Goal: Task Accomplishment & Management: Use online tool/utility

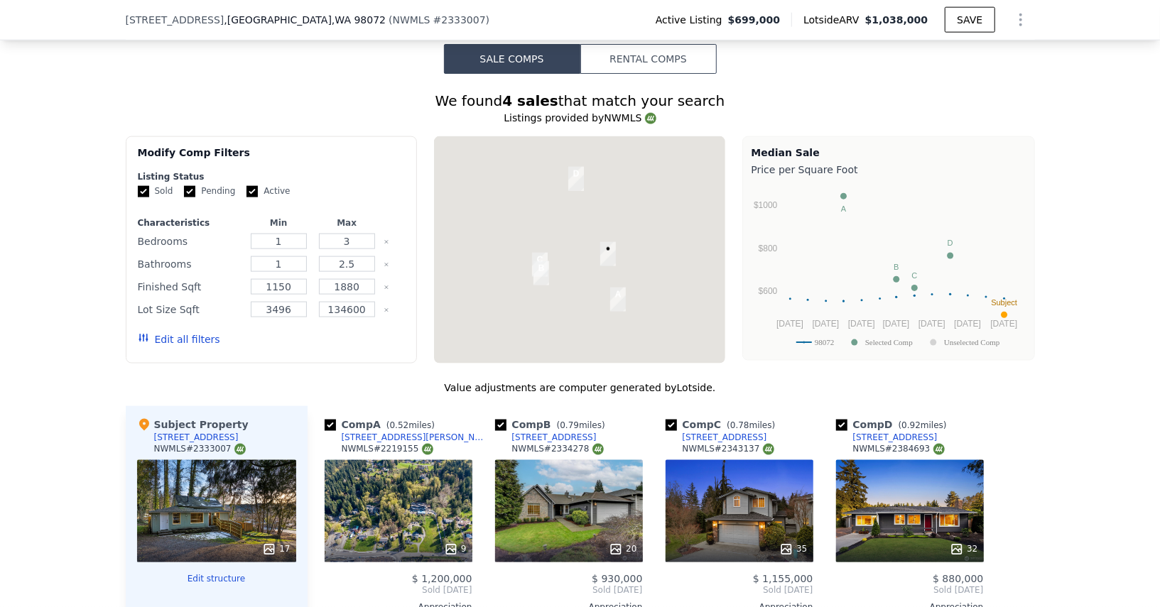
scroll to position [1196, 0]
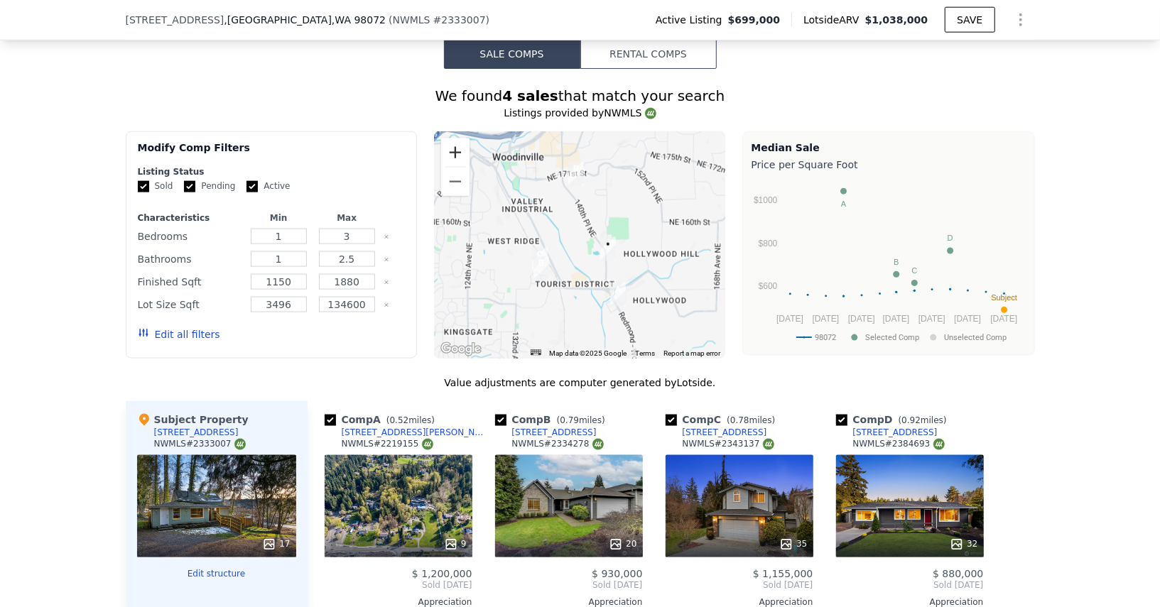
click at [452, 153] on button "Zoom in" at bounding box center [455, 153] width 28 height 28
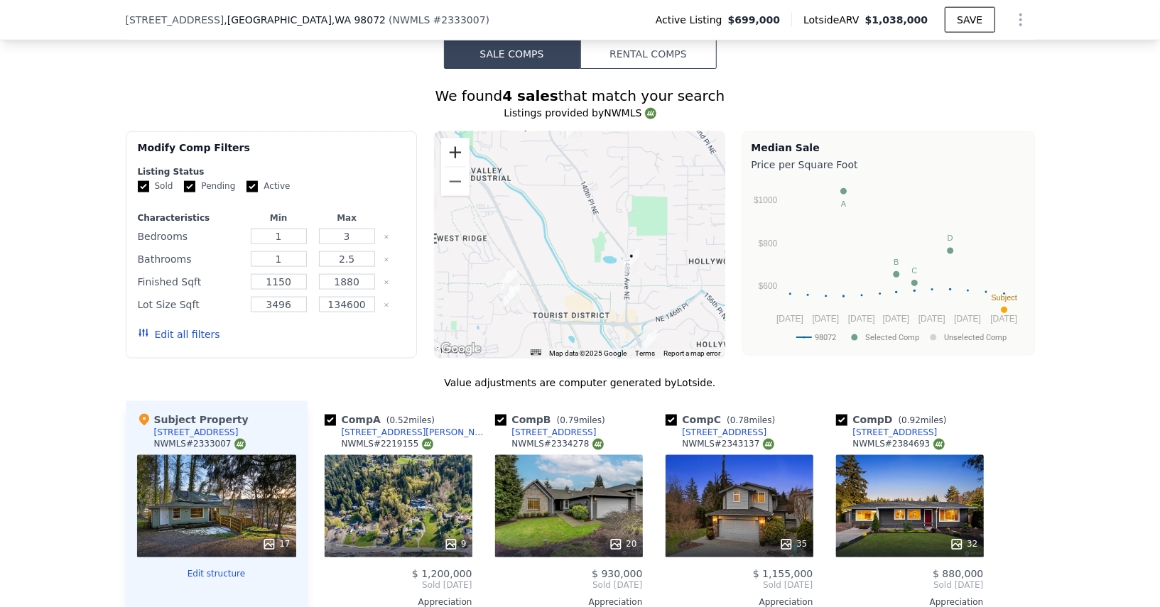
click at [452, 153] on button "Zoom in" at bounding box center [455, 153] width 28 height 28
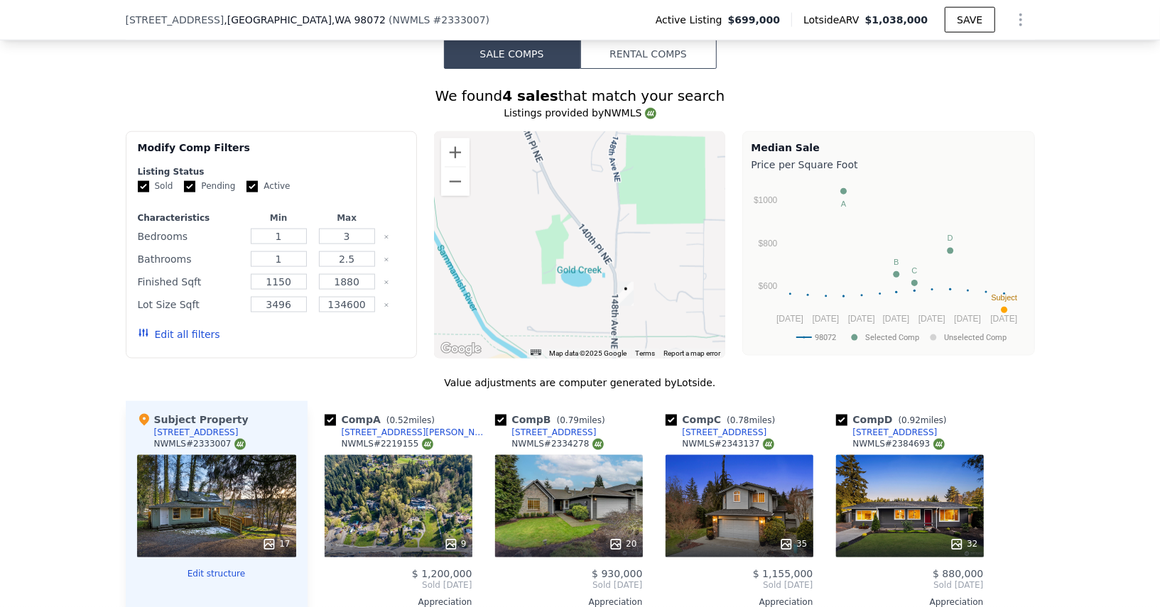
drag, startPoint x: 657, startPoint y: 285, endPoint x: 518, endPoint y: 283, distance: 139.3
click at [518, 283] on div at bounding box center [579, 244] width 291 height 227
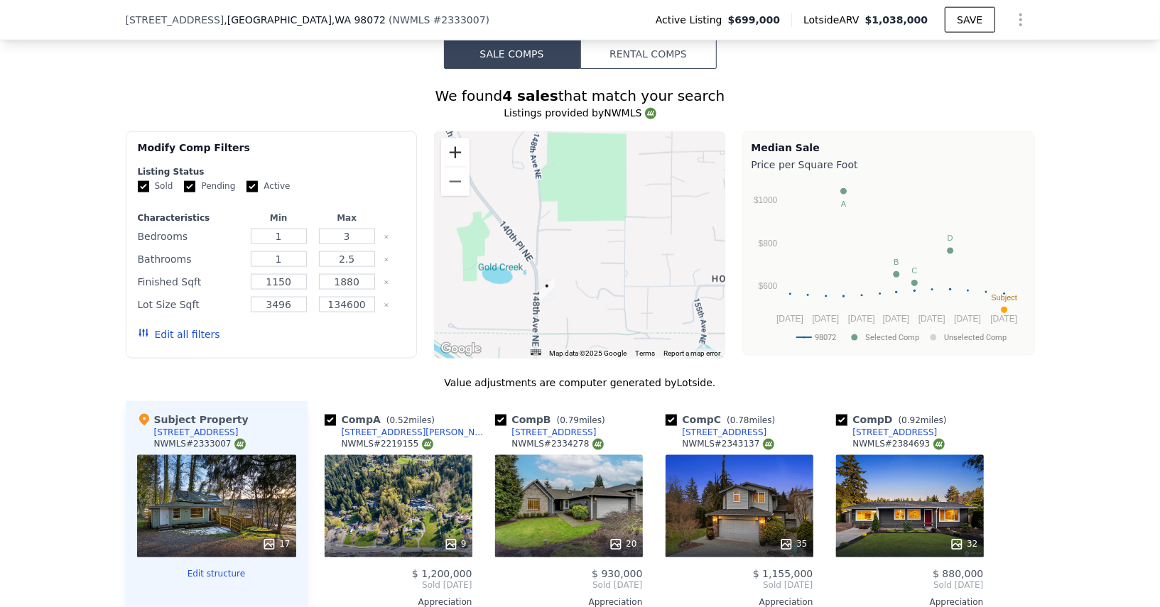
click at [459, 156] on button "Zoom in" at bounding box center [455, 153] width 28 height 28
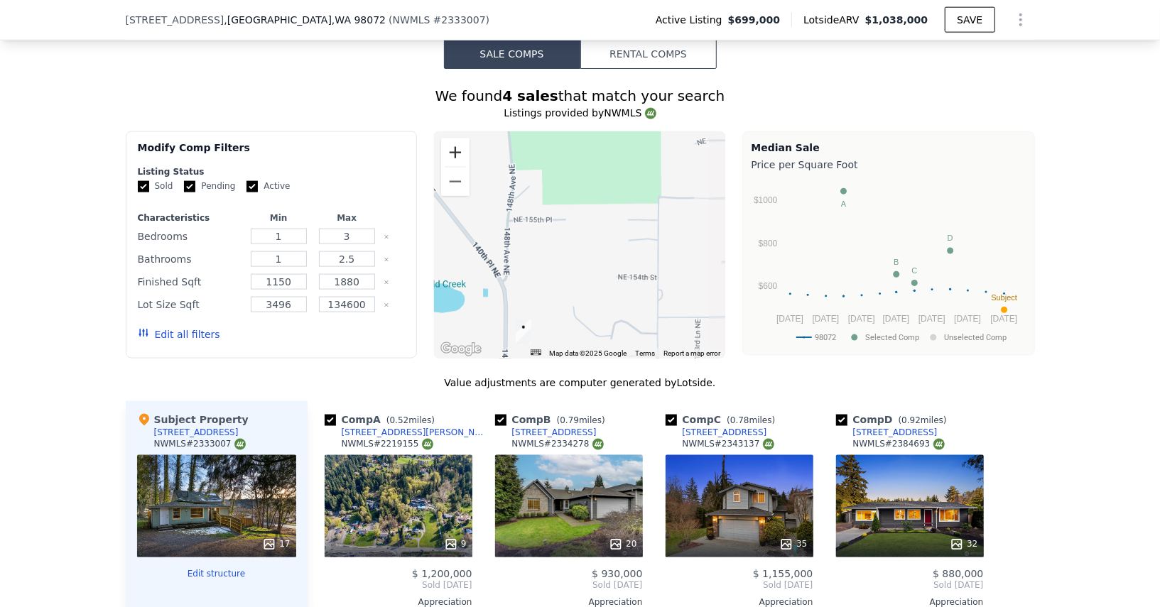
click at [459, 156] on button "Zoom in" at bounding box center [455, 153] width 28 height 28
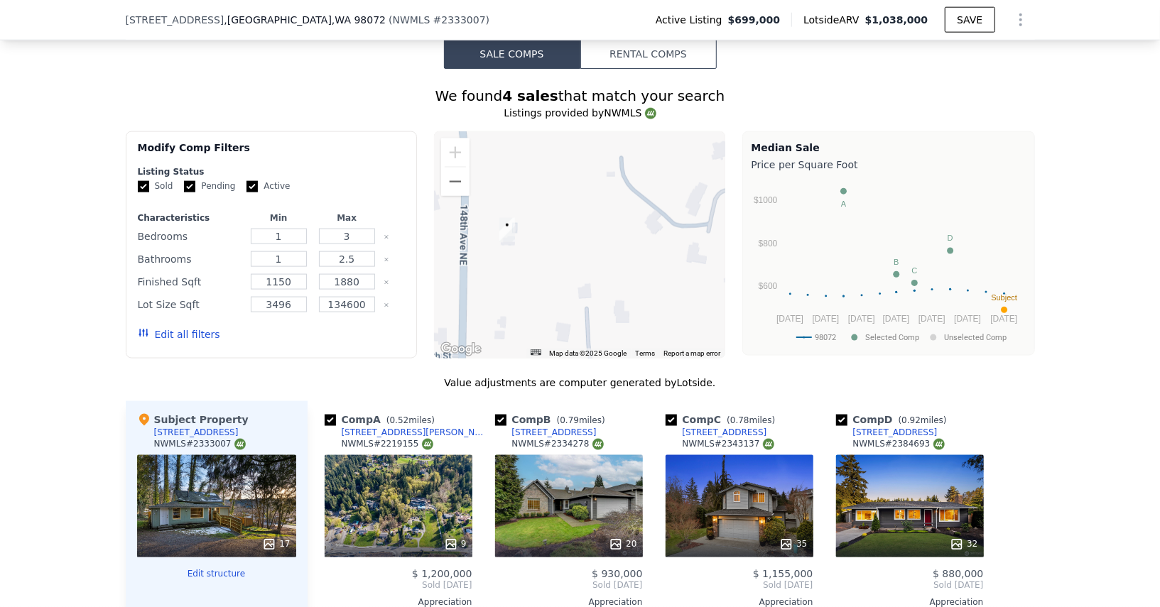
drag, startPoint x: 573, startPoint y: 258, endPoint x: 630, endPoint y: 49, distance: 216.5
click at [630, 48] on div "Sale Comps Rental Comps We found 4 sales that match your search Listings provid…" at bounding box center [580, 462] width 1160 height 970
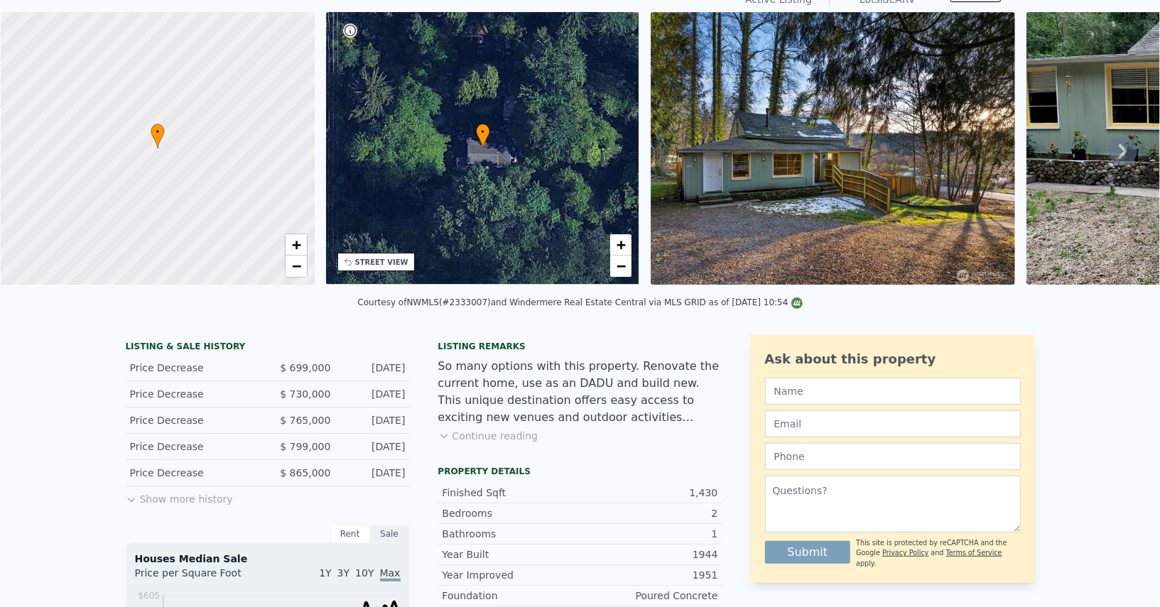
scroll to position [0, 0]
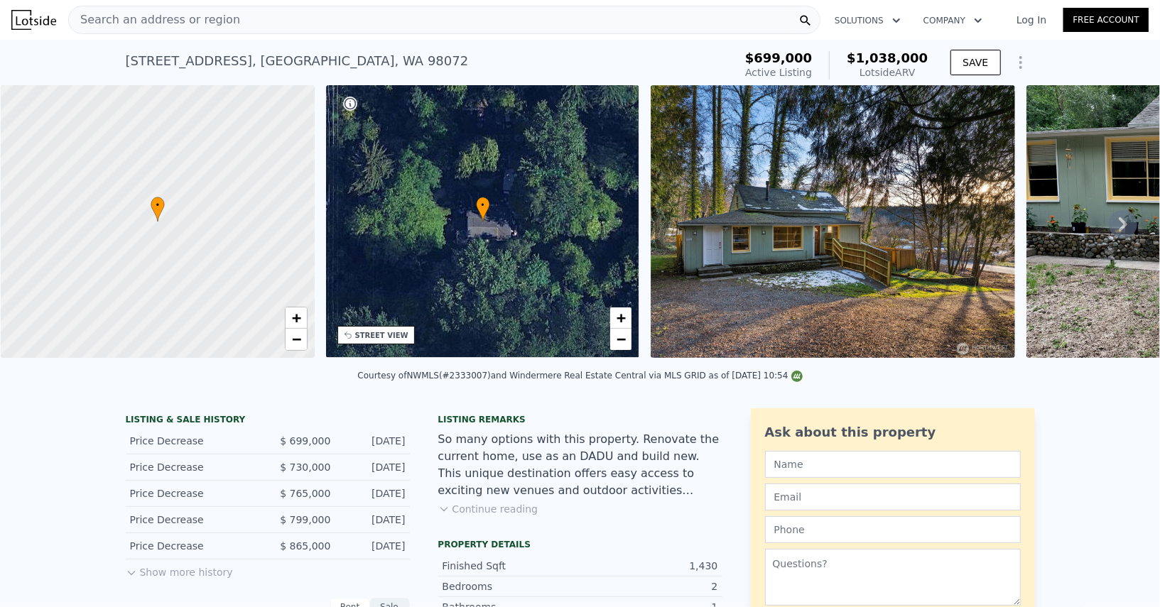
click at [230, 26] on div "Search an address or region" at bounding box center [444, 20] width 752 height 28
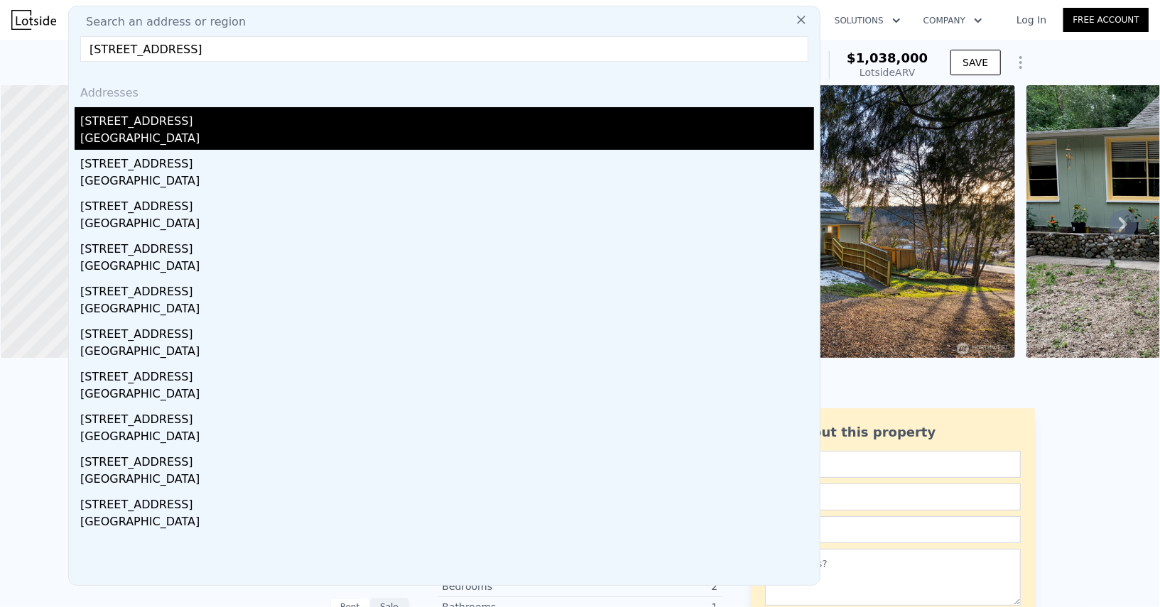
type input "[STREET_ADDRESS]"
click at [205, 129] on div "[STREET_ADDRESS]" at bounding box center [447, 118] width 734 height 23
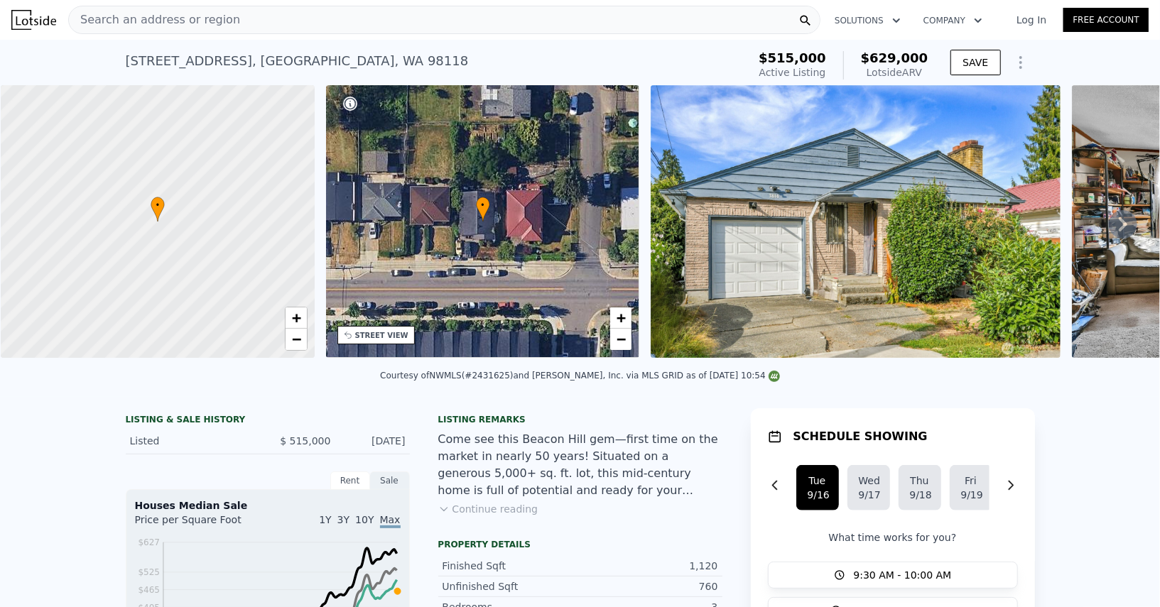
click at [656, 23] on div "Search an address or region" at bounding box center [444, 20] width 752 height 28
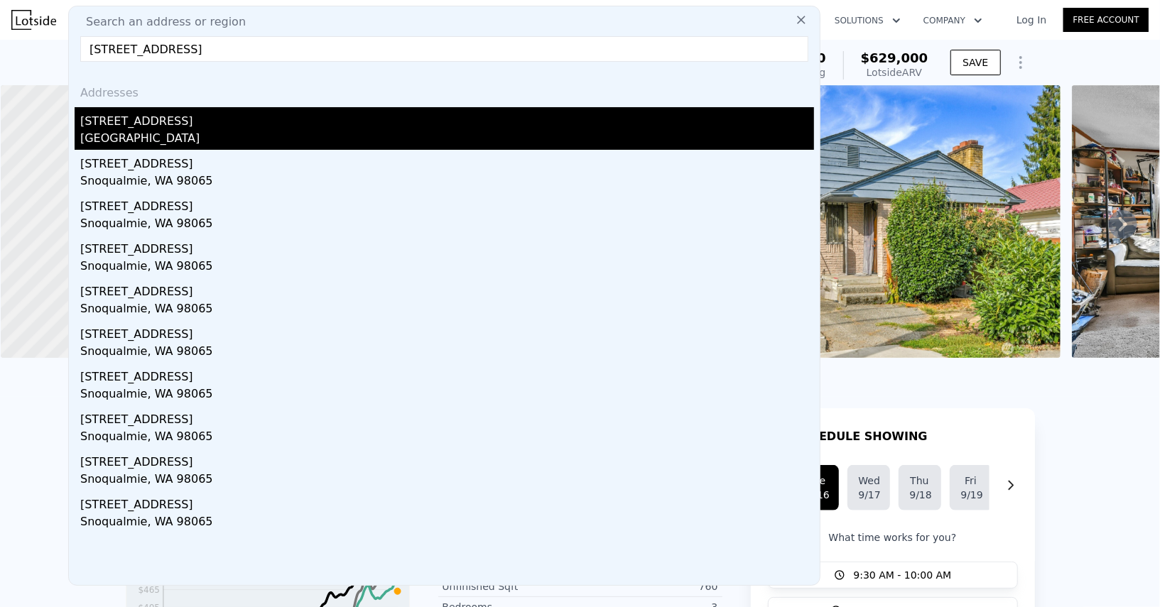
type input "[STREET_ADDRESS]"
click at [323, 123] on div "[STREET_ADDRESS]" at bounding box center [447, 118] width 734 height 23
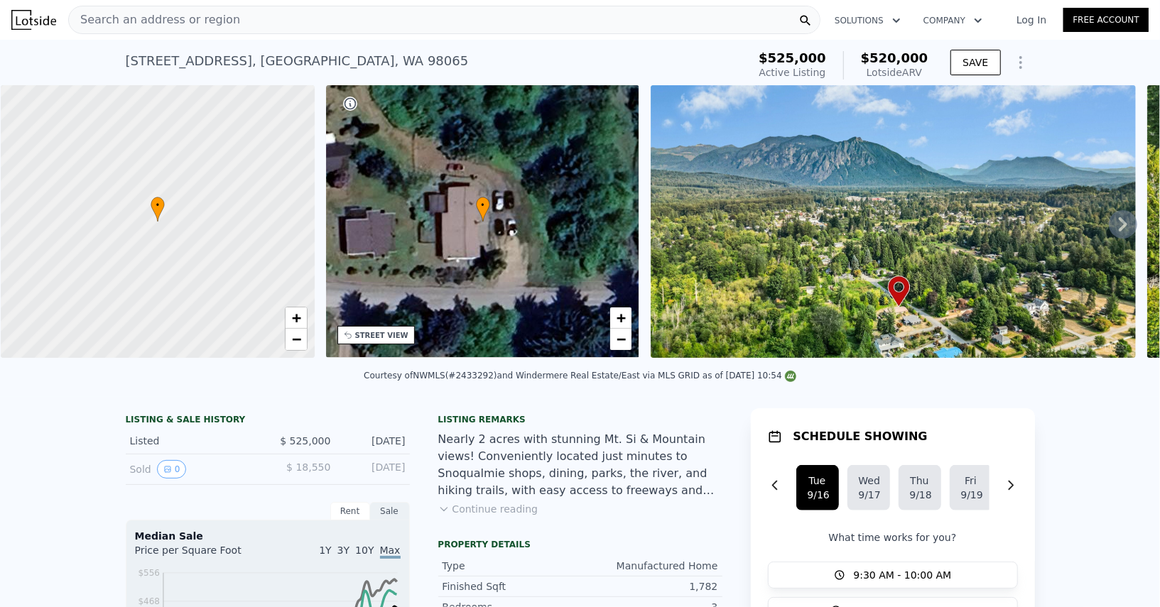
click at [457, 11] on div "Search an address or region" at bounding box center [444, 20] width 752 height 28
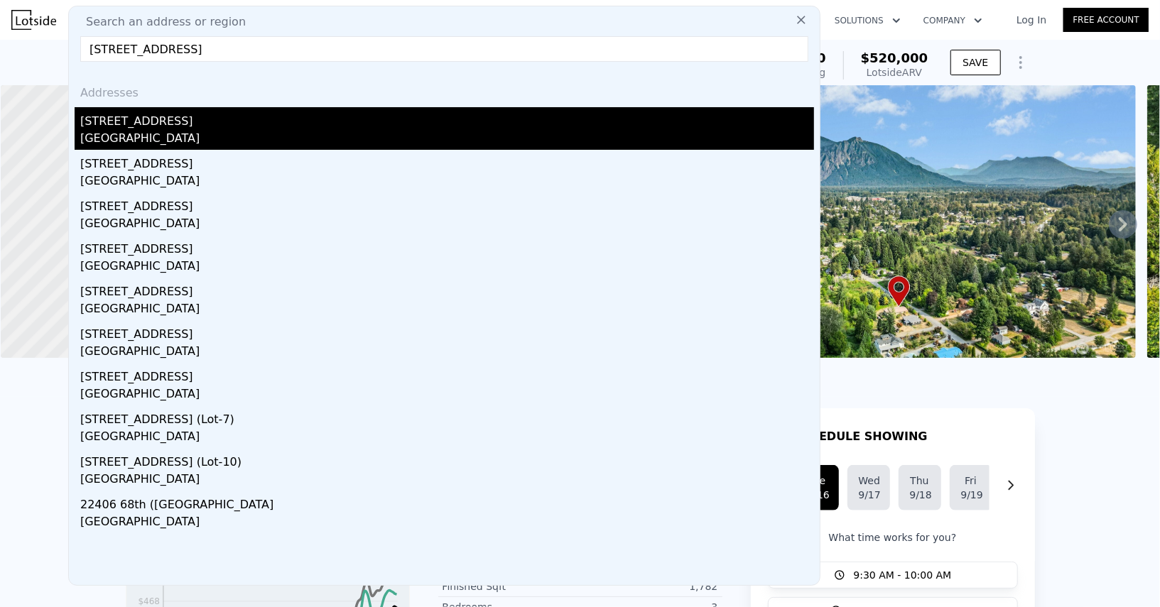
type input "[STREET_ADDRESS]"
click at [237, 117] on div "[STREET_ADDRESS]" at bounding box center [447, 118] width 734 height 23
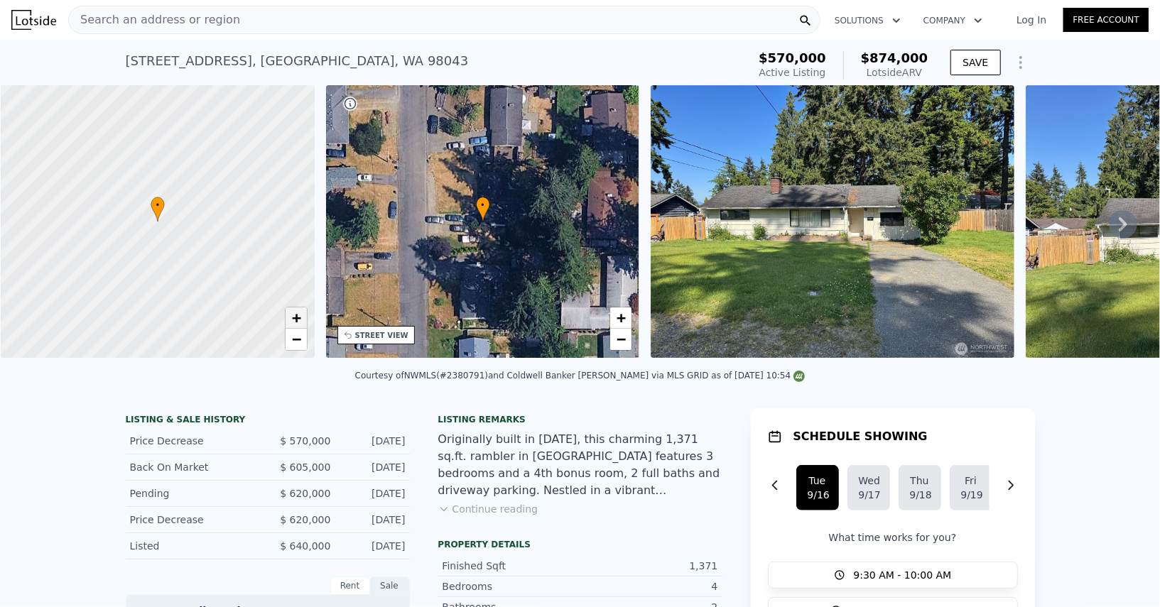
click at [287, 315] on link "+" at bounding box center [296, 318] width 21 height 21
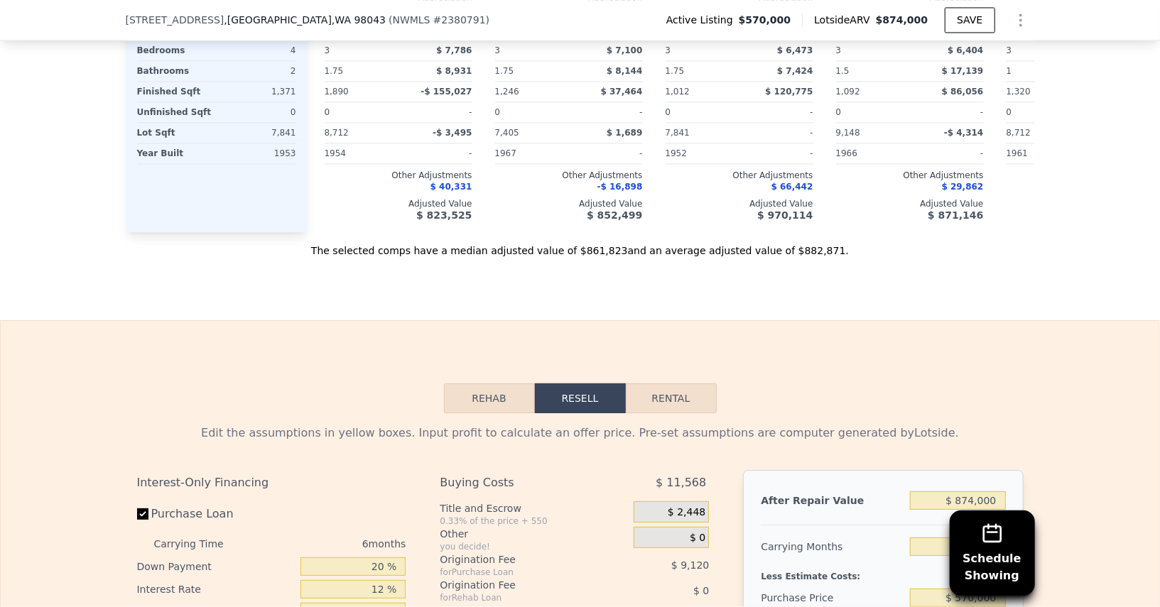
scroll to position [1946, 0]
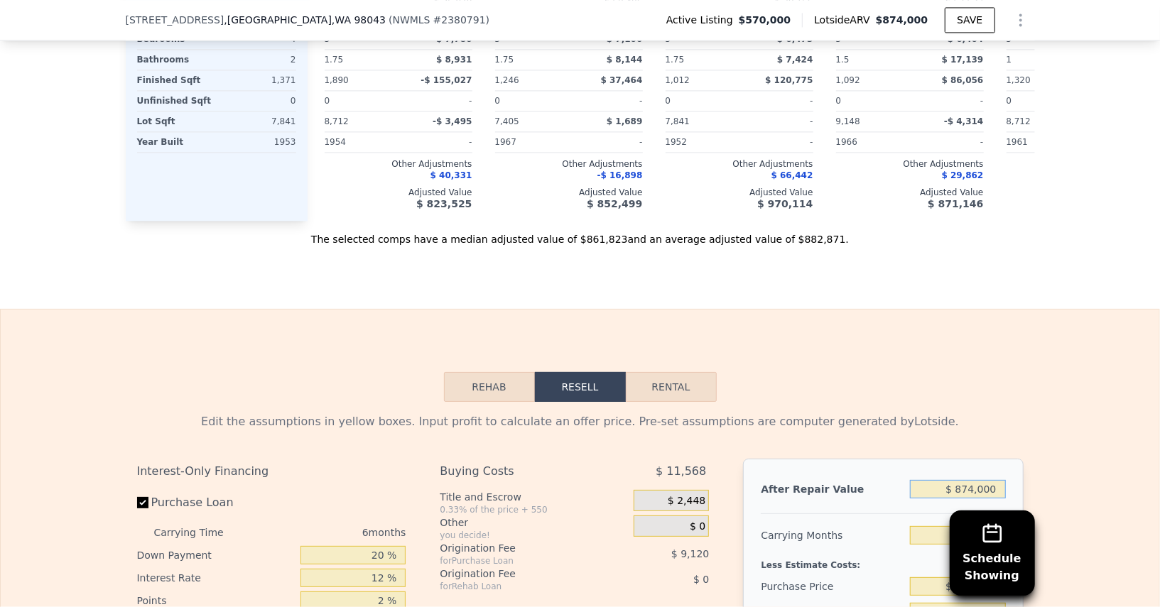
click at [975, 480] on input "$ 874,000" at bounding box center [957, 489] width 95 height 18
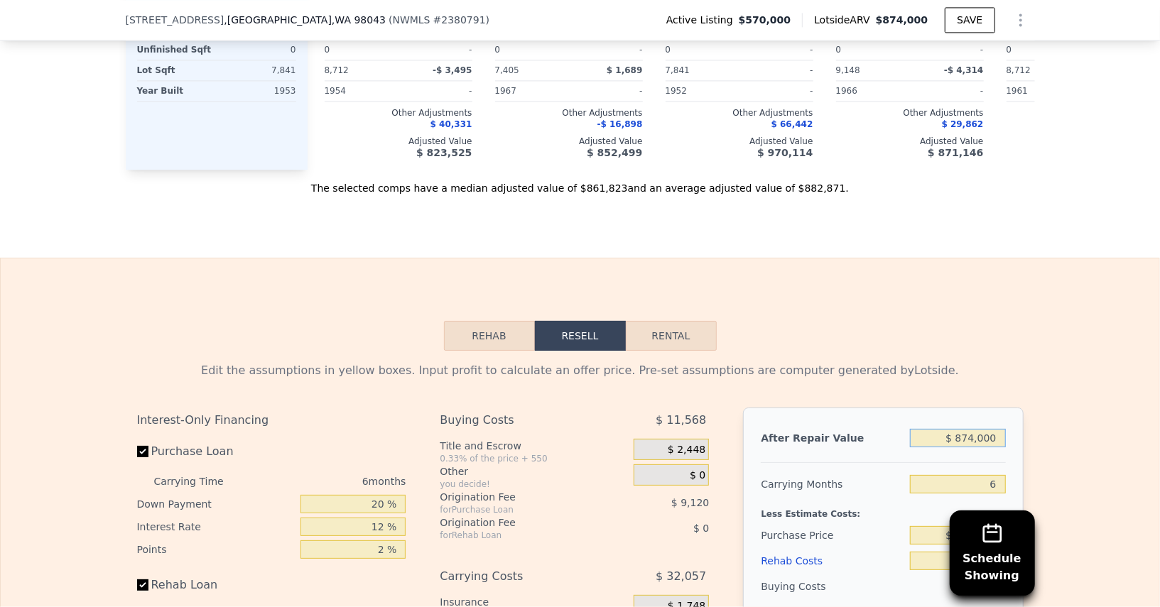
scroll to position [2045, 0]
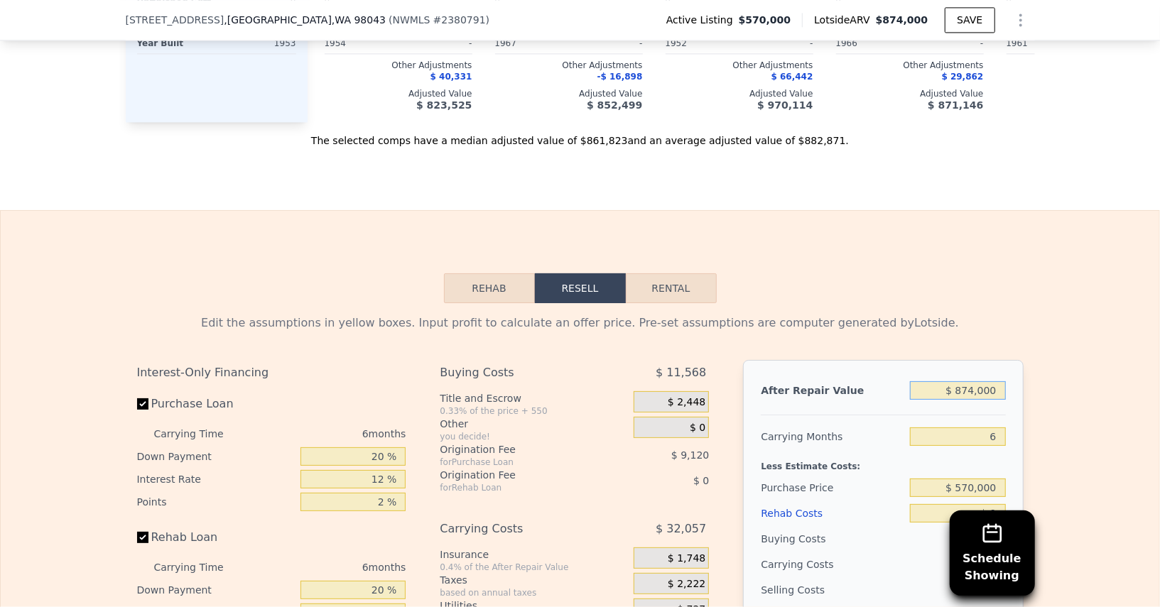
type input "$ 8"
type input "-$ 612,419"
type input "$ 850"
type input "-$ 611,639"
type input "$ 8,500"
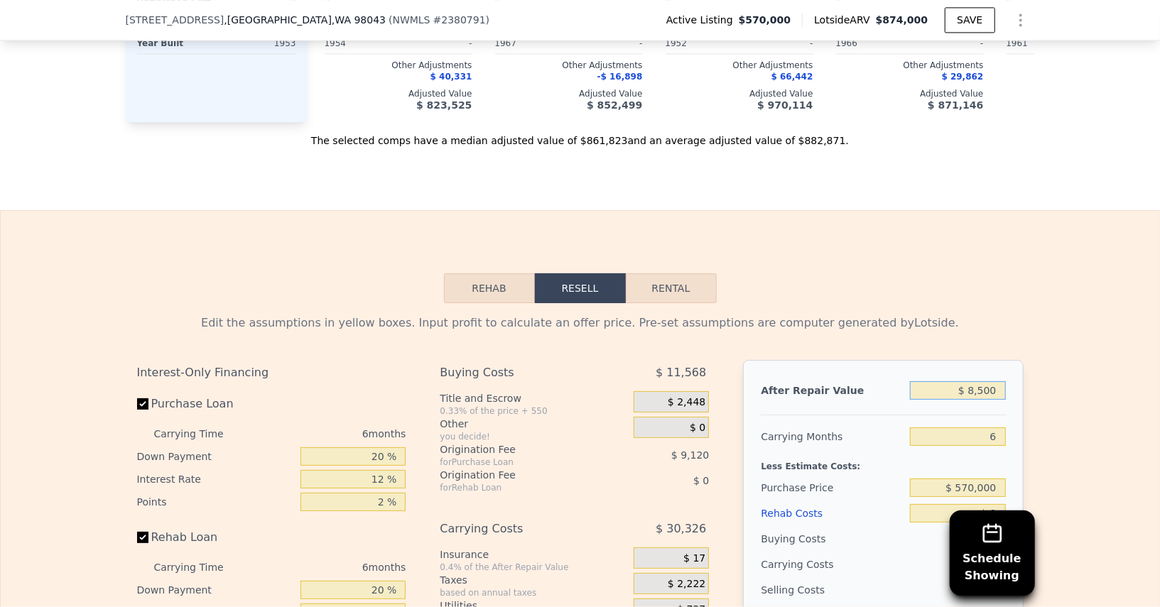
type input "-$ 604,549"
type input "$ 850,000"
type input "$ 175,412"
type input "$ 850,000"
click at [993, 230] on div "Rehab Resell Rental Edit the assumptions in yellow boxes. Input profit to calcu…" at bounding box center [580, 552] width 1160 height 685
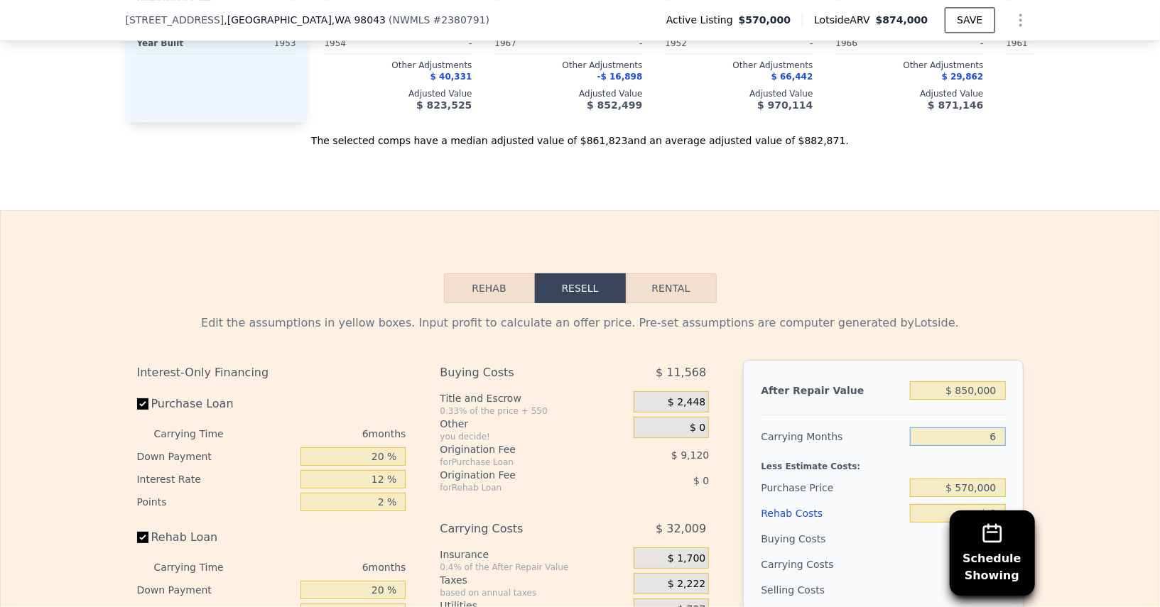
click at [989, 428] on input "6" at bounding box center [957, 437] width 95 height 18
type input "5"
type input "$ 180,747"
type input "5"
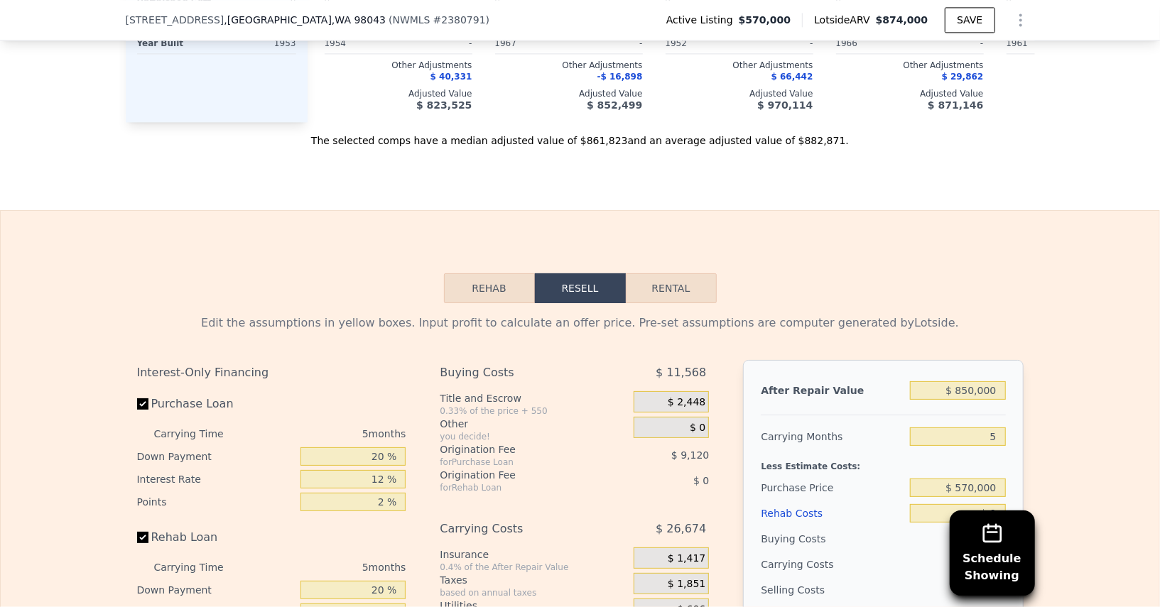
click at [925, 303] on div "Edit the assumptions in yellow boxes. Input profit to calculate an offer price.…" at bounding box center [580, 567] width 909 height 529
click at [973, 479] on input "$ 570,000" at bounding box center [957, 488] width 95 height 18
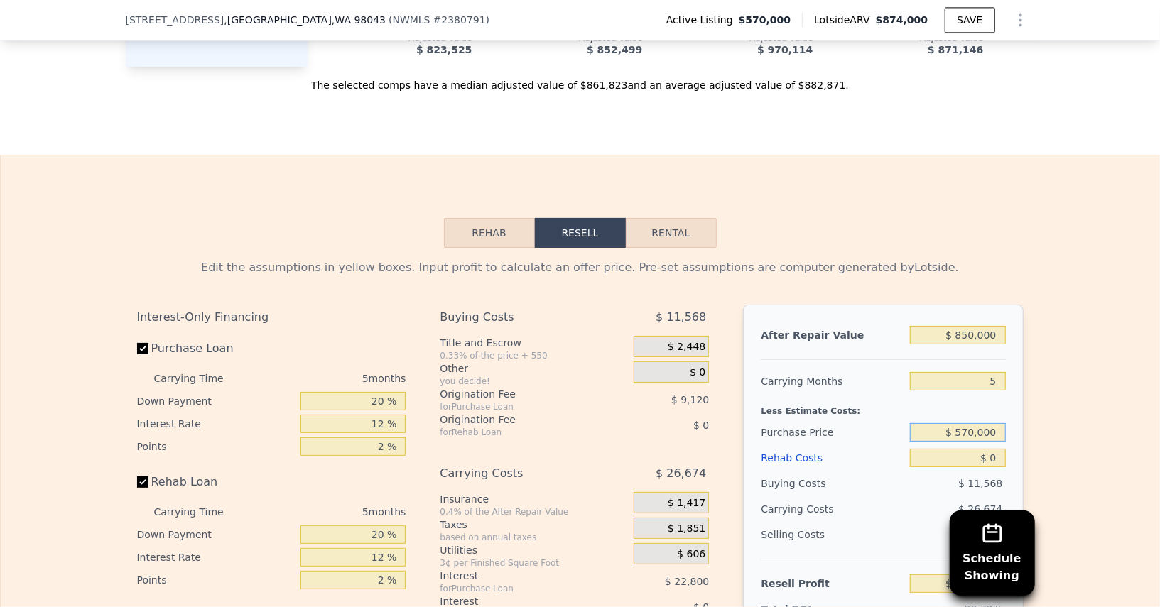
scroll to position [2102, 0]
type input "$ 530,000"
click at [909, 444] on div "Rehab Costs $ 0" at bounding box center [883, 457] width 244 height 26
type input "$ 223,120"
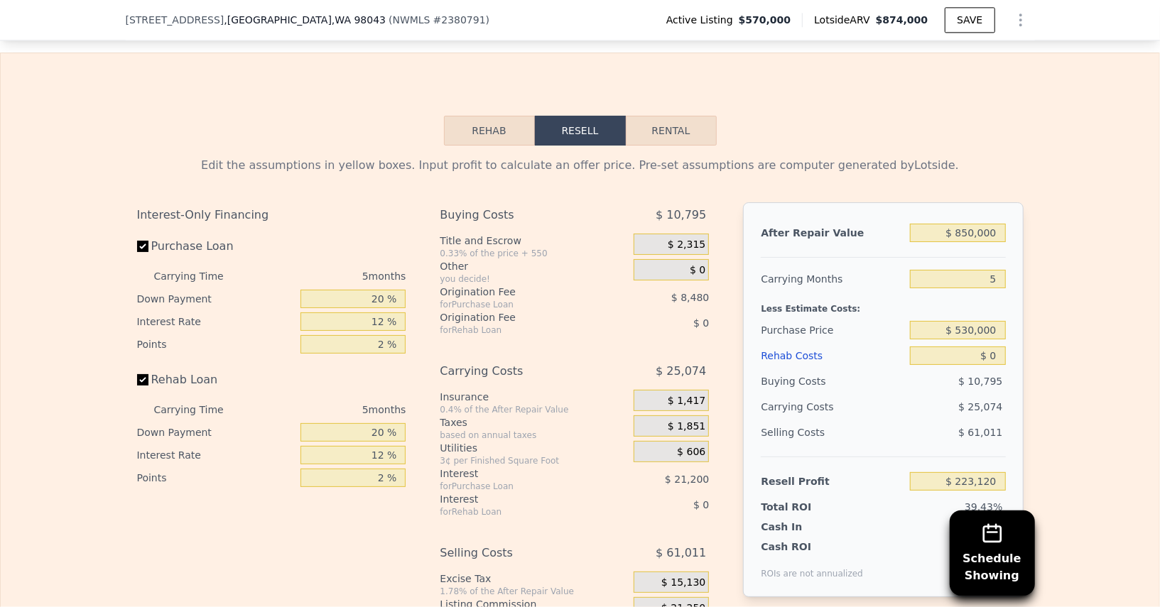
scroll to position [2225, 0]
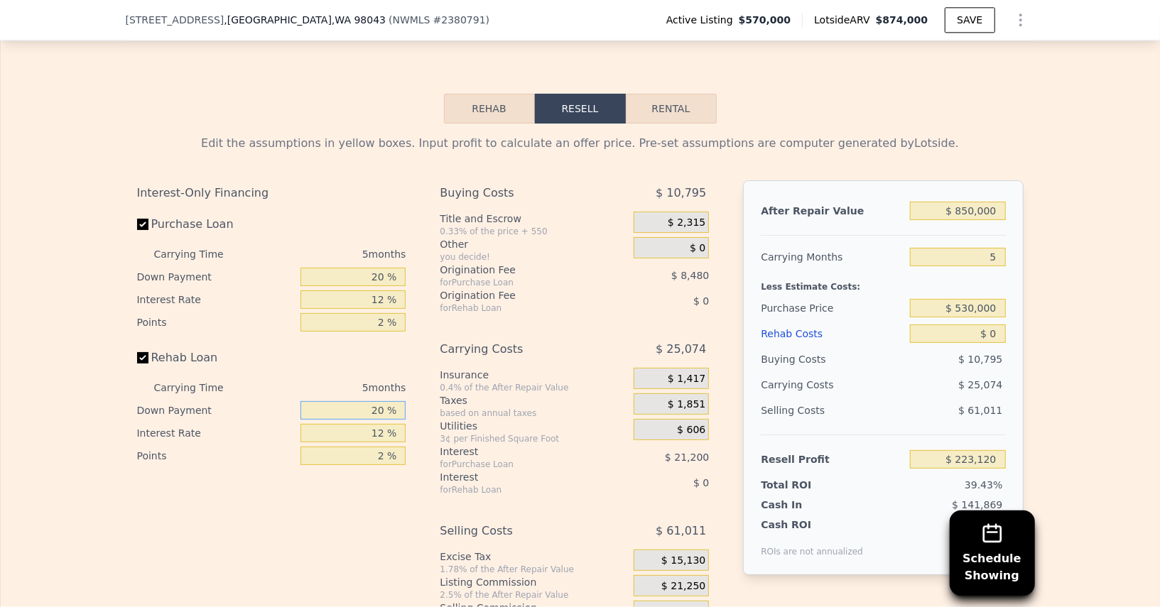
click at [351, 401] on input "20 %" at bounding box center [353, 410] width 105 height 18
click at [352, 401] on input "20 %" at bounding box center [353, 410] width 105 height 18
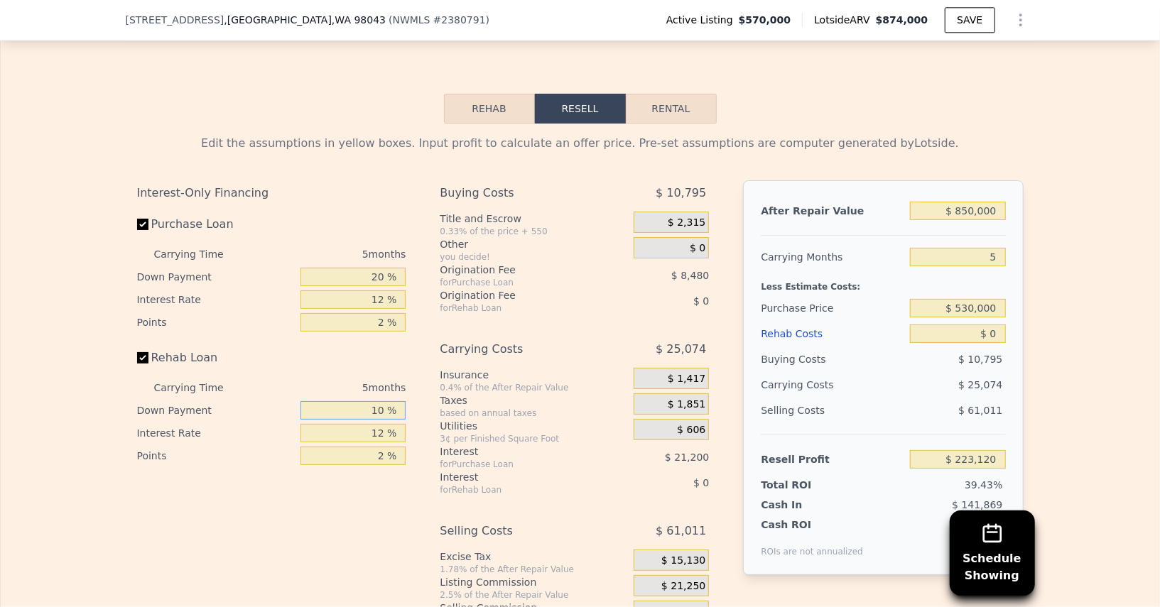
type input "10 %"
click at [365, 424] on input "12 %" at bounding box center [353, 433] width 105 height 18
type input "10.5 %"
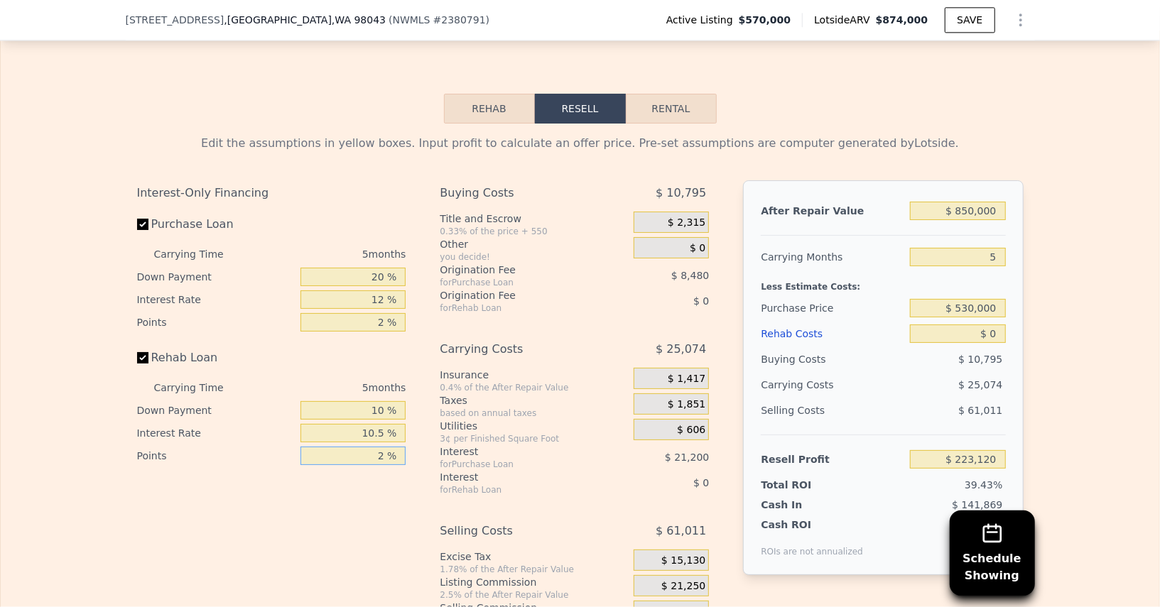
click at [372, 447] on input "2 %" at bounding box center [353, 456] width 105 height 18
type input "1.75 %"
click at [363, 313] on input "2 %" at bounding box center [353, 322] width 105 height 18
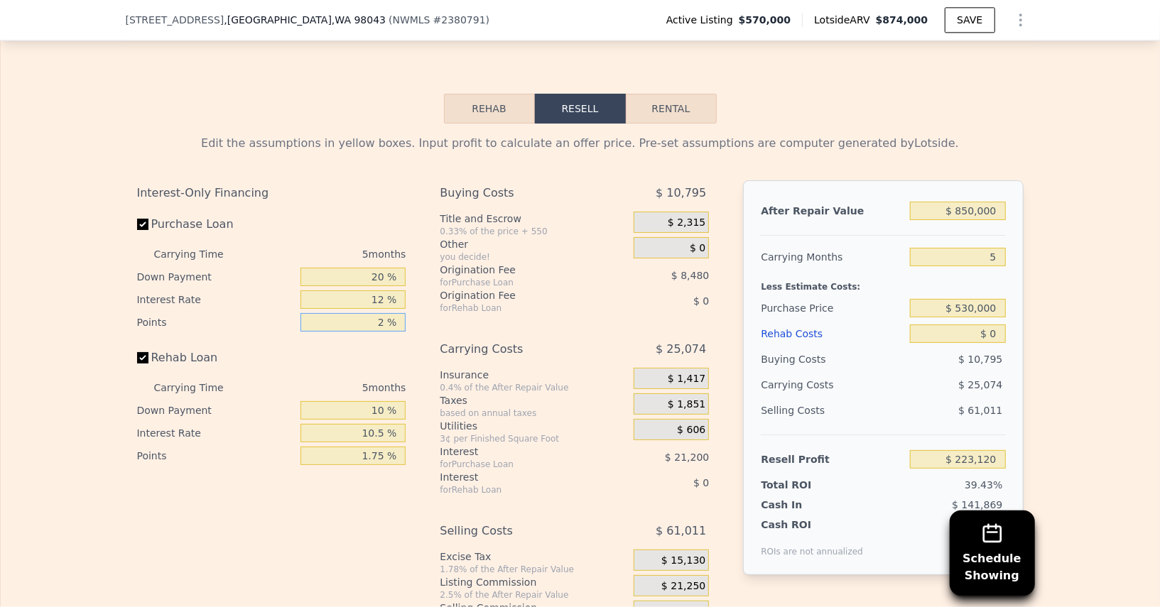
type input "1 %"
type input "$ 227,360"
type input "1.7 %"
type input "$ 224,392"
type input "1.75 %"
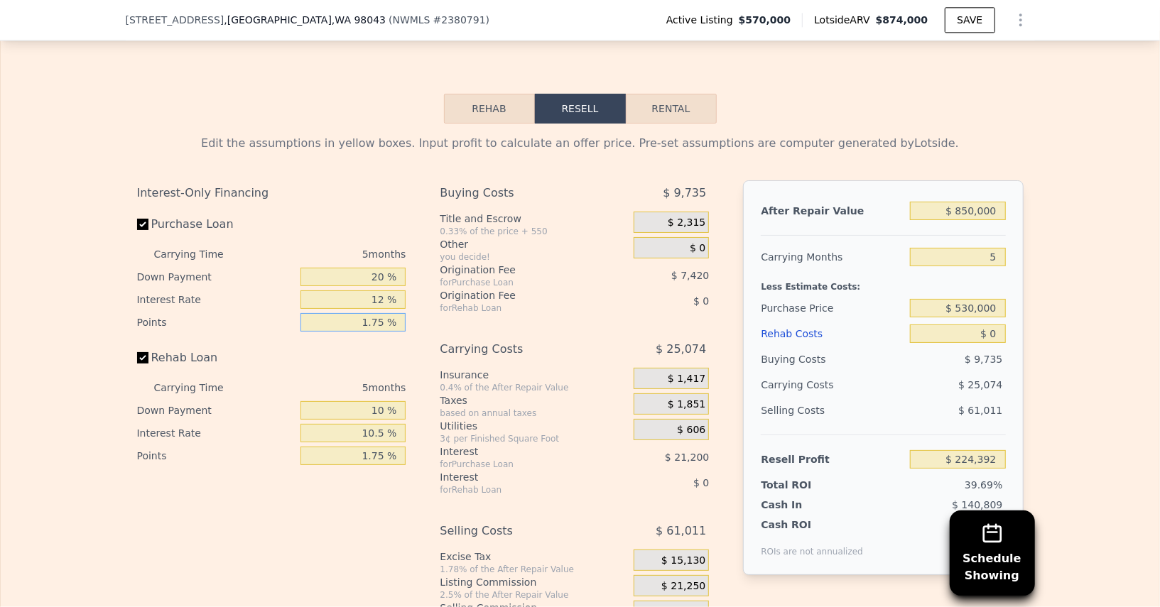
type input "$ 224,180"
type input "1.75 %"
click at [364, 291] on input "12 %" at bounding box center [353, 300] width 105 height 18
type input "1 %"
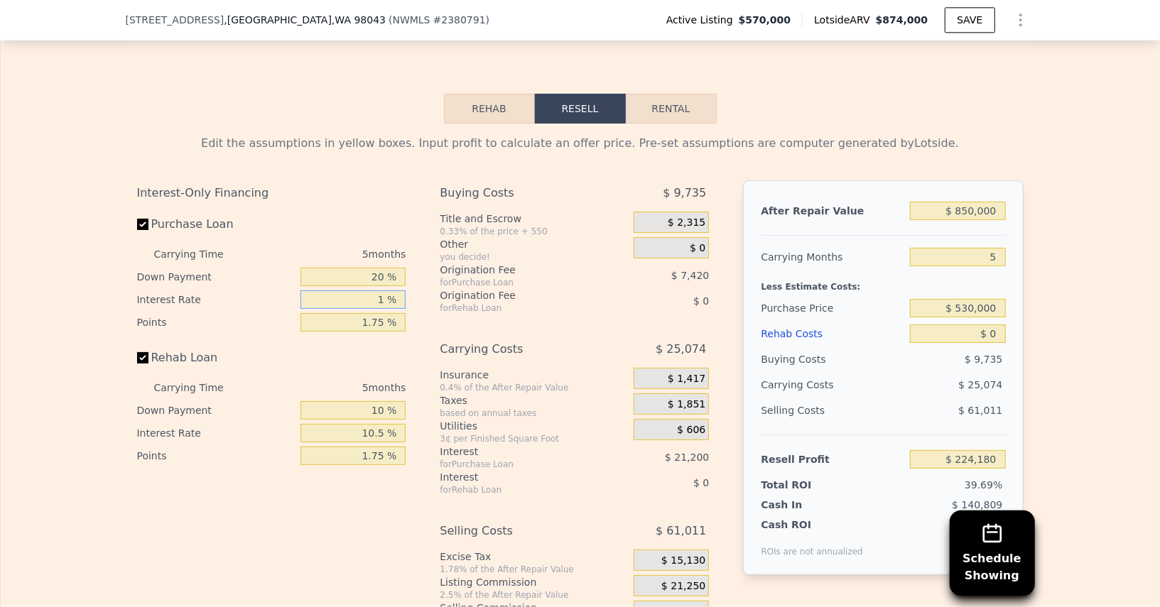
type input "$ 243,615"
type input "10 %"
type input "$ 227,715"
type input "10.5 %"
type input "$ 226,830"
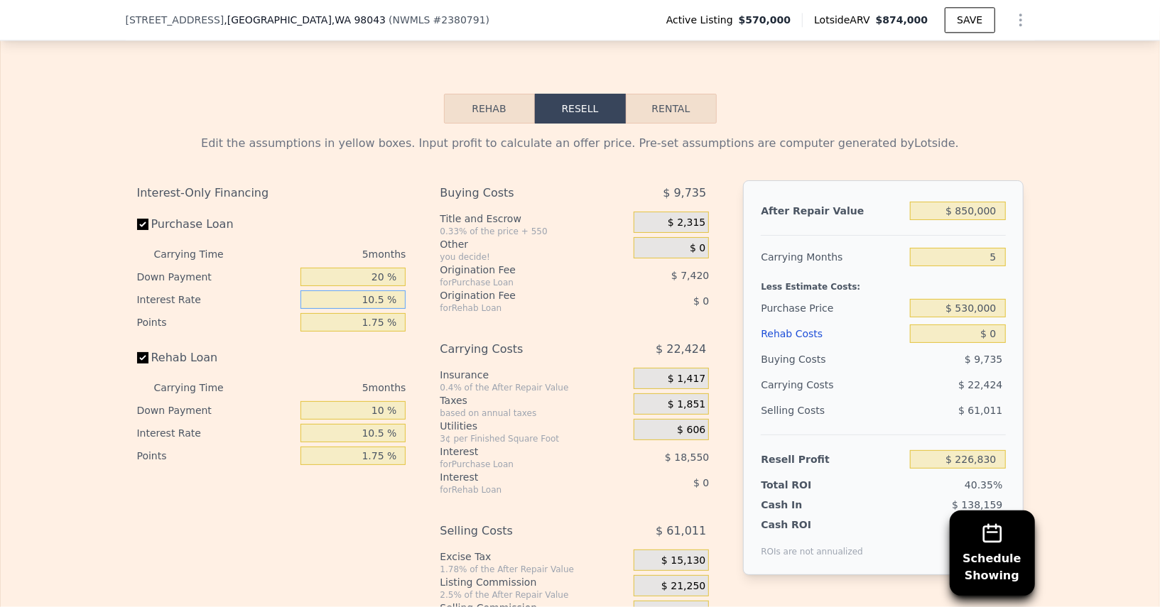
type input "10.5 %"
click at [376, 268] on input "20 %" at bounding box center [353, 277] width 105 height 18
type input "1 %"
type input "$ 220,663"
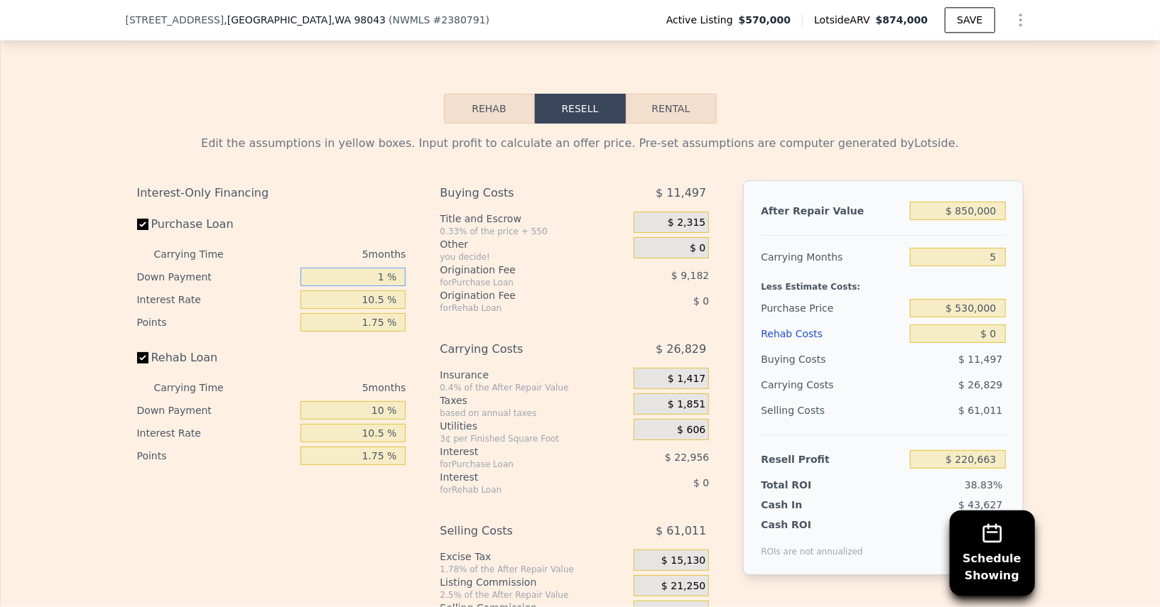
type input "10 %"
type input "$ 223,582"
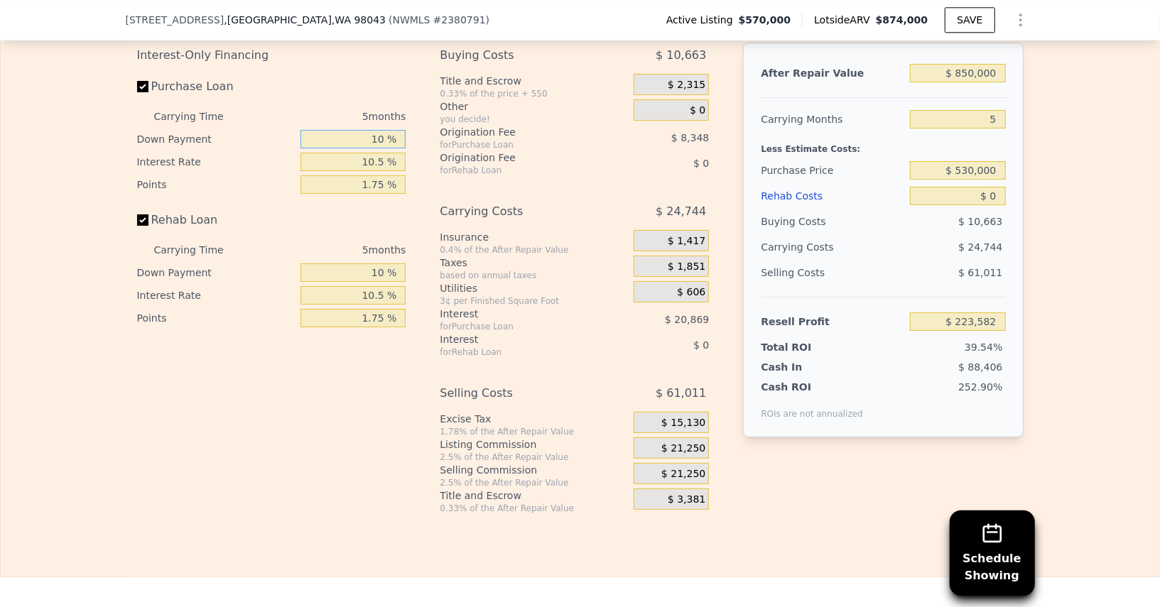
scroll to position [2384, 0]
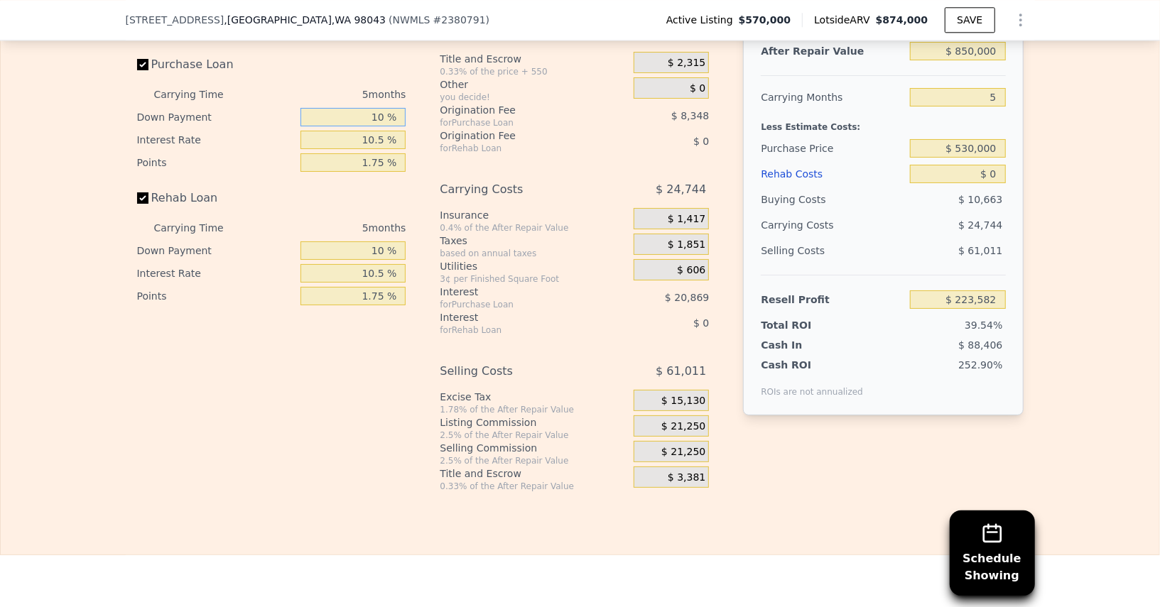
type input "10 %"
click at [676, 446] on span "$ 21,250" at bounding box center [683, 452] width 44 height 13
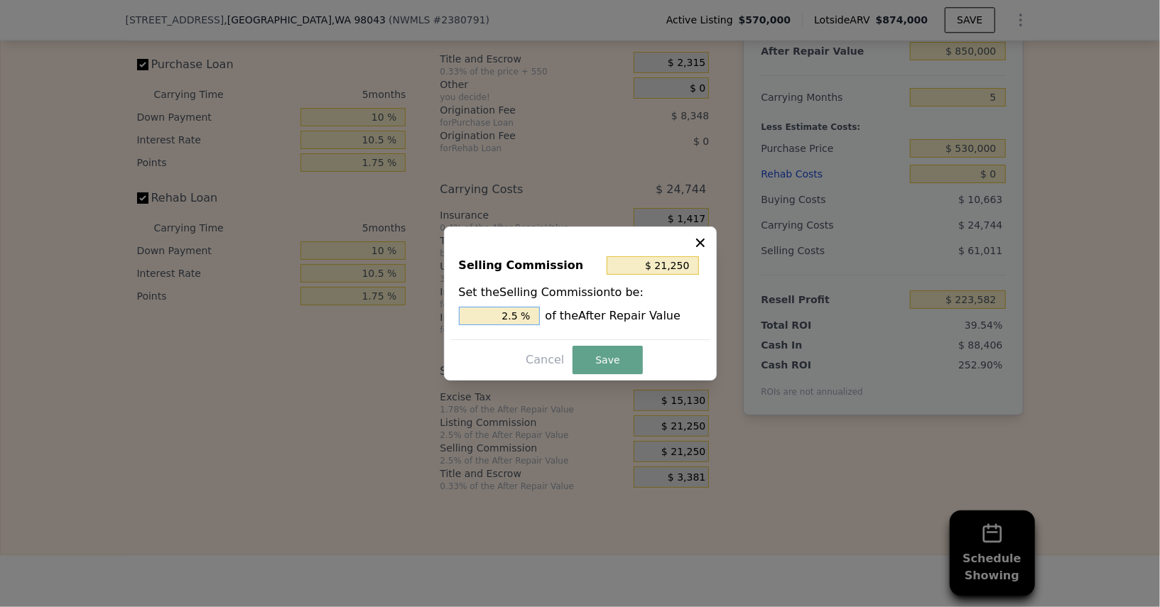
click at [491, 313] on input "2.5 %" at bounding box center [499, 316] width 81 height 18
type input "$ 8,500"
type input "1 %"
click at [623, 360] on button "Save" at bounding box center [608, 360] width 70 height 28
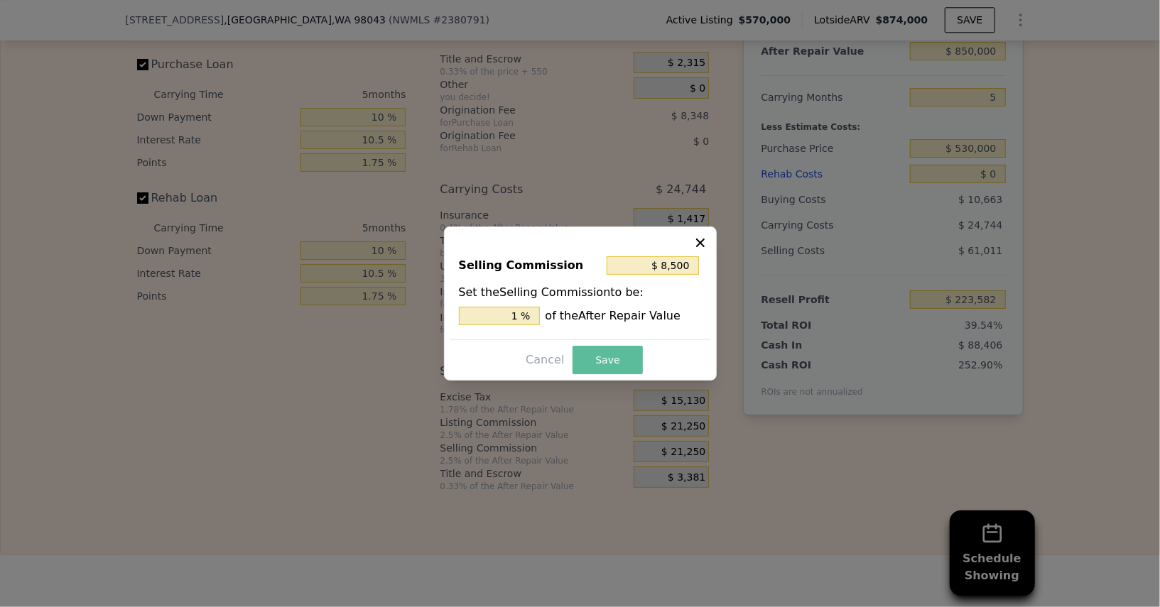
type input "$ 236,332"
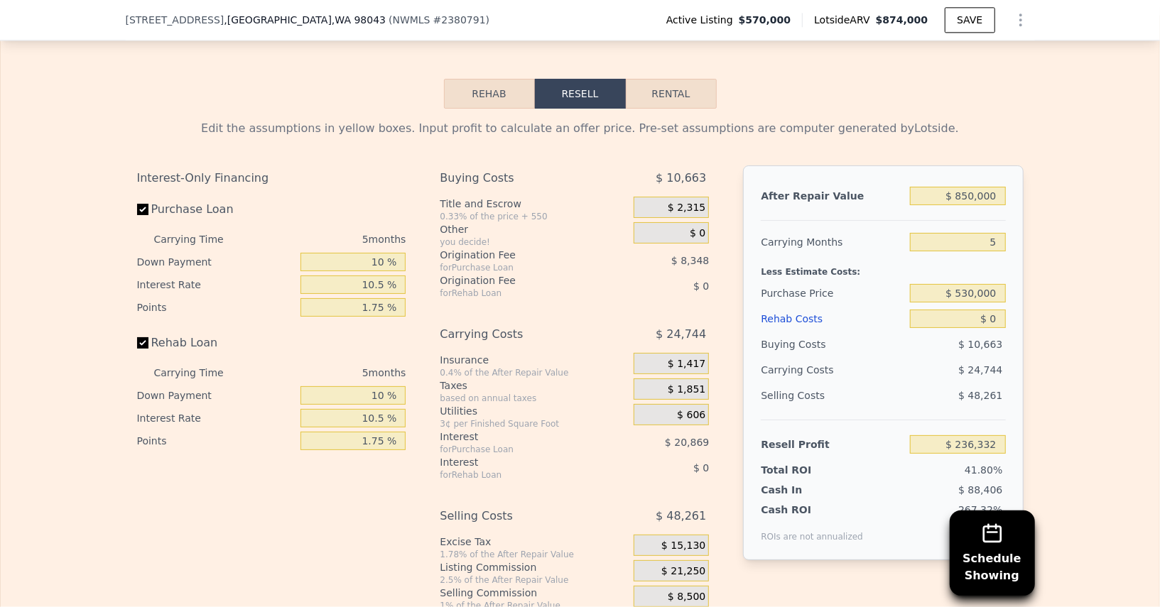
scroll to position [2247, 0]
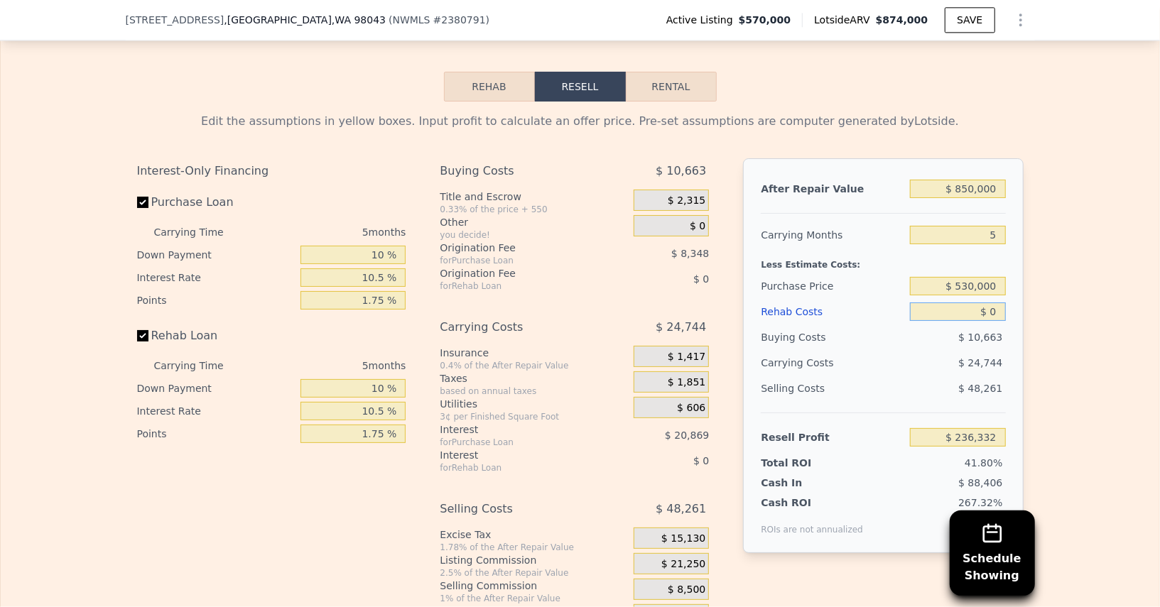
click at [993, 303] on input "$ 0" at bounding box center [957, 312] width 95 height 18
type input "$ 1"
type input "$ 236,331"
type input "$ 1,300"
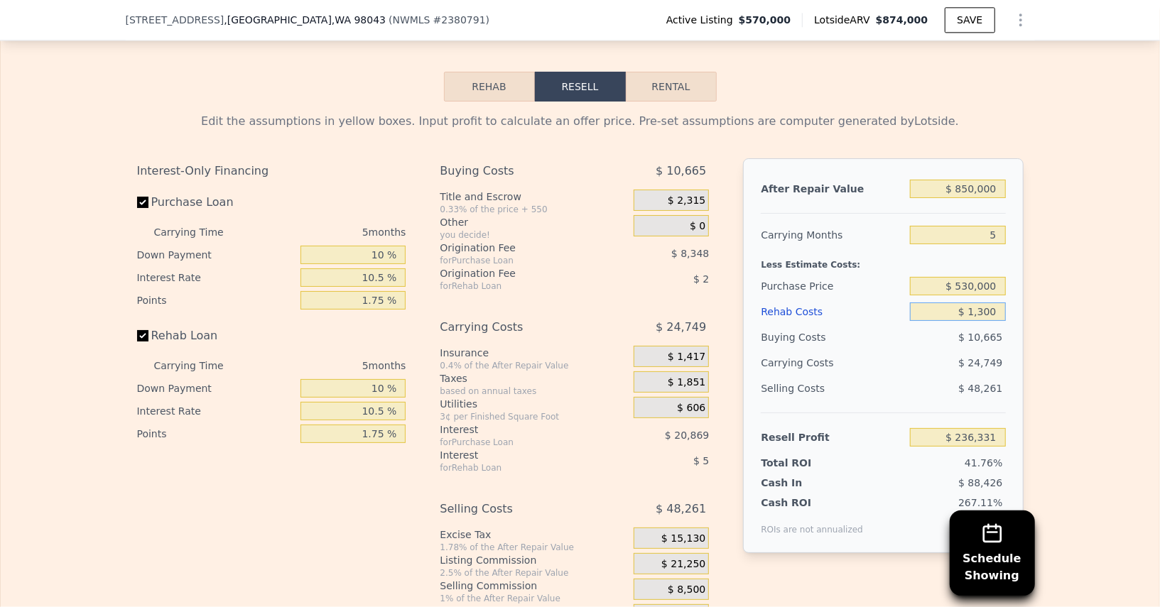
type input "$ 236,195"
type input "$ 13,000"
type input "$ 222,617"
type input "$ 1,300,000"
type input "-$ 1,135,328"
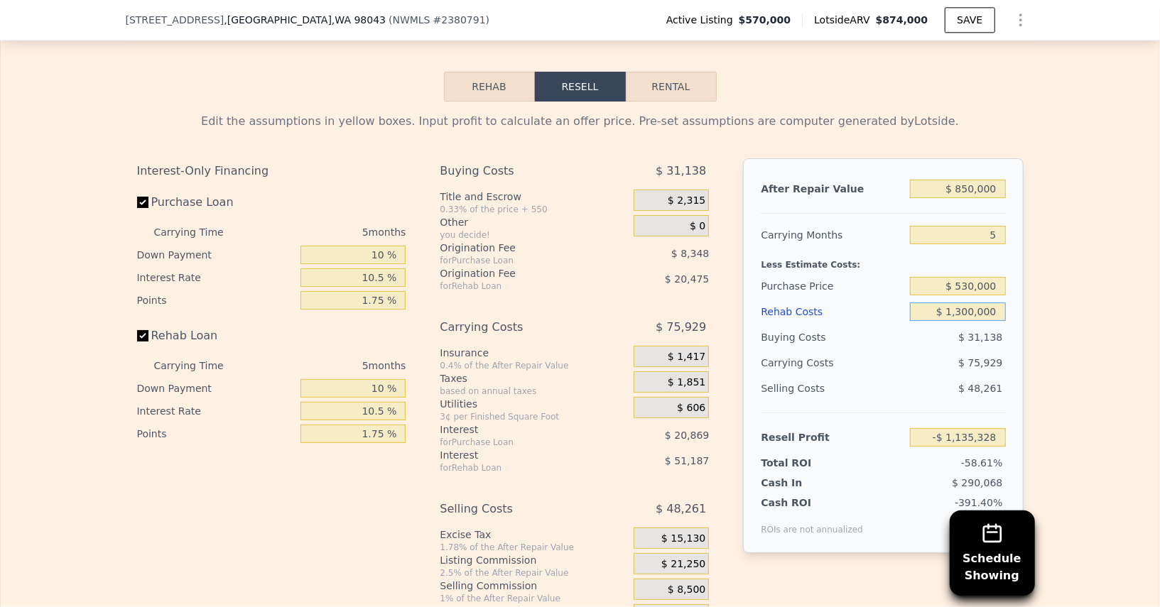
type input "$ 130,000"
type input "$ 99,164"
type input "$ 130,000"
click at [902, 413] on div "Resell Profit $ 99,164" at bounding box center [883, 432] width 244 height 38
click at [995, 277] on input "$ 530,000" at bounding box center [957, 286] width 95 height 18
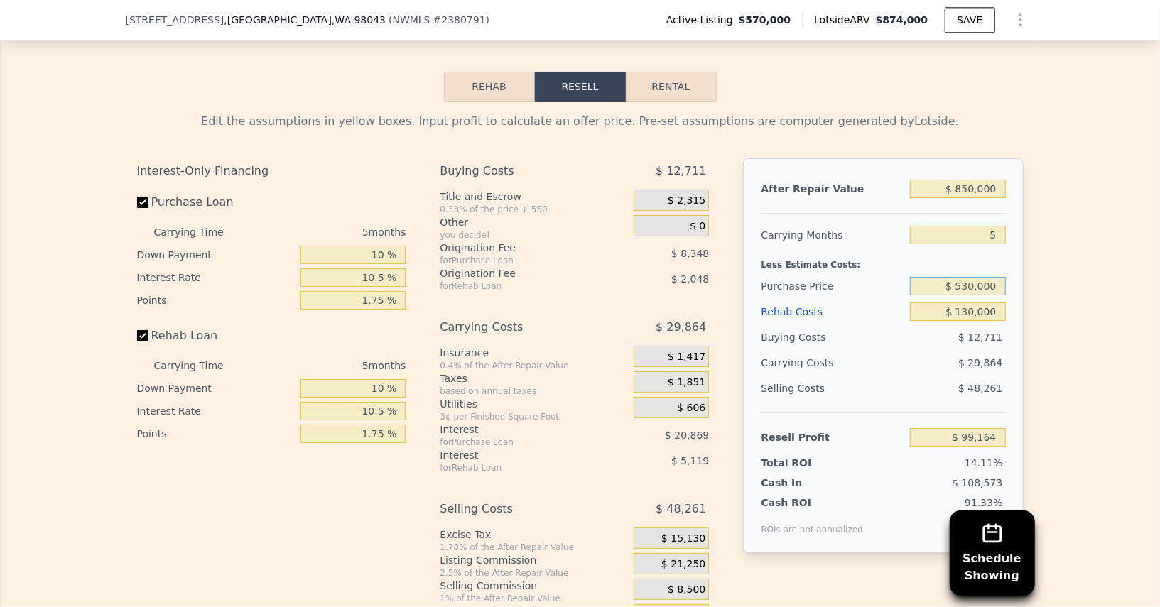
click at [995, 277] on input "$ 530,000" at bounding box center [957, 286] width 95 height 18
type input "$ 530,000"
click at [929, 350] on div "$ 29,864" at bounding box center [931, 363] width 150 height 26
click at [966, 180] on input "$ 850,000" at bounding box center [957, 189] width 95 height 18
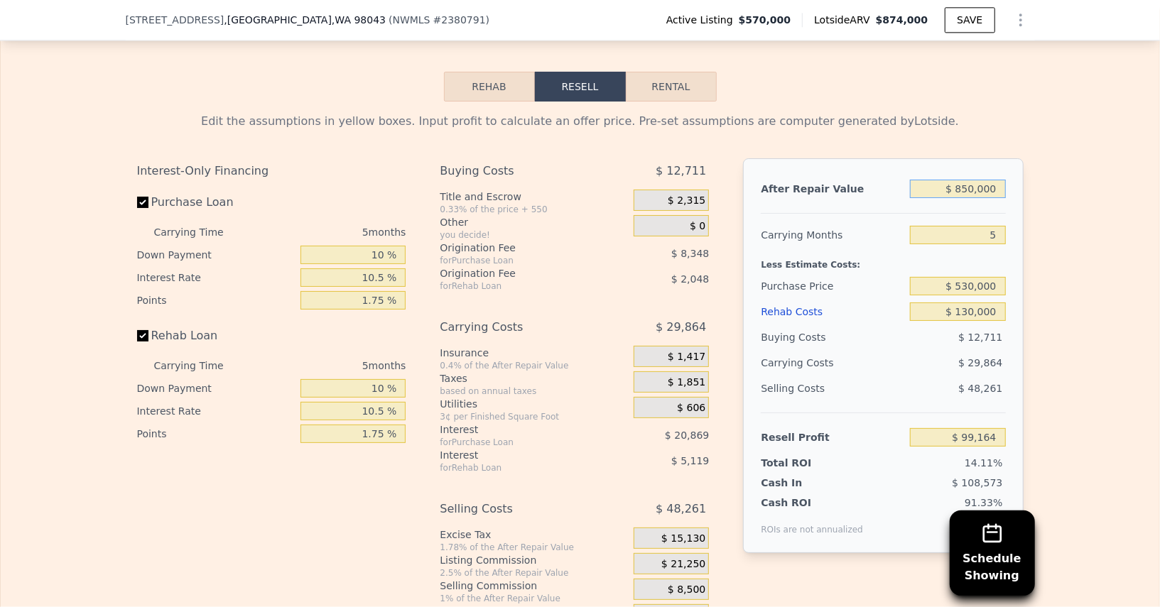
click at [966, 180] on input "$ 850,000" at bounding box center [957, 189] width 95 height 18
type input "$ 8"
type input "-$ 701,700"
type input "$ 850"
type input "-$ 700,907"
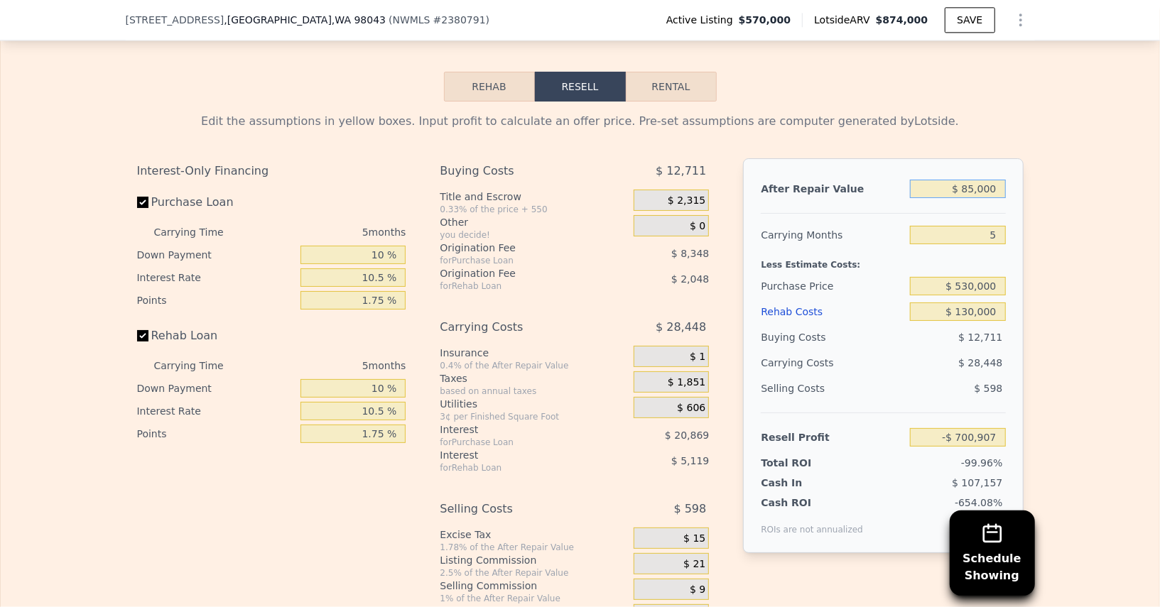
type input "$ 850,000"
type input "$ 99,164"
click at [868, 325] on div "Buying Costs" at bounding box center [833, 338] width 144 height 26
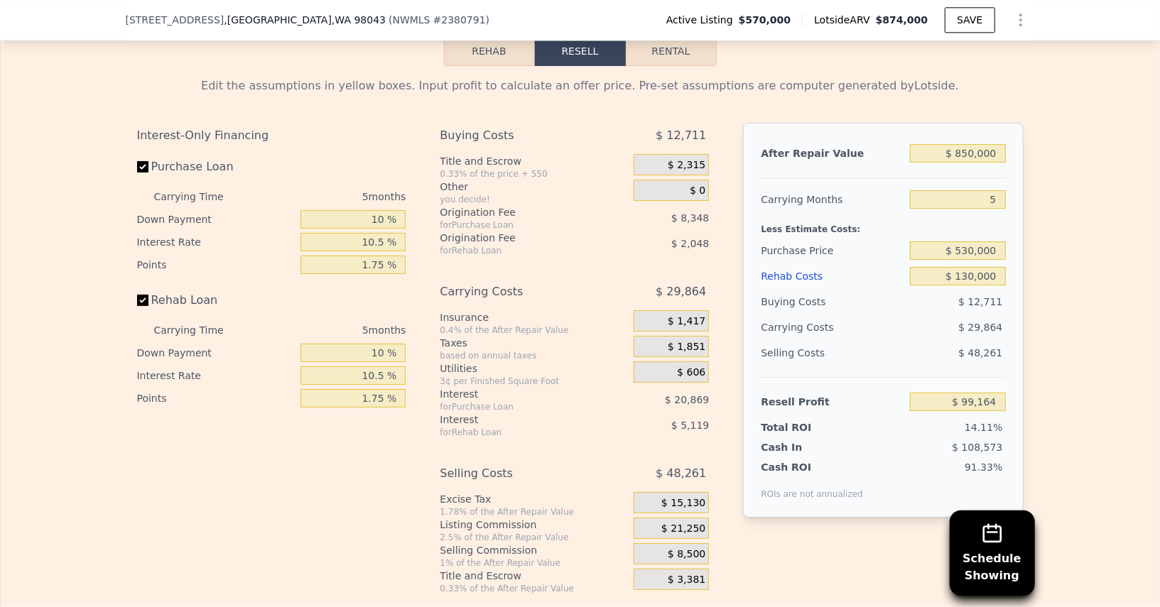
scroll to position [2281, 0]
click at [1019, 23] on icon "Show Options" at bounding box center [1020, 19] width 17 height 17
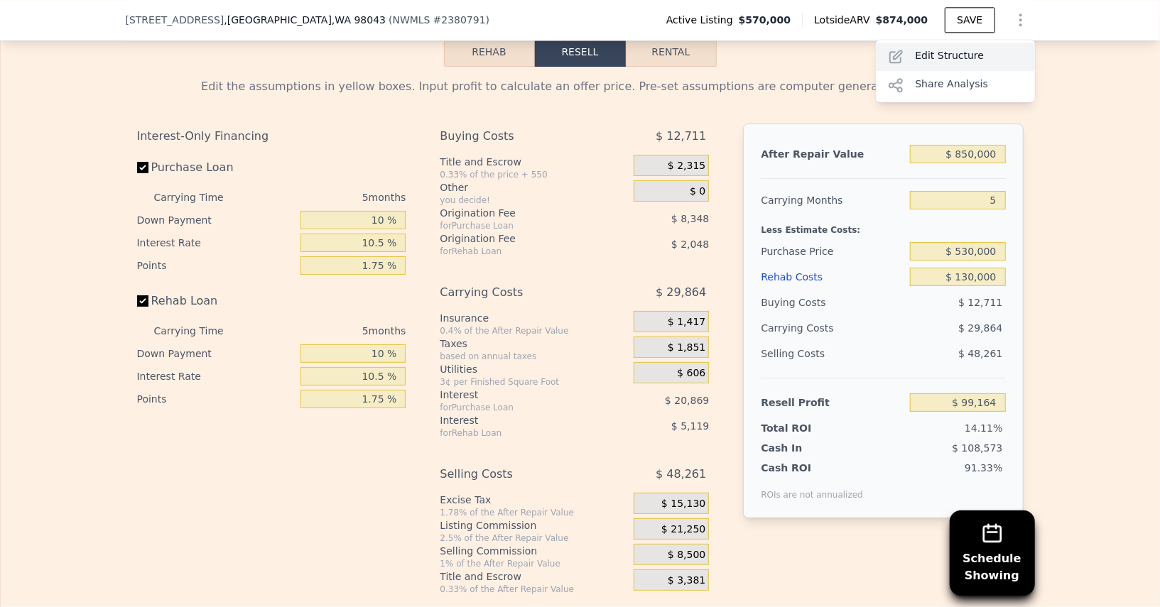
click at [971, 58] on div "Edit Structure" at bounding box center [955, 57] width 159 height 28
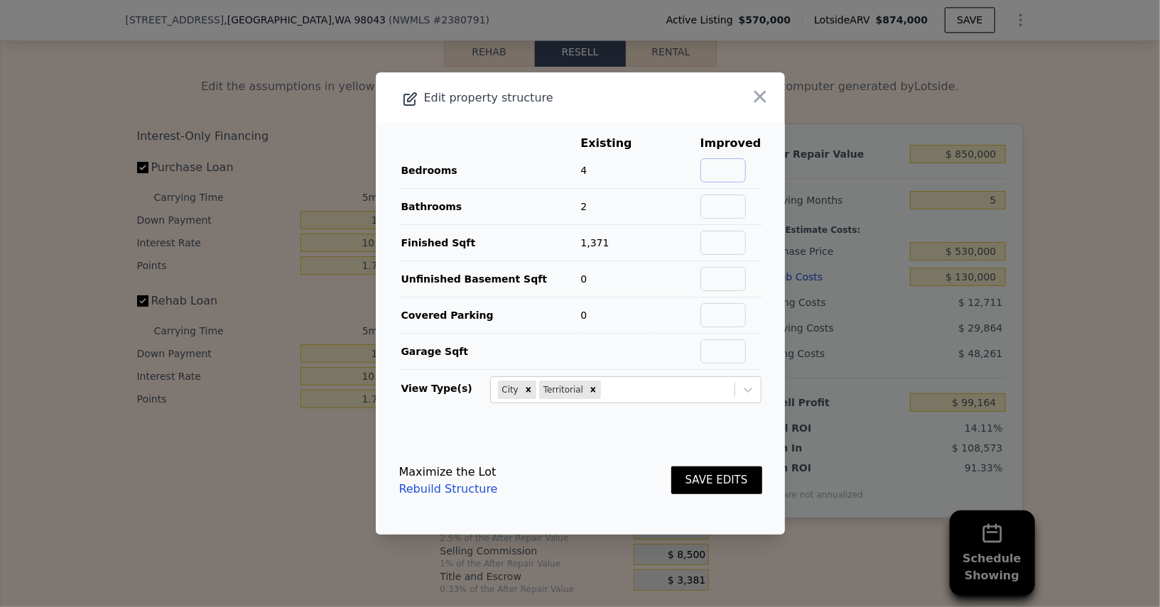
click at [721, 171] on input "text" at bounding box center [723, 170] width 45 height 24
type input "2"
type input "3"
click at [728, 319] on input "text" at bounding box center [723, 315] width 45 height 24
type input "1"
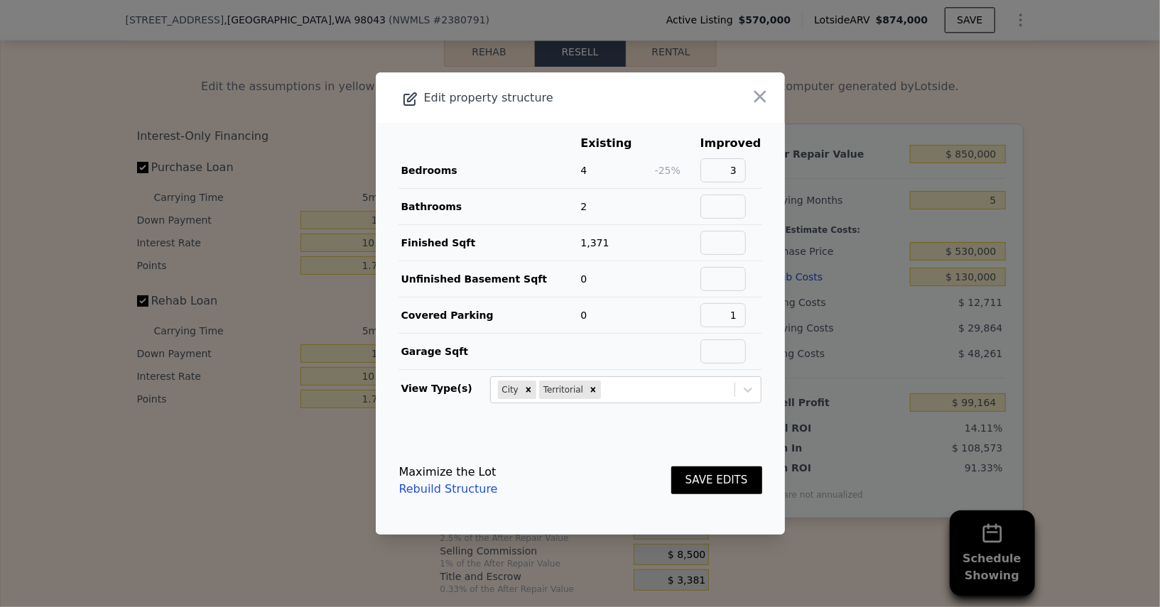
click at [680, 314] on td at bounding box center [676, 316] width 45 height 36
click at [730, 252] on input "text" at bounding box center [723, 243] width 45 height 24
type input "1100"
click at [625, 428] on footer "Maximize the Lot Rebuild Structure SAVE EDITS" at bounding box center [580, 481] width 409 height 108
click at [731, 319] on input "1" at bounding box center [723, 315] width 45 height 24
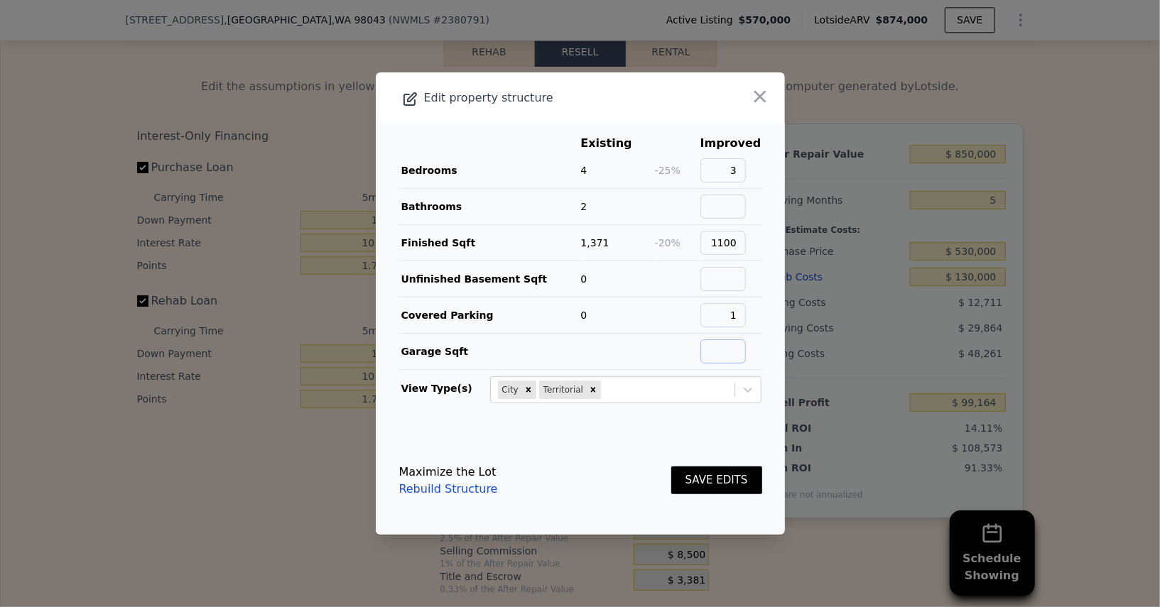
click at [746, 346] on input "text" at bounding box center [723, 352] width 45 height 24
type input "271"
click at [696, 430] on footer "Maximize the Lot Rebuild Structure SAVE EDITS" at bounding box center [580, 481] width 409 height 108
click at [724, 474] on button "SAVE EDITS" at bounding box center [716, 481] width 91 height 28
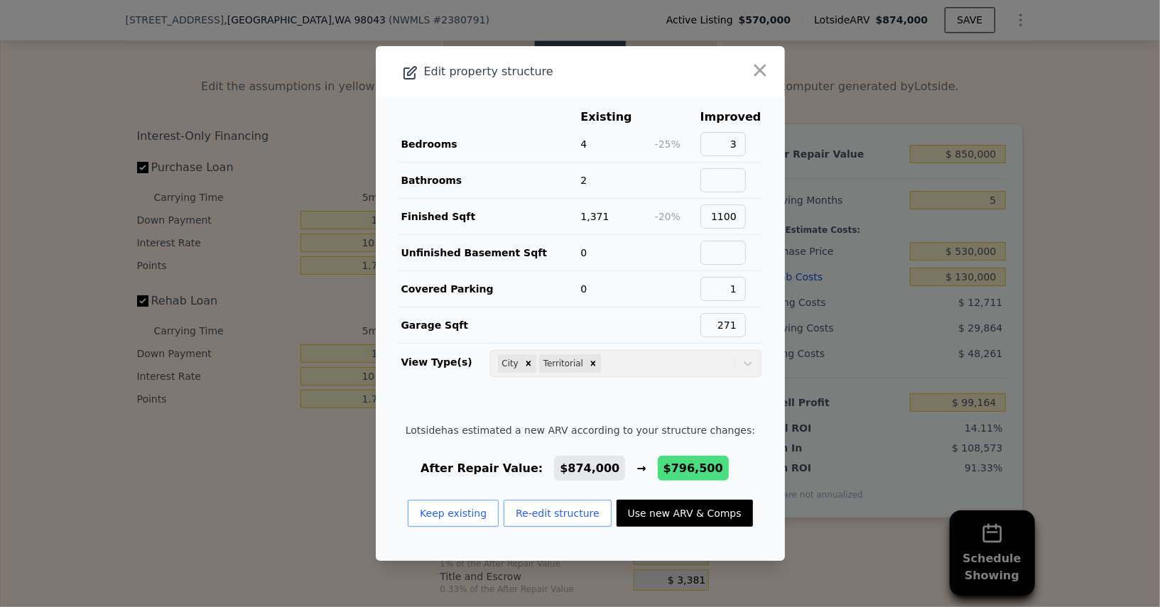
click at [686, 509] on button "Use new ARV & Comps" at bounding box center [685, 513] width 136 height 27
type input "2.5"
type input "927"
type input "1320"
type input "13068"
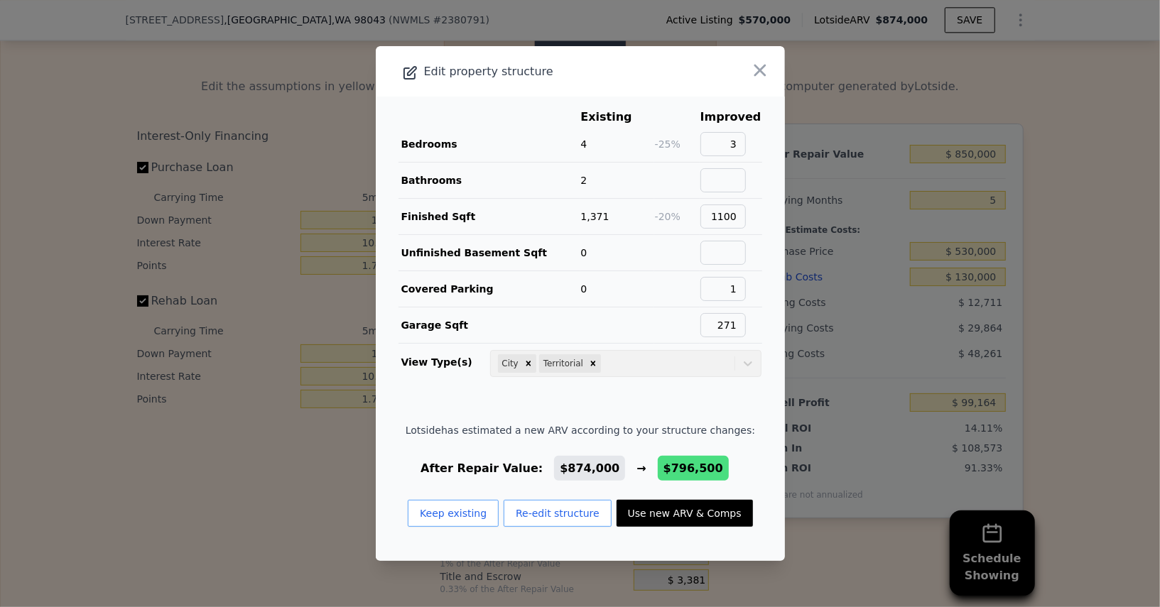
checkbox input "false"
checkbox input "true"
type input "$ 796,500"
type input "$ 48,756"
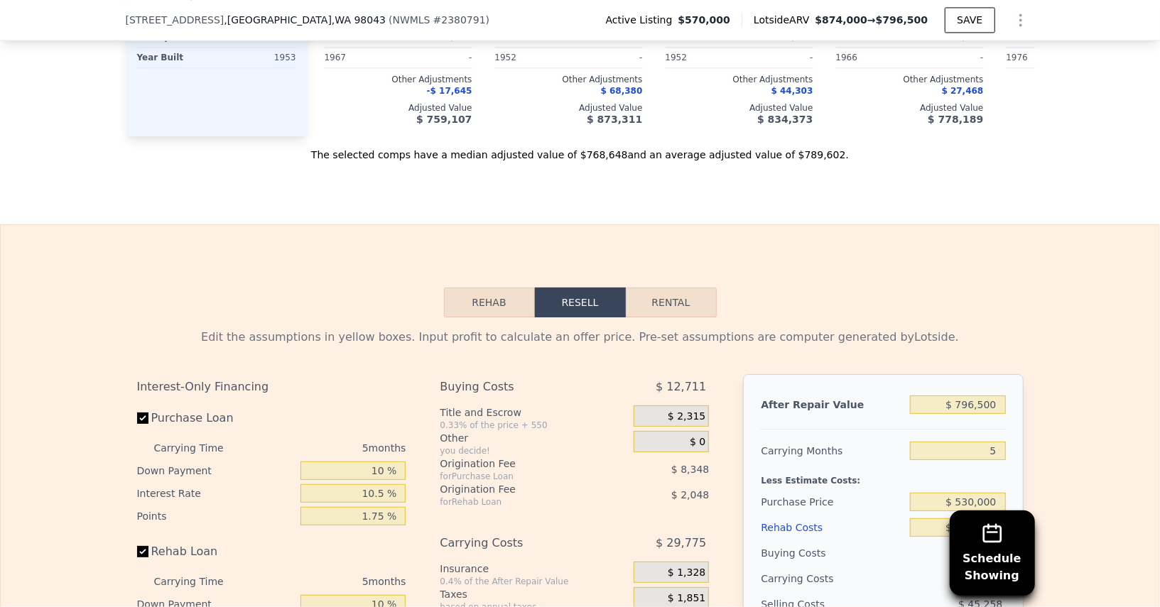
scroll to position [2090, 0]
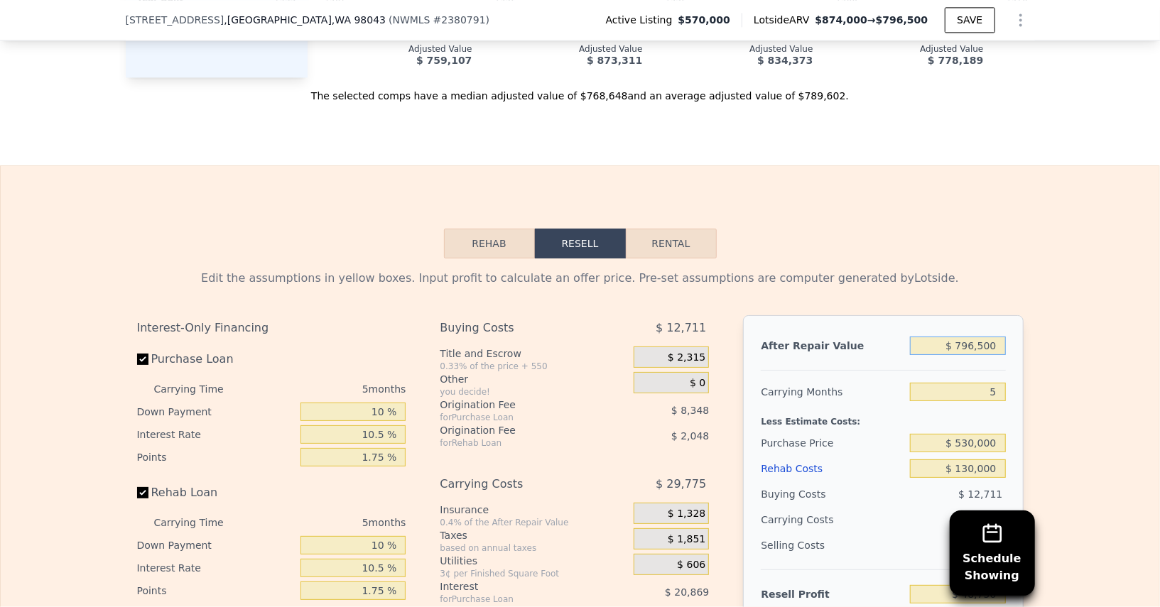
click at [971, 337] on input "$ 796,500" at bounding box center [957, 346] width 95 height 18
type input "$ 81"
type input "-$ 701,631"
type input "$ 81,450"
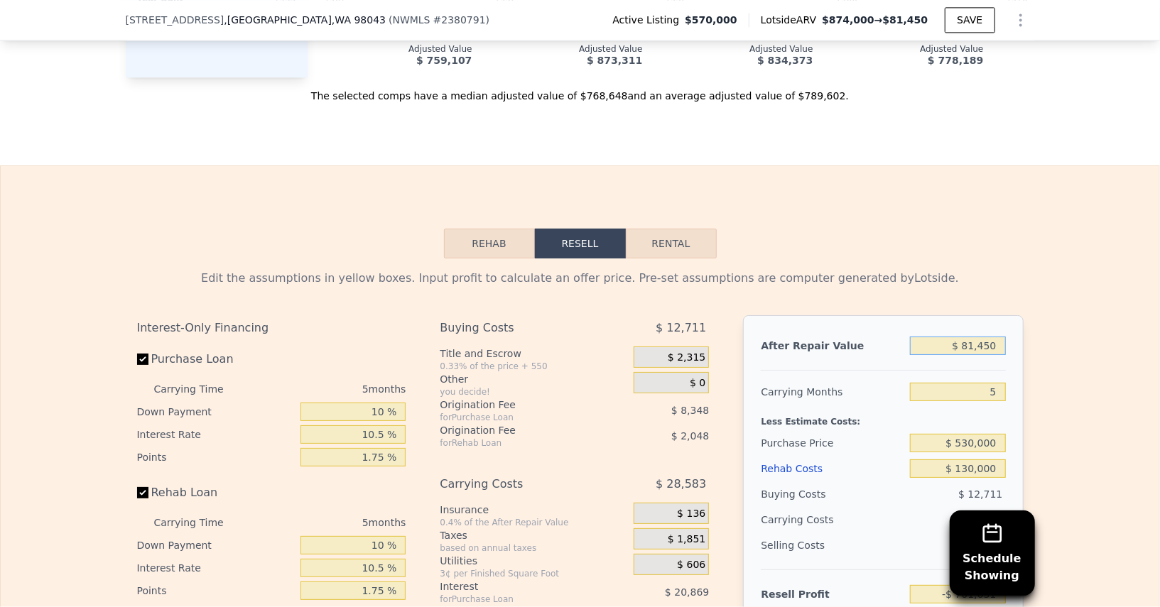
type input "-$ 624,966"
type input "$ 8,145"
type input "-$ 694,034"
type input "$ 814"
type input "-$ 700,940"
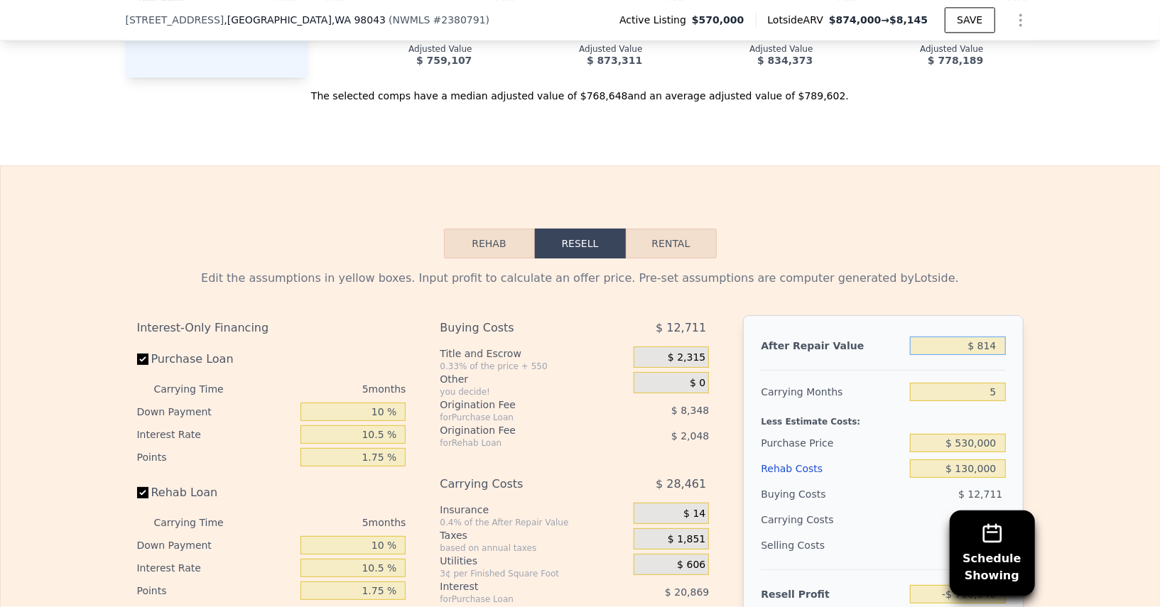
type input "$ 81"
type input "-$ 701,631"
type input "$ 815"
type input "-$ 700,940"
type input "$ 8,150"
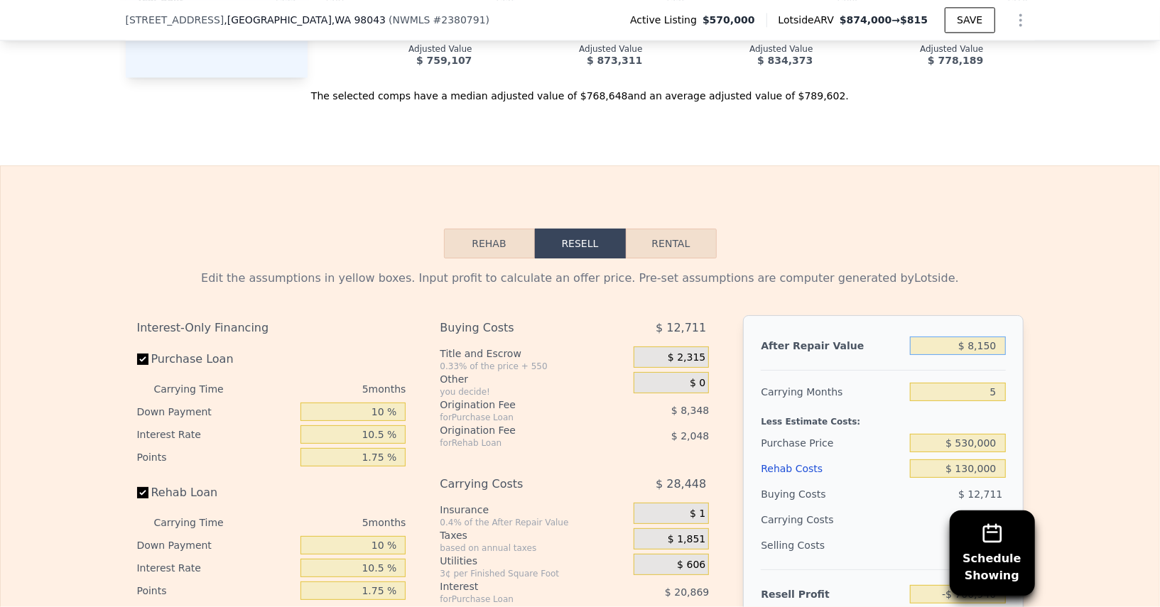
type input "-$ 694,030"
type input "$ 815,000"
type input "$ 66,188"
type input "$ 815,000"
click at [855, 315] on div "After Repair Value $ 815,000 Carrying Months 5 Less Estimate Costs: Purchase Pr…" at bounding box center [883, 512] width 280 height 395
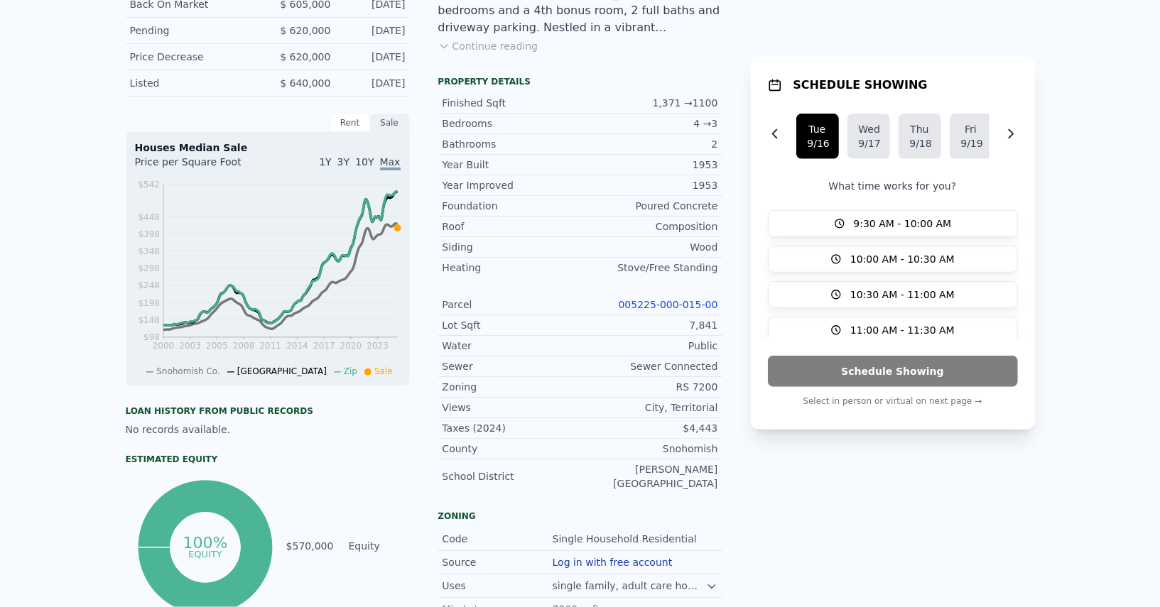
scroll to position [0, 0]
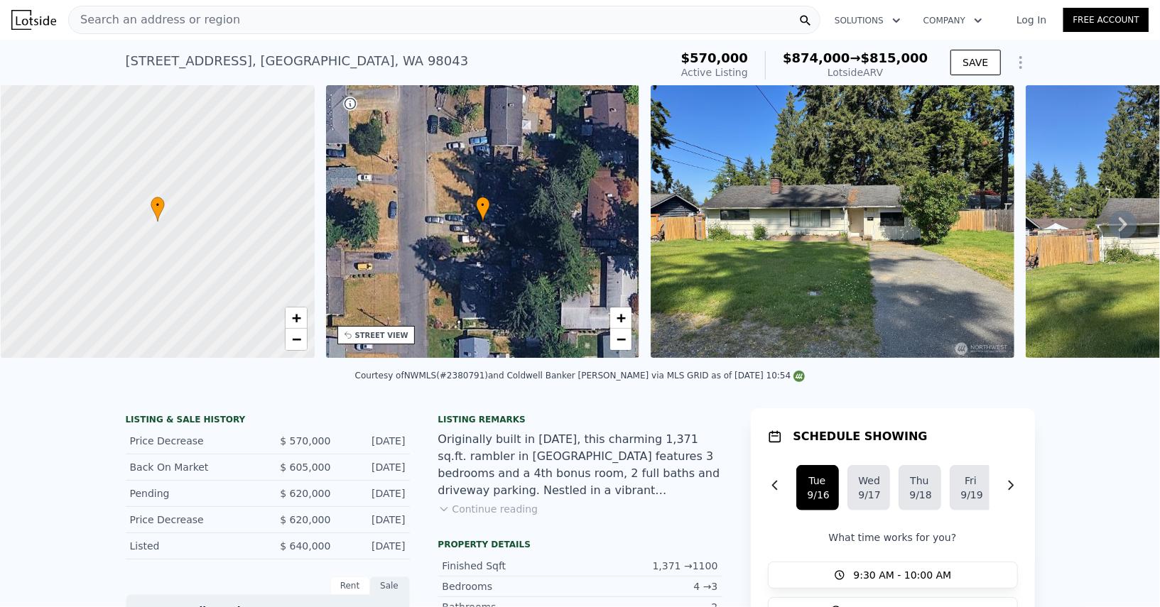
click at [362, 13] on div "Search an address or region" at bounding box center [444, 20] width 752 height 28
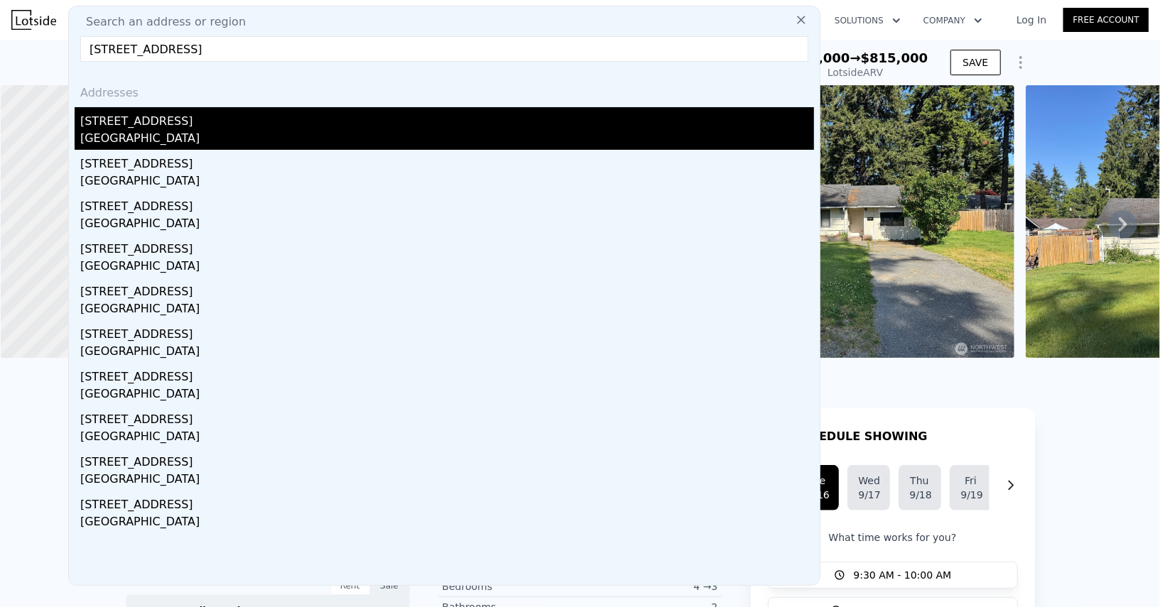
type input "[STREET_ADDRESS]"
click at [222, 118] on div "[STREET_ADDRESS]" at bounding box center [447, 118] width 734 height 23
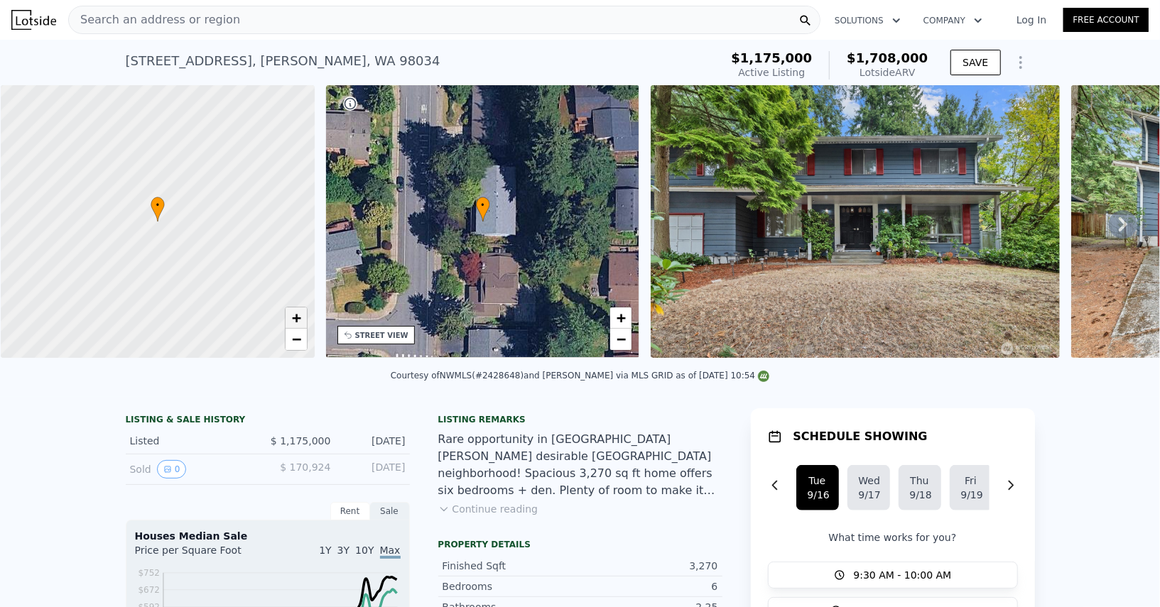
click at [298, 319] on span "+" at bounding box center [295, 318] width 9 height 18
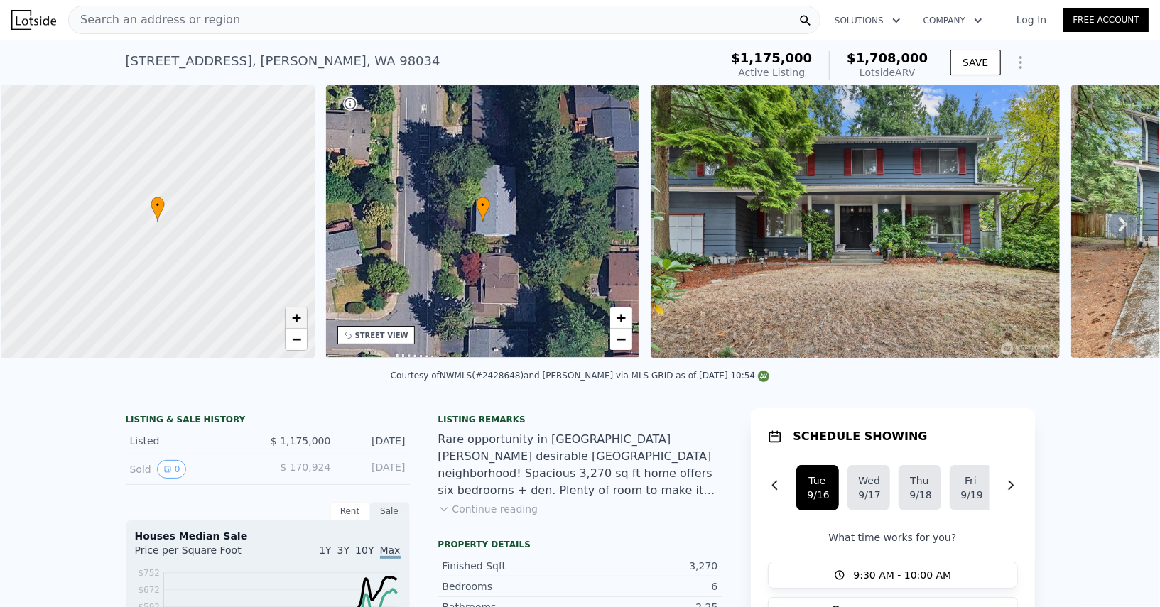
click at [298, 319] on span "+" at bounding box center [295, 318] width 9 height 18
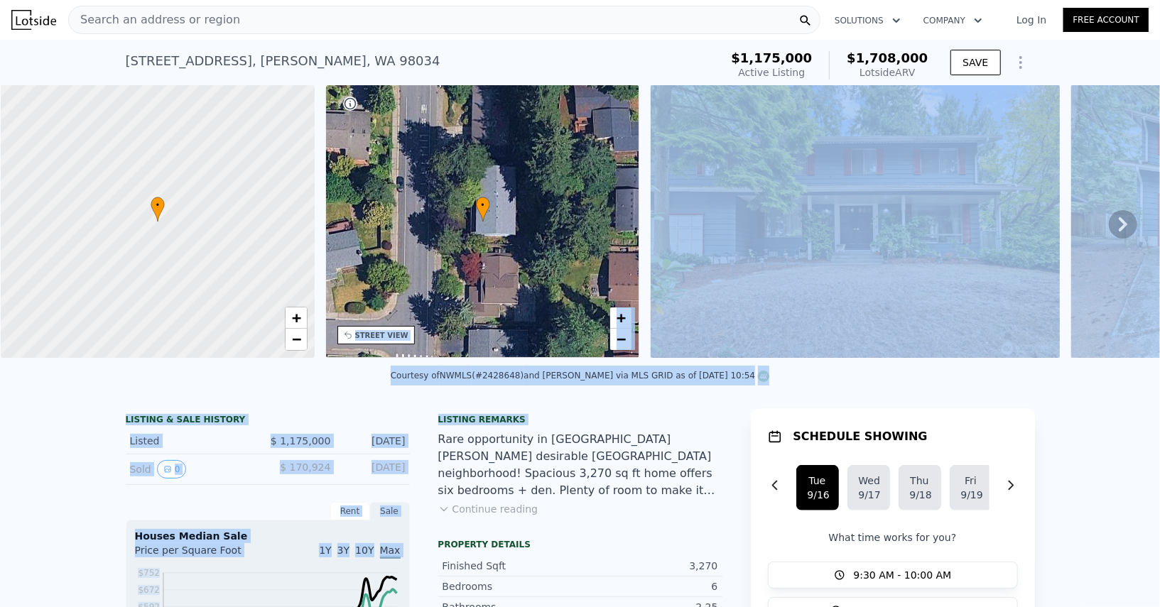
drag, startPoint x: 619, startPoint y: 426, endPoint x: 600, endPoint y: 145, distance: 282.0
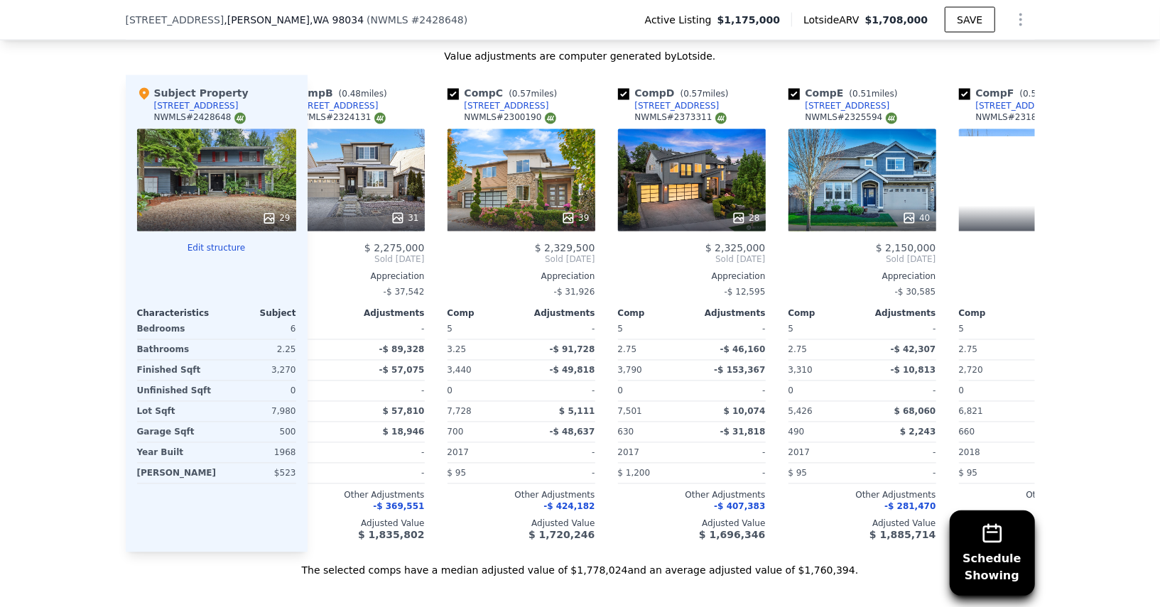
scroll to position [0, 65]
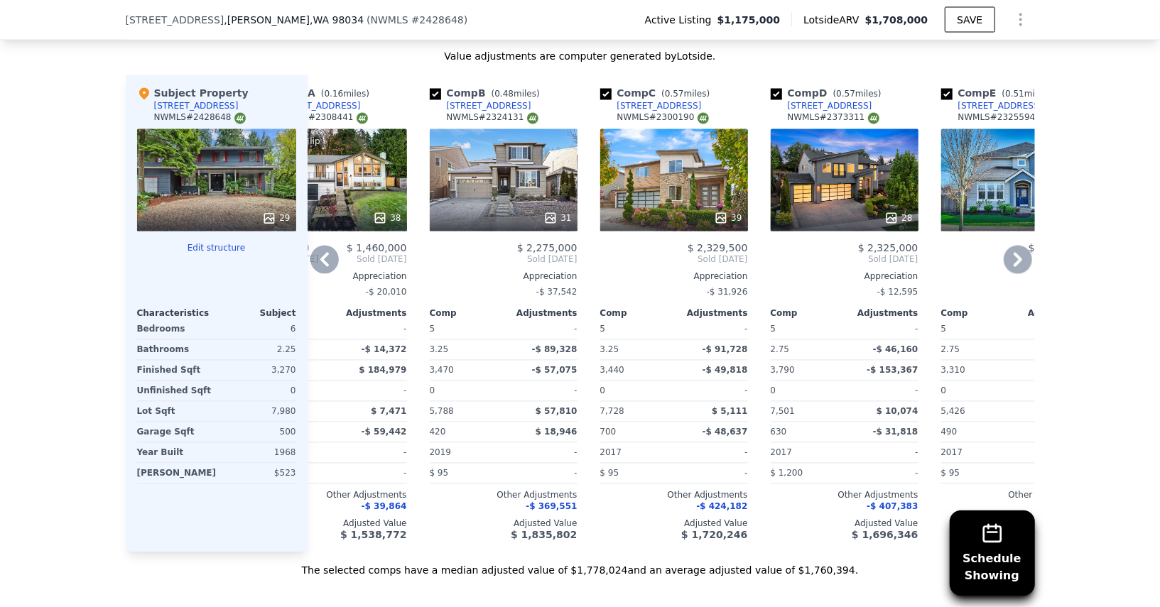
click at [556, 206] on div at bounding box center [504, 219] width 148 height 26
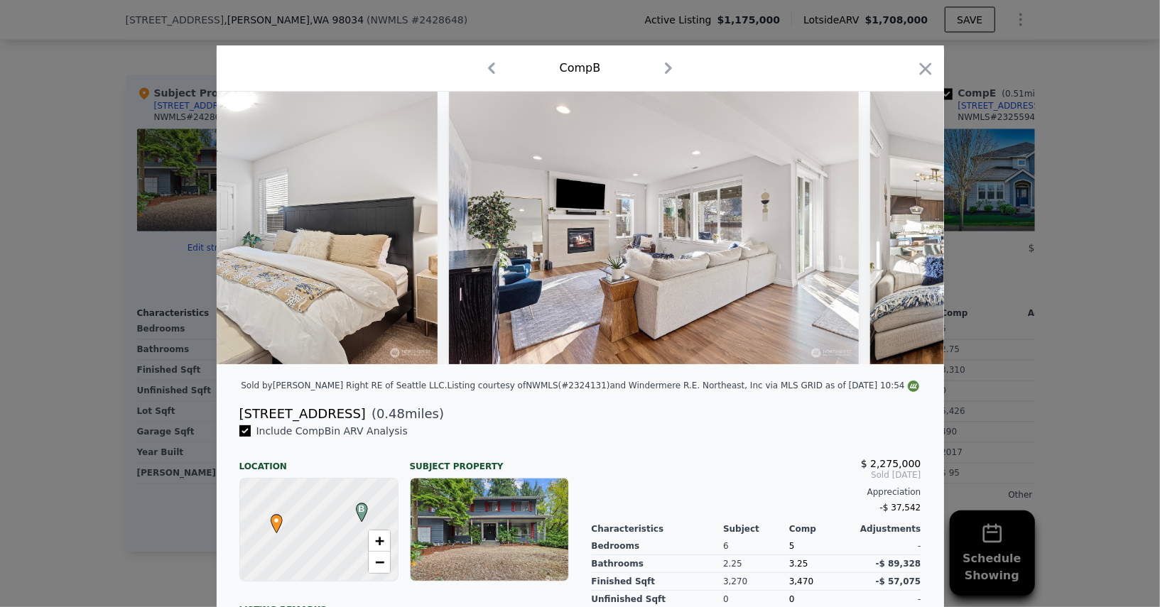
scroll to position [0, 3525]
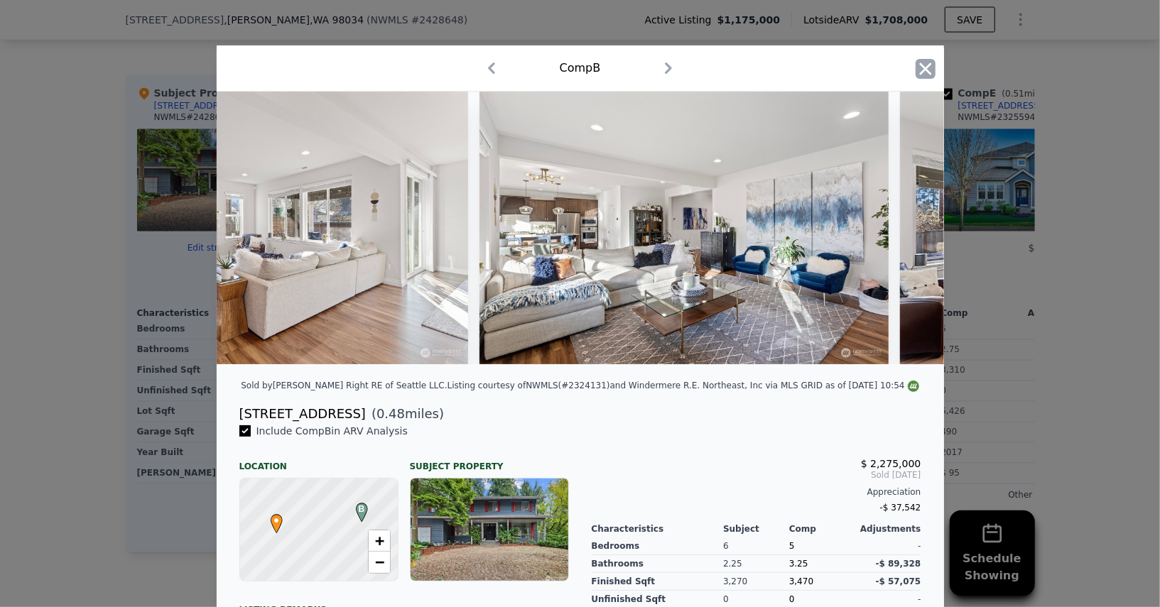
click at [929, 68] on icon "button" at bounding box center [926, 69] width 20 height 20
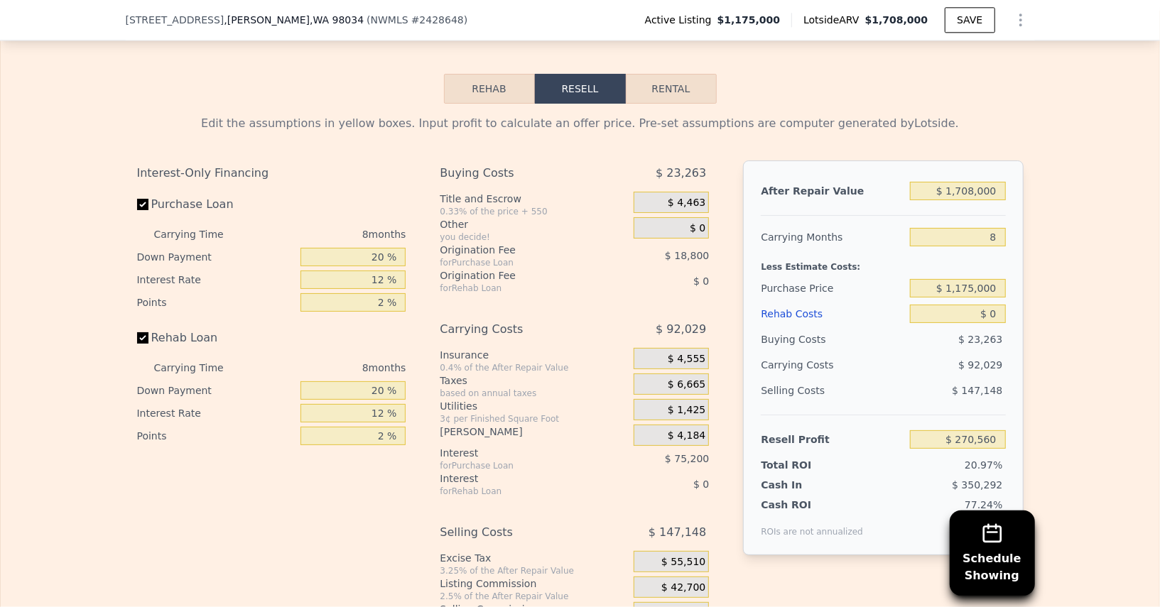
scroll to position [2413, 0]
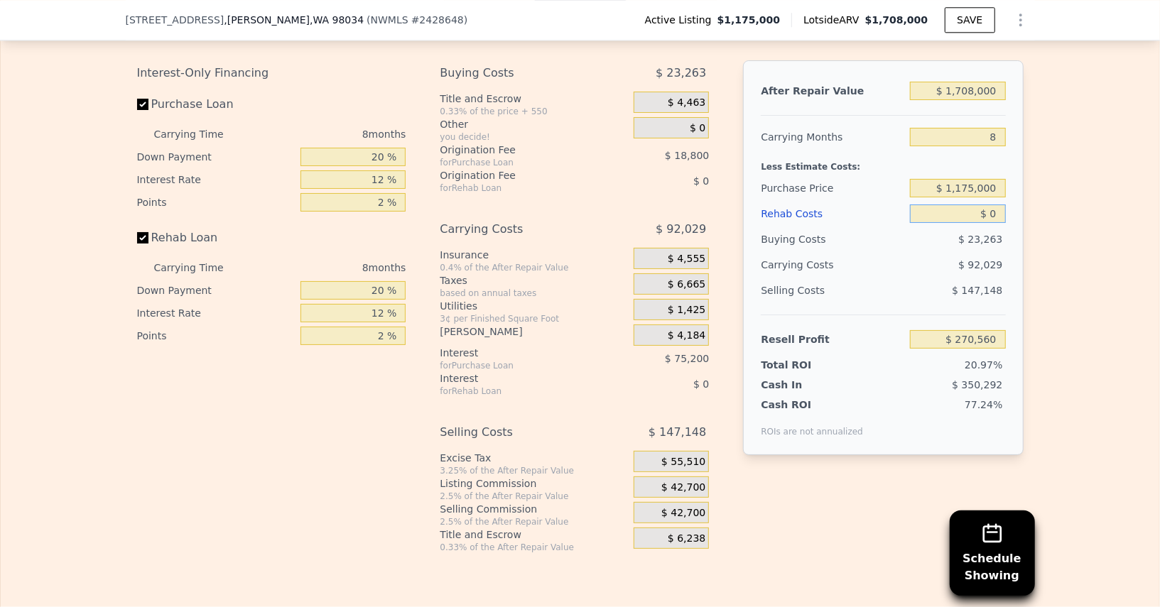
click at [995, 205] on input "$ 0" at bounding box center [957, 214] width 95 height 18
type input "$ 3"
type input "$ 270,557"
type input "$ 30,000"
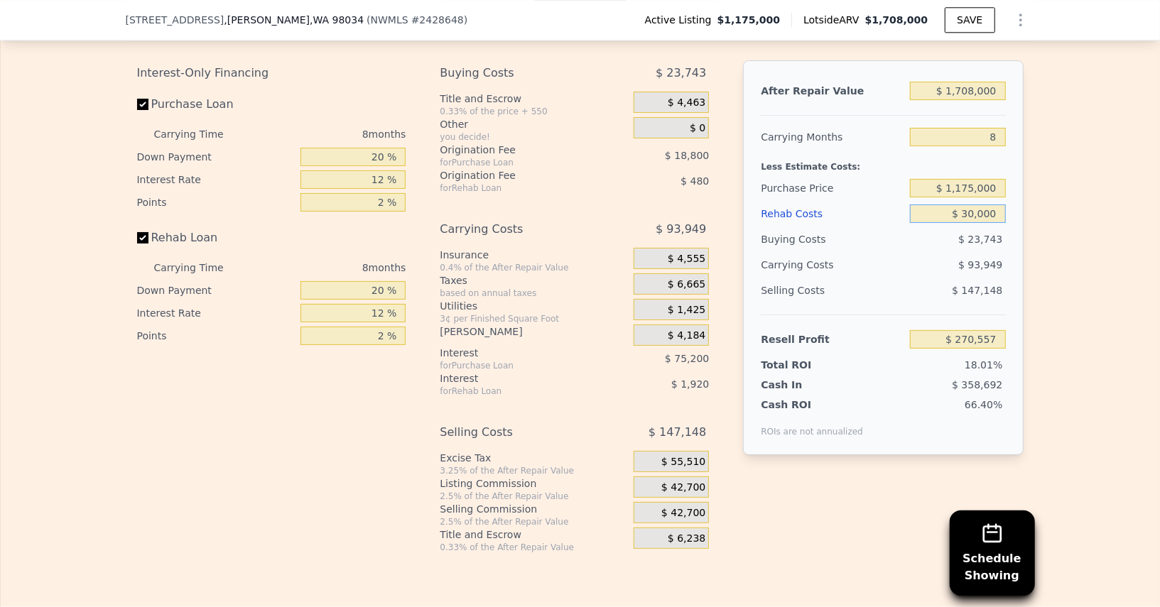
type input "$ 267,320"
type input "$ 300,000"
type input "-$ 53,440"
type input "$ 300,000"
click at [908, 279] on div "Selling Costs $ 147,148" at bounding box center [883, 296] width 244 height 37
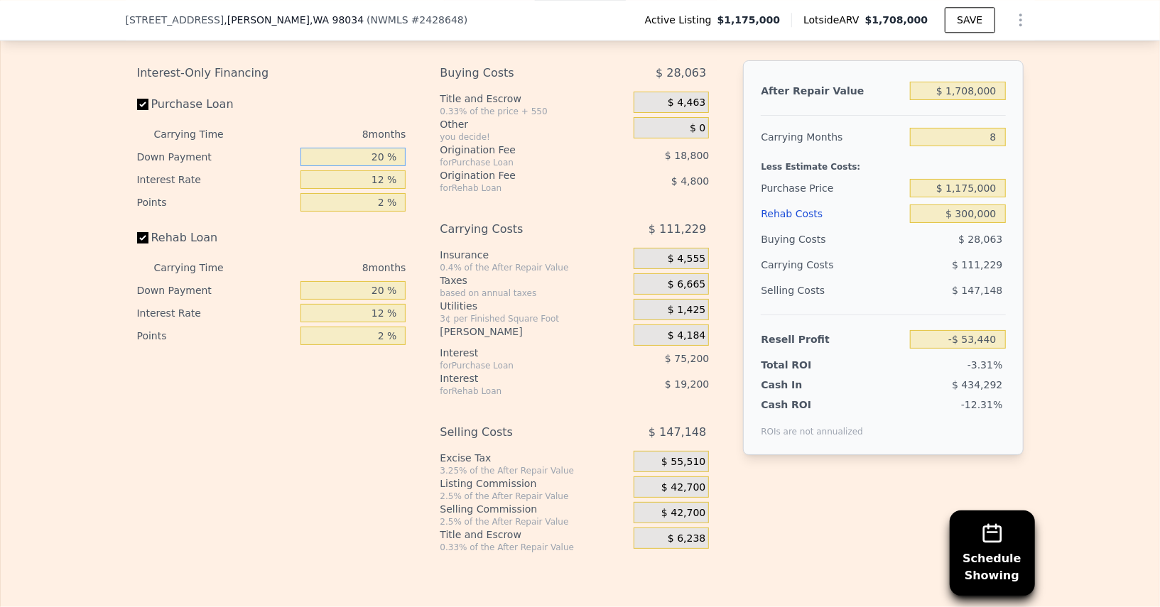
click at [357, 148] on input "20 %" at bounding box center [353, 157] width 105 height 18
type input "1 %"
type input "-$ 75,769"
type input "10 %"
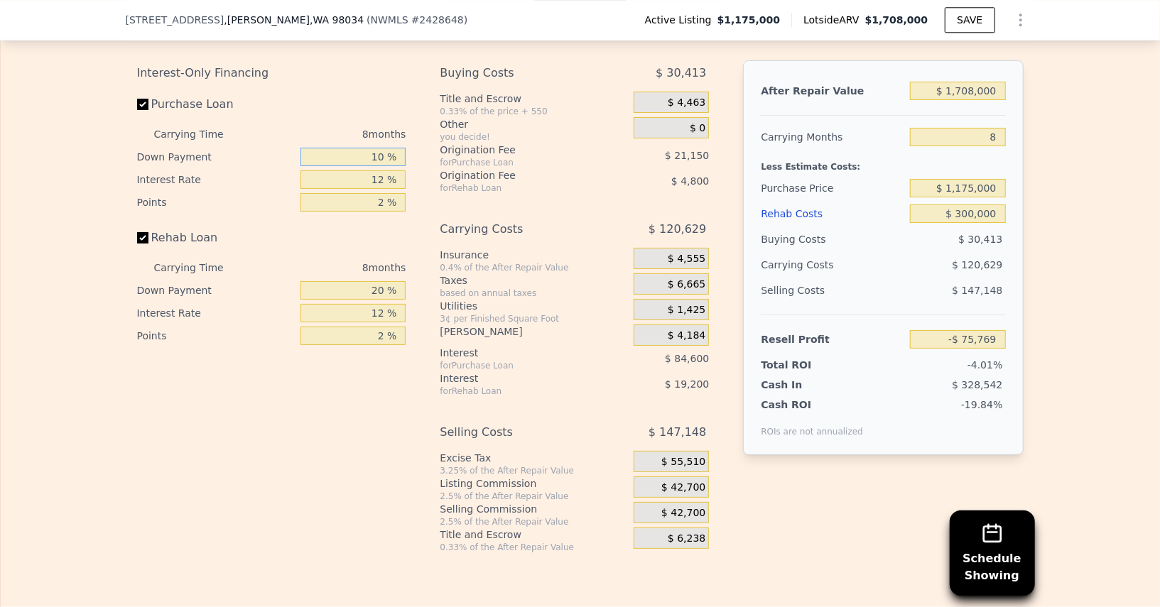
type input "-$ 65,190"
type input "10 %"
click at [360, 171] on input "12 %" at bounding box center [353, 180] width 105 height 18
type input "1 %"
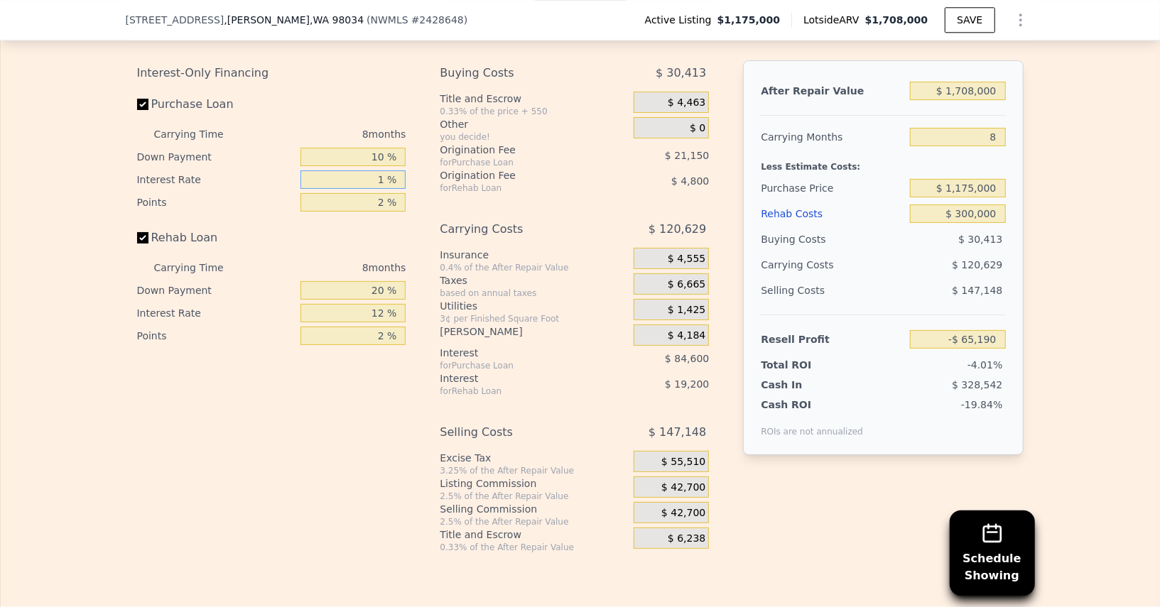
type input "$ 12,362"
type input "10 %"
type input "-$ 51,094"
type input "10.5 %"
type input "-$ 54,614"
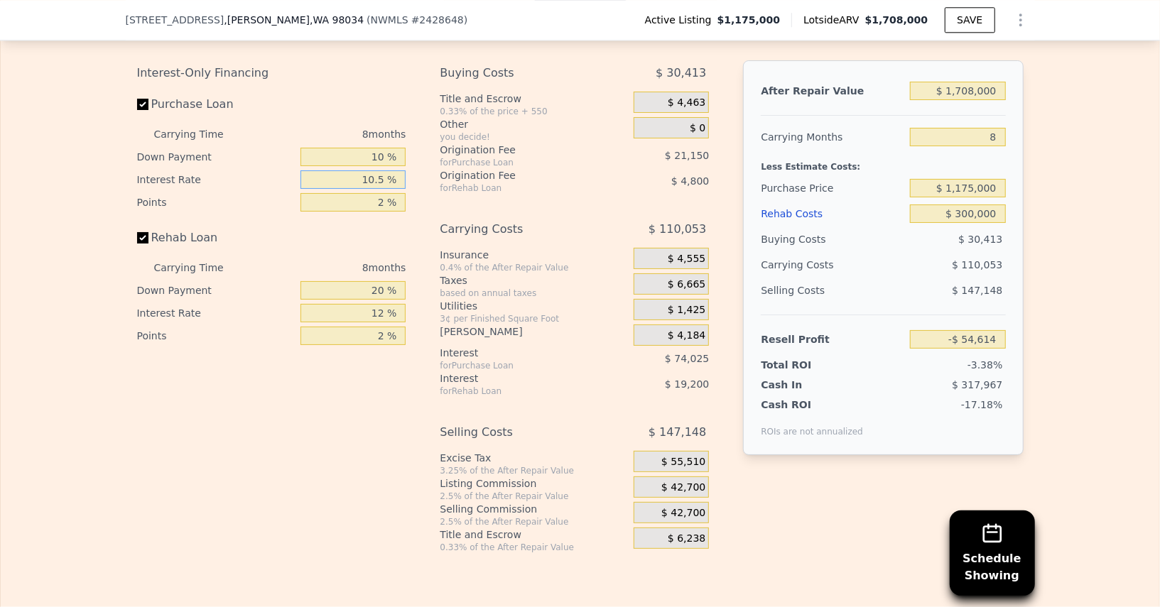
type input "10.5 %"
click at [370, 194] on input "2 %" at bounding box center [353, 202] width 105 height 18
type input "1 %"
type input "-$ 44,039"
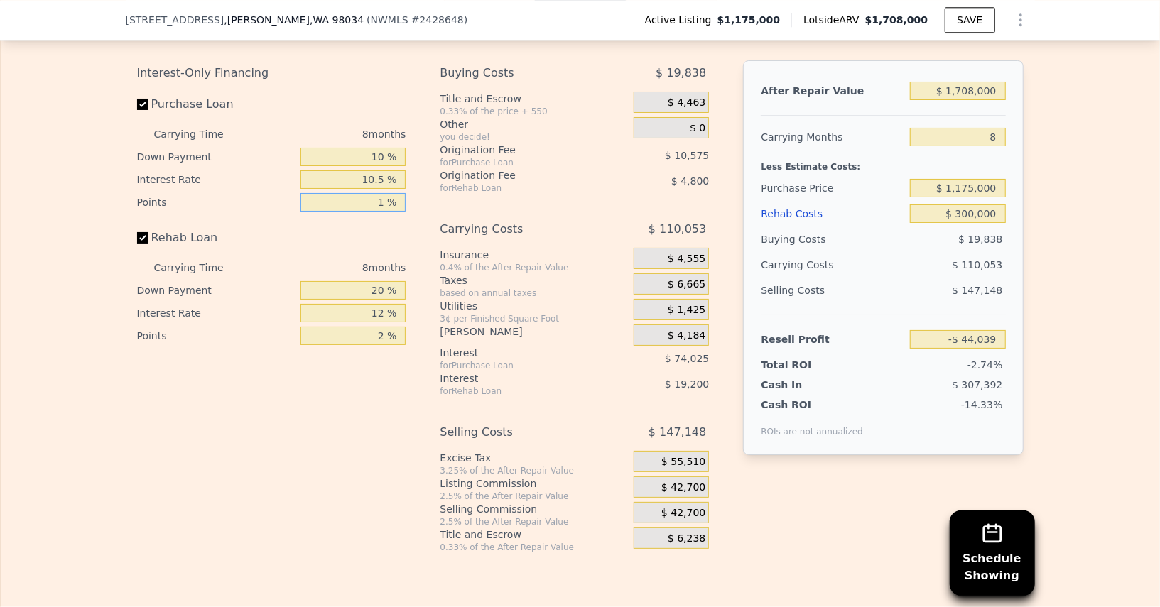
type input "1 %"
type input "1.75 %"
type input "-$ 51,970"
type input "1.75 %"
click at [368, 281] on input "20 %" at bounding box center [353, 290] width 105 height 18
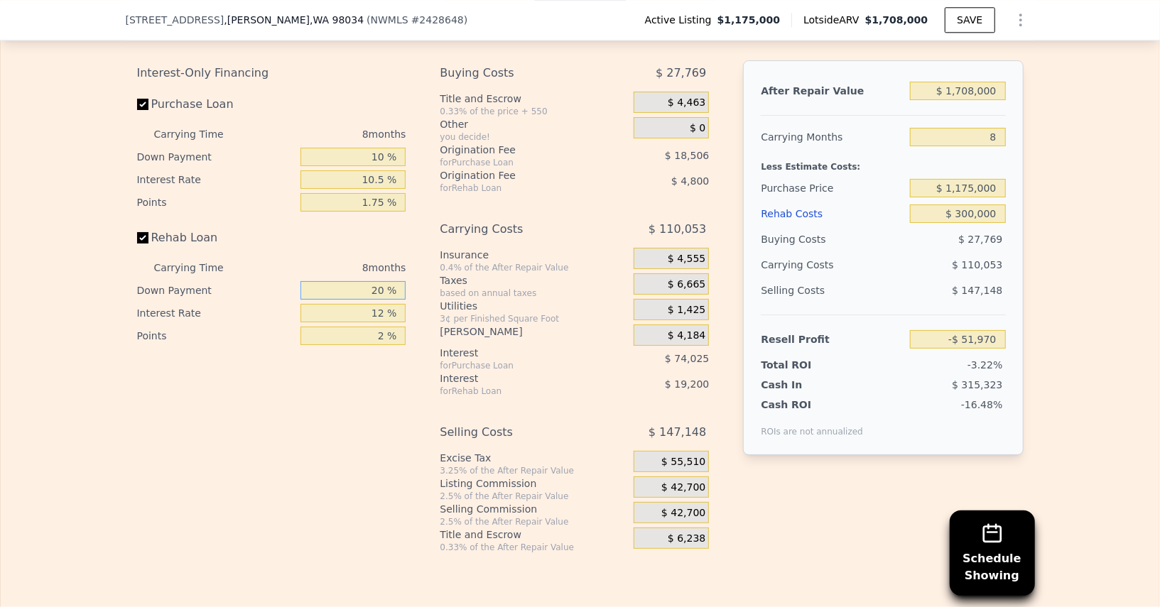
click at [368, 281] on input "20 %" at bounding box center [353, 290] width 105 height 18
type input "1 %"
type input "-$ 57,670"
type input "10 %"
type input "-$ 54,970"
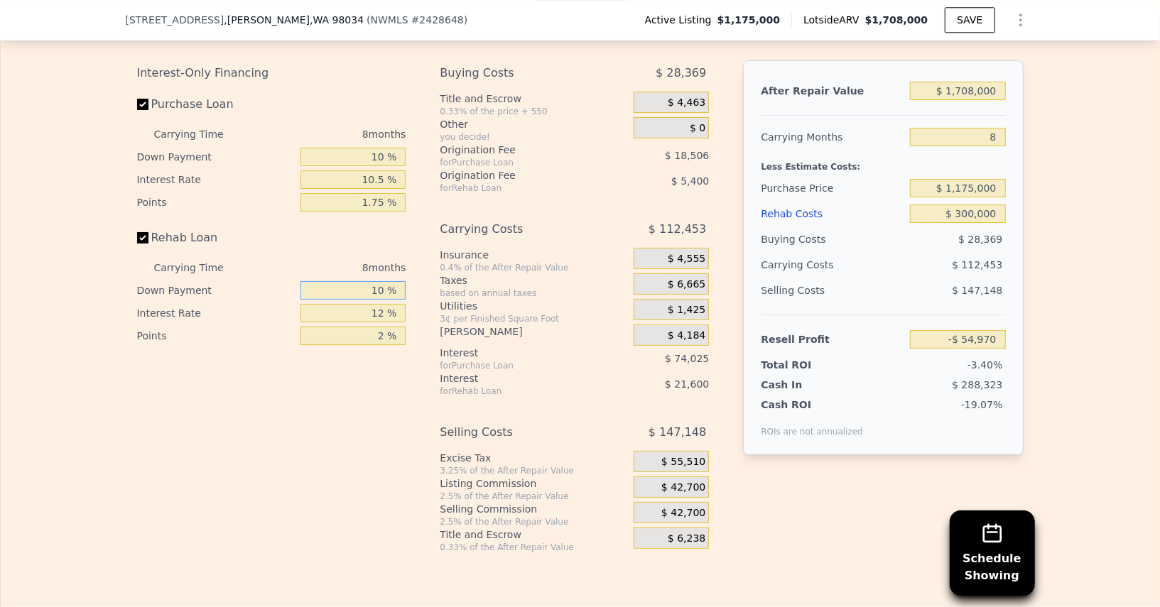
type input "10 %"
click at [370, 304] on input "12 %" at bounding box center [353, 313] width 105 height 18
type input "10 %"
type input "-$ 51,370"
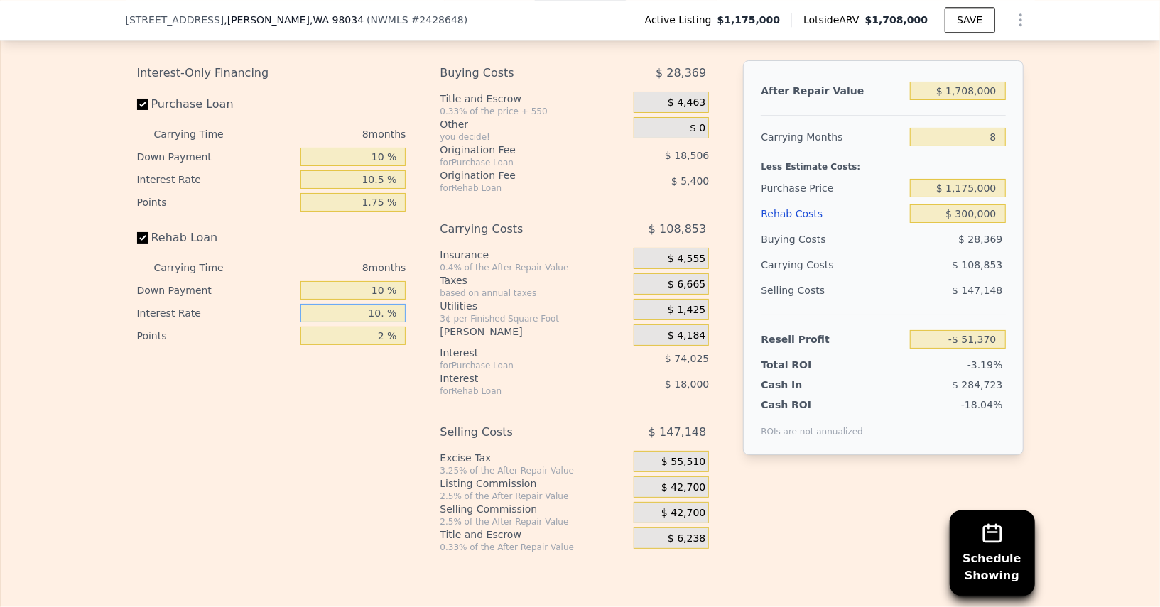
type input "10.5 %"
type input "-$ 52,266"
type input "10.5 %"
click at [368, 327] on input "2 %" at bounding box center [353, 336] width 105 height 18
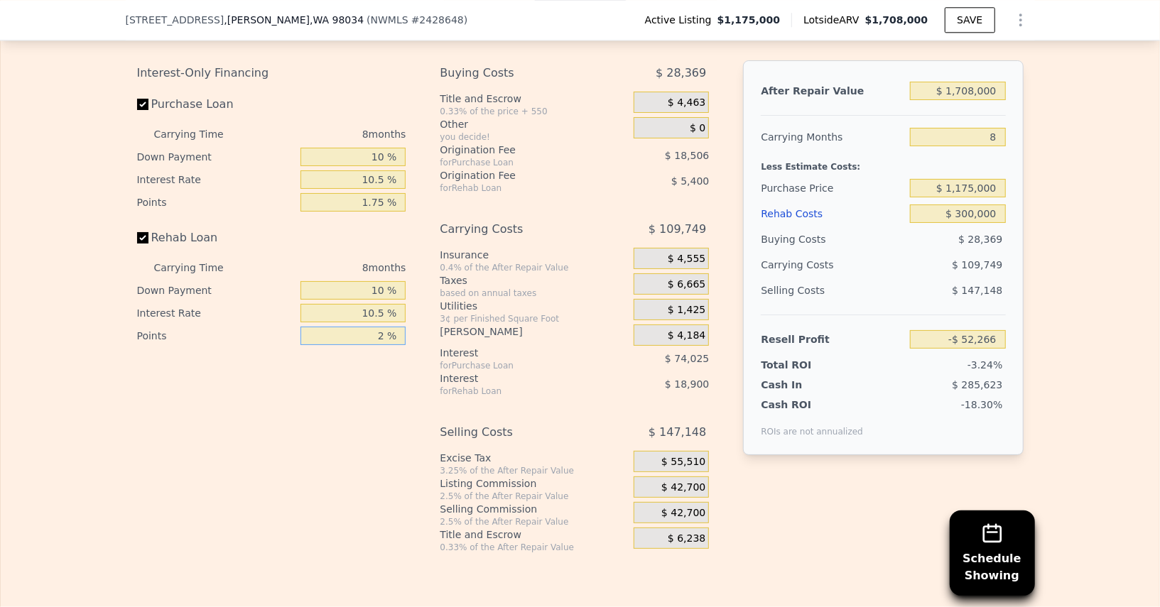
type input "1 %"
type input "-$ 49,566"
type input "1.75 %"
type input "-$ 51,591"
type input "1.75 %"
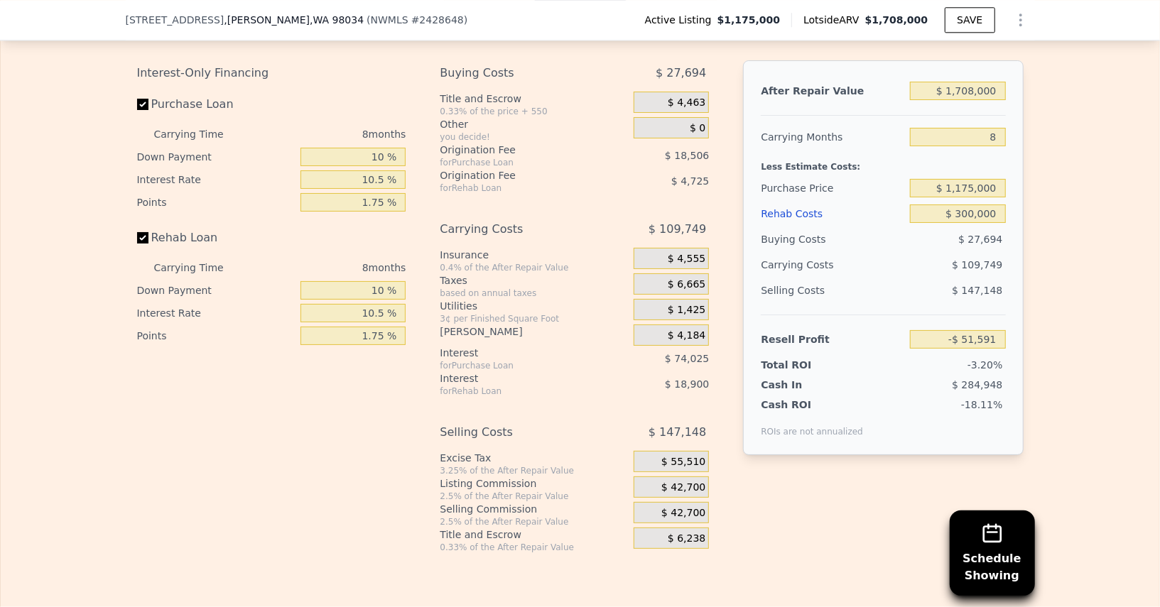
click at [675, 507] on span "$ 42,700" at bounding box center [683, 513] width 44 height 13
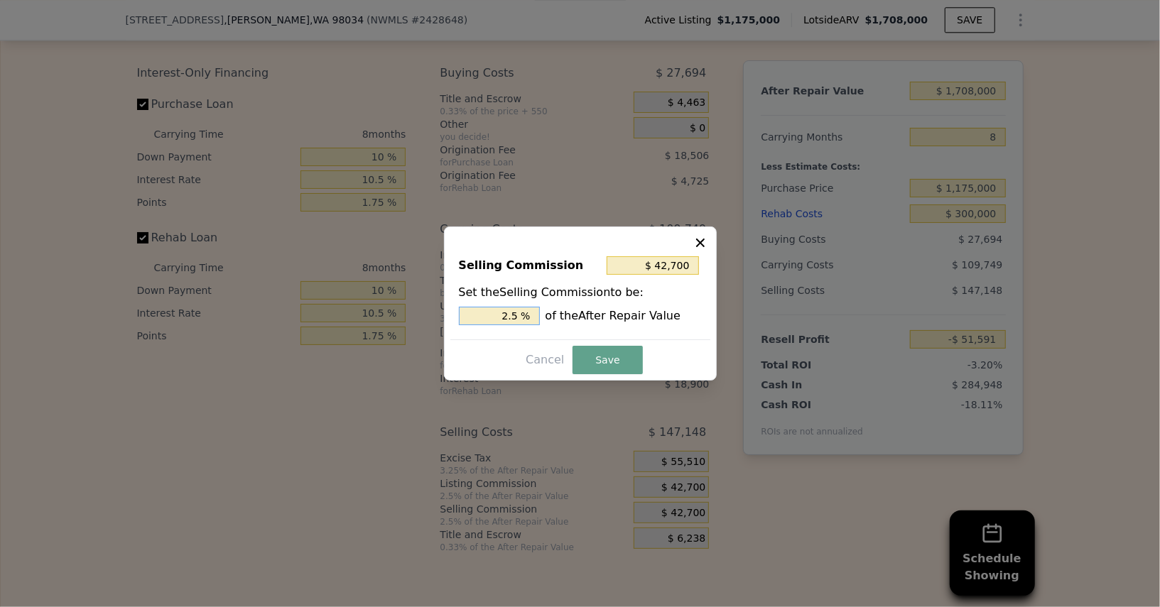
click at [488, 313] on input "2.5 %" at bounding box center [499, 316] width 81 height 18
type input "$ 17,080"
type input "1 %"
click at [610, 352] on button "Save" at bounding box center [608, 360] width 70 height 28
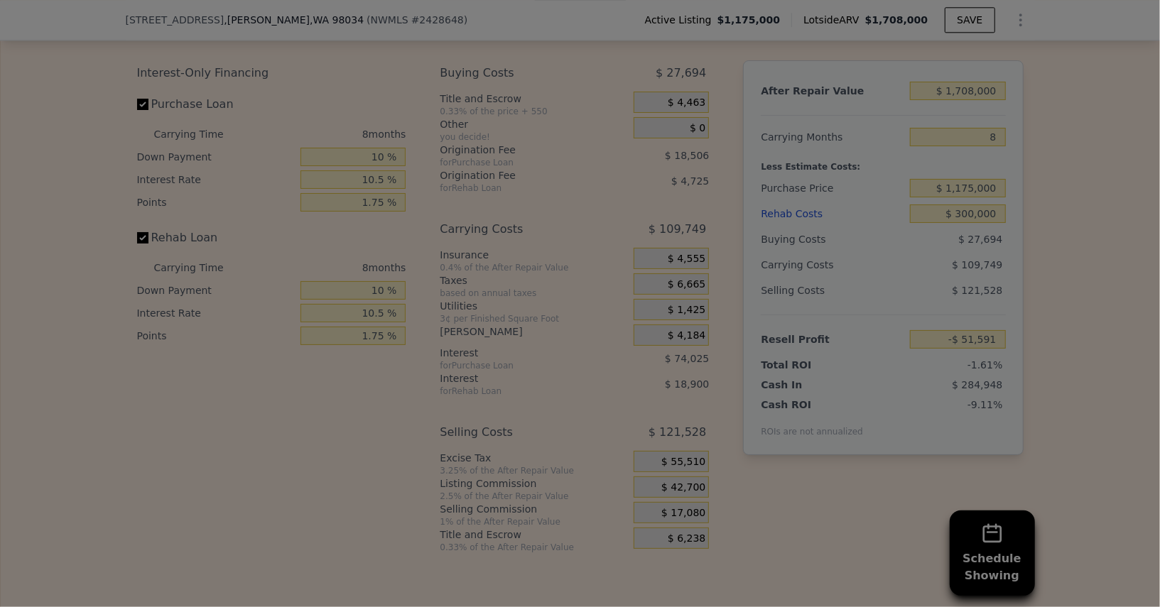
type input "-$ 25,971"
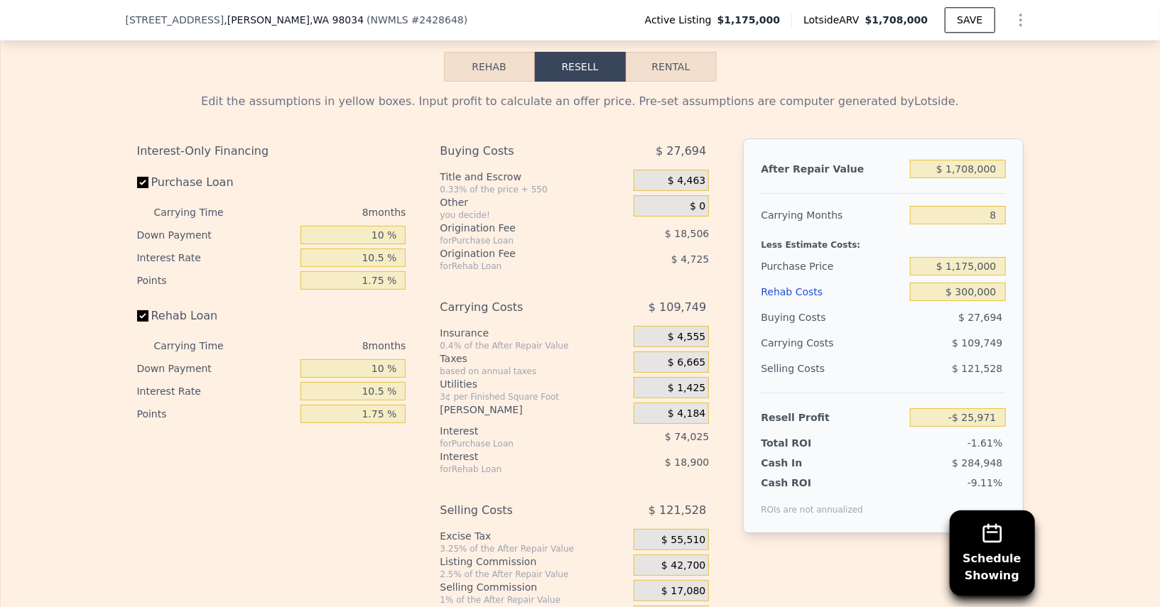
scroll to position [2334, 0]
click at [993, 207] on input "8" at bounding box center [957, 216] width 95 height 18
type input "6"
type input "$ 1,466"
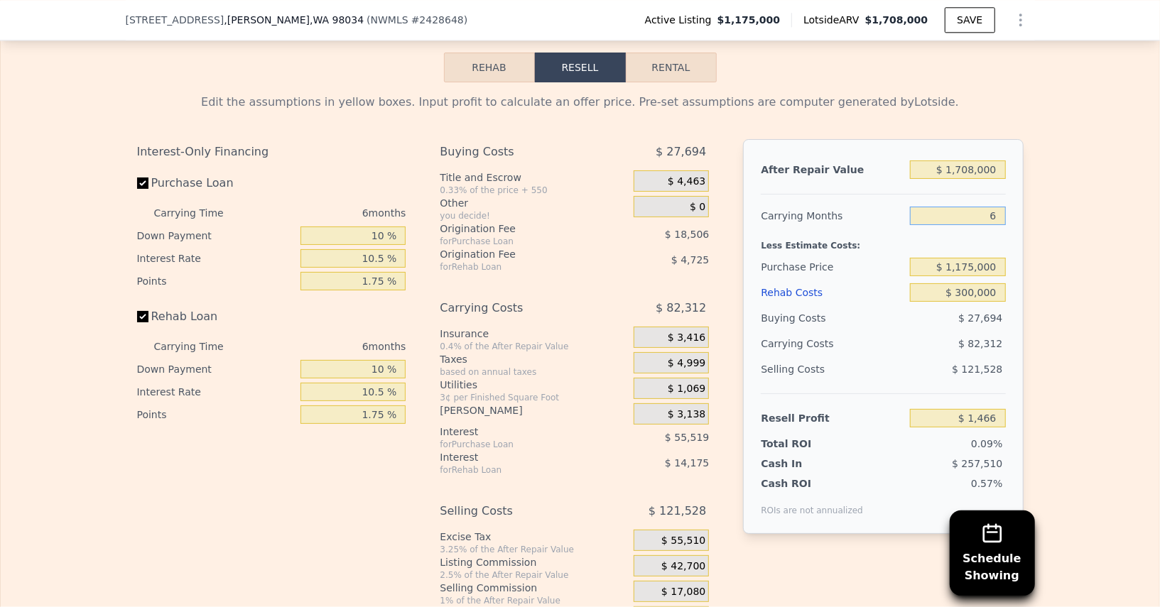
type input "6"
click at [899, 254] on div "Purchase Price" at bounding box center [833, 267] width 144 height 26
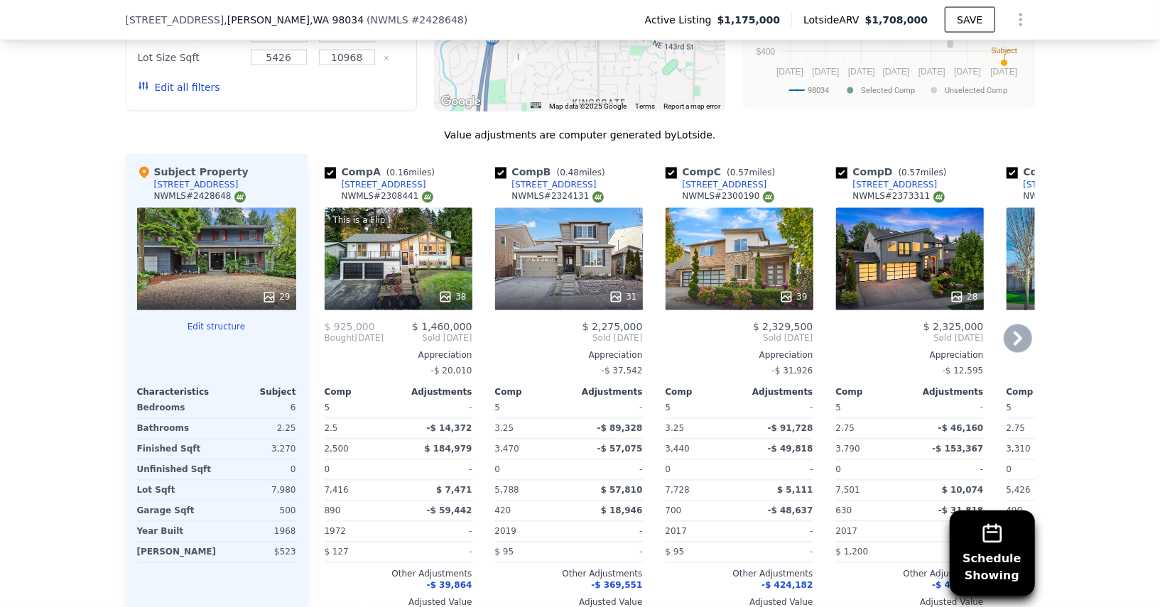
scroll to position [1631, 0]
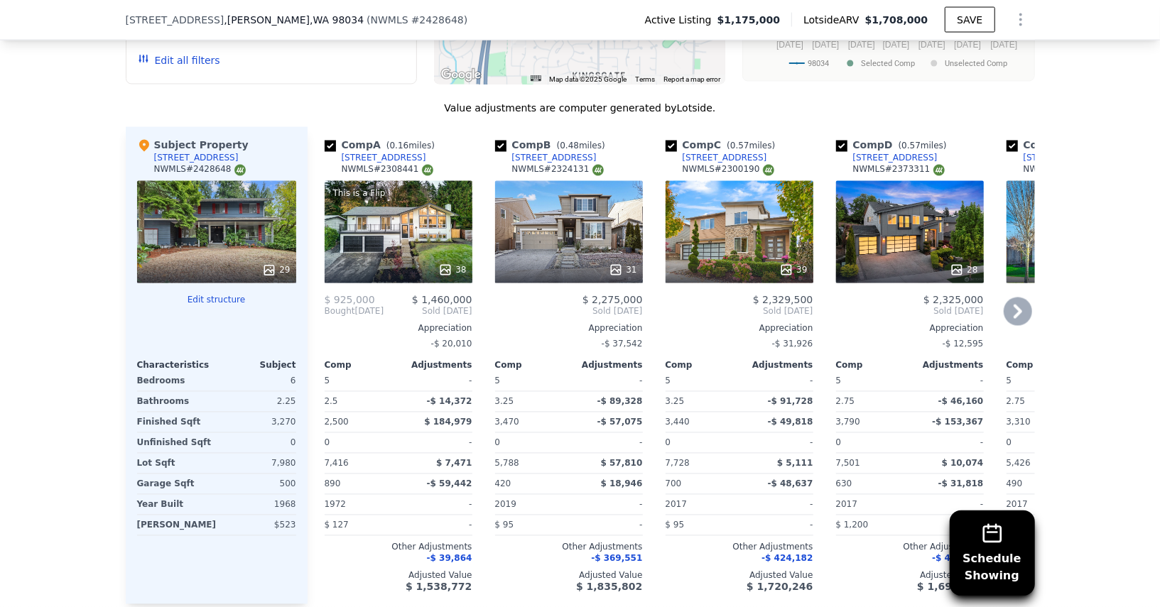
click at [428, 258] on div at bounding box center [399, 271] width 148 height 26
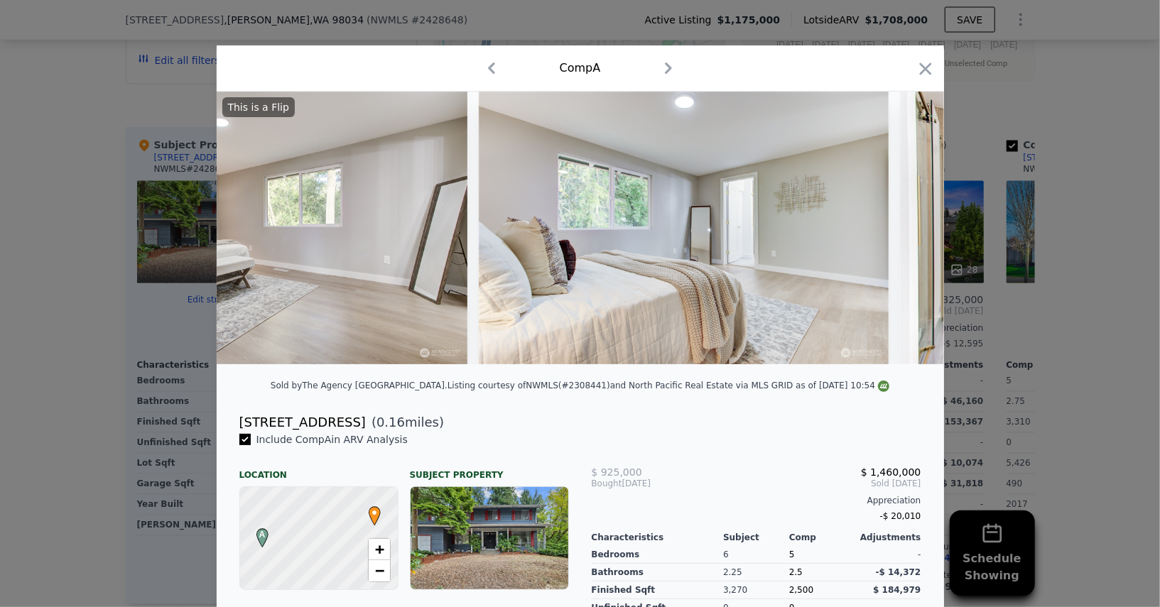
scroll to position [0, 6900]
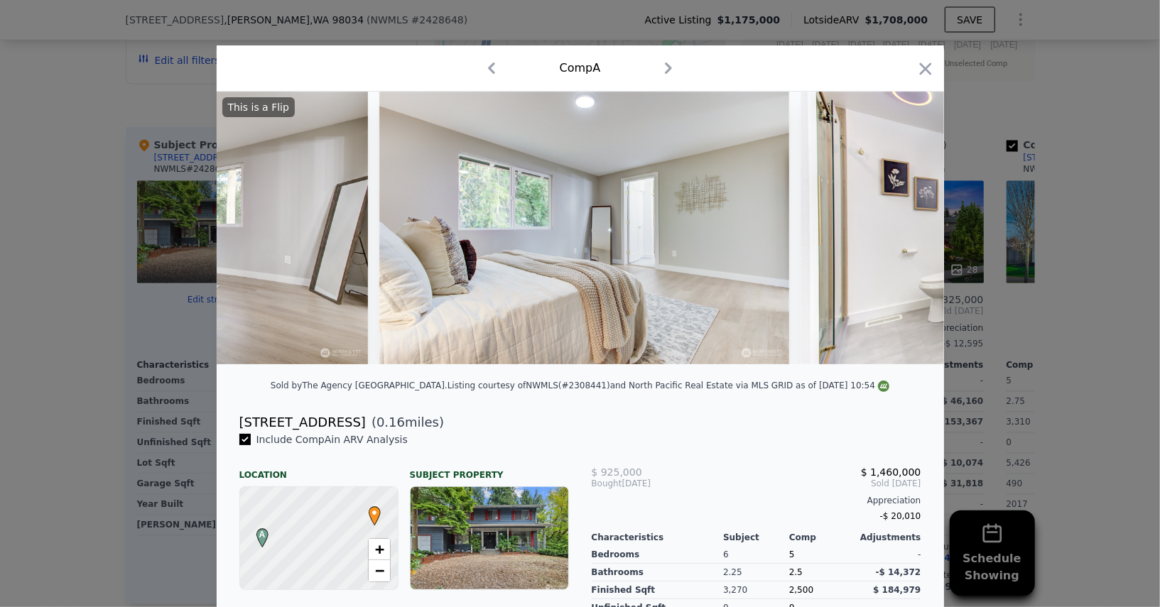
click at [26, 249] on div at bounding box center [580, 303] width 1160 height 607
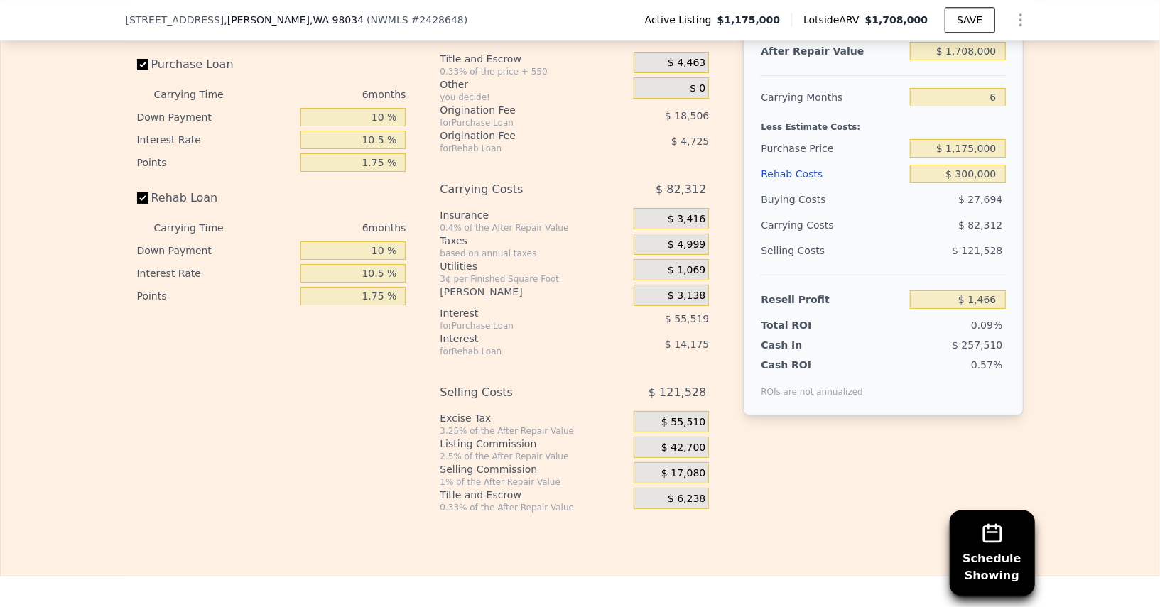
scroll to position [2451, 0]
click at [978, 141] on input "$ 1,175,000" at bounding box center [957, 150] width 95 height 18
type input "$ 1,100,000"
click at [907, 195] on div "Buying Costs $ 27,694" at bounding box center [883, 201] width 244 height 26
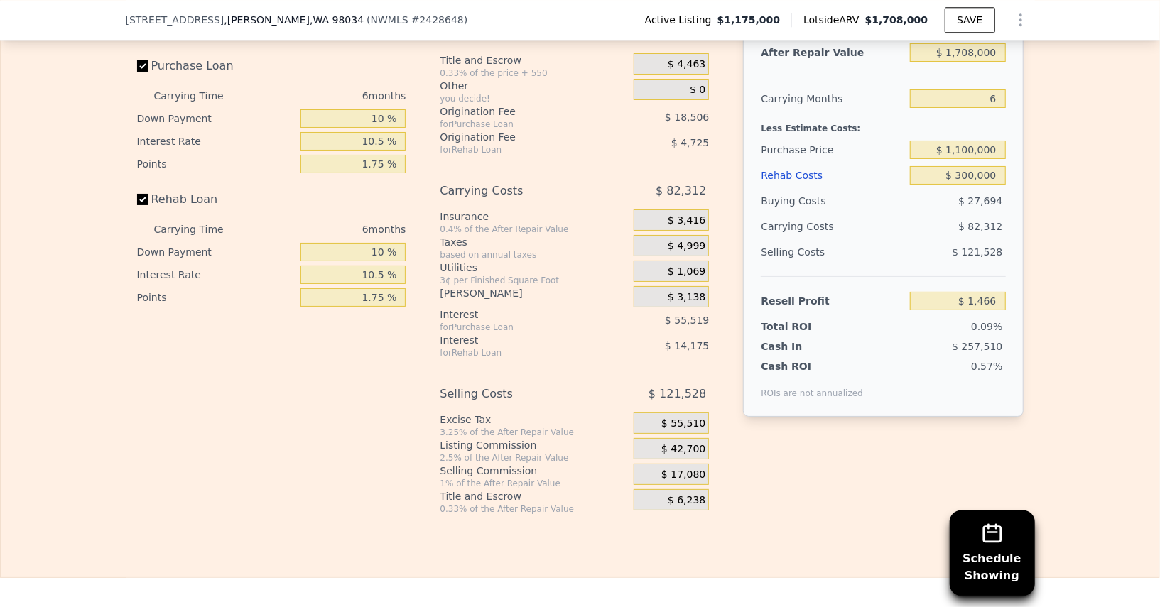
type input "$ 81,437"
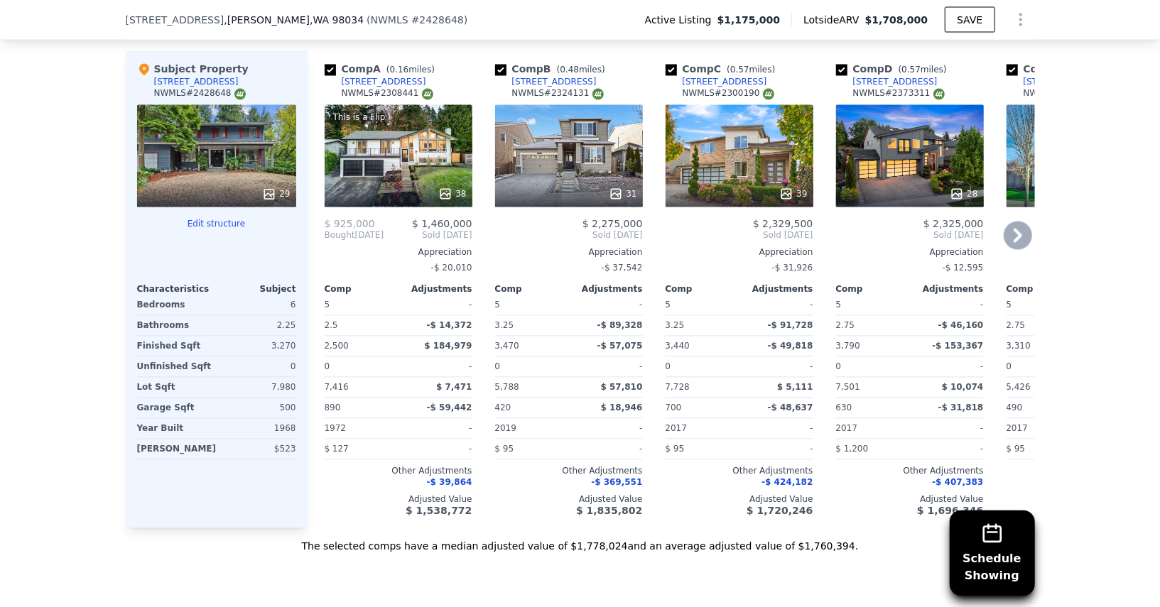
scroll to position [1507, 0]
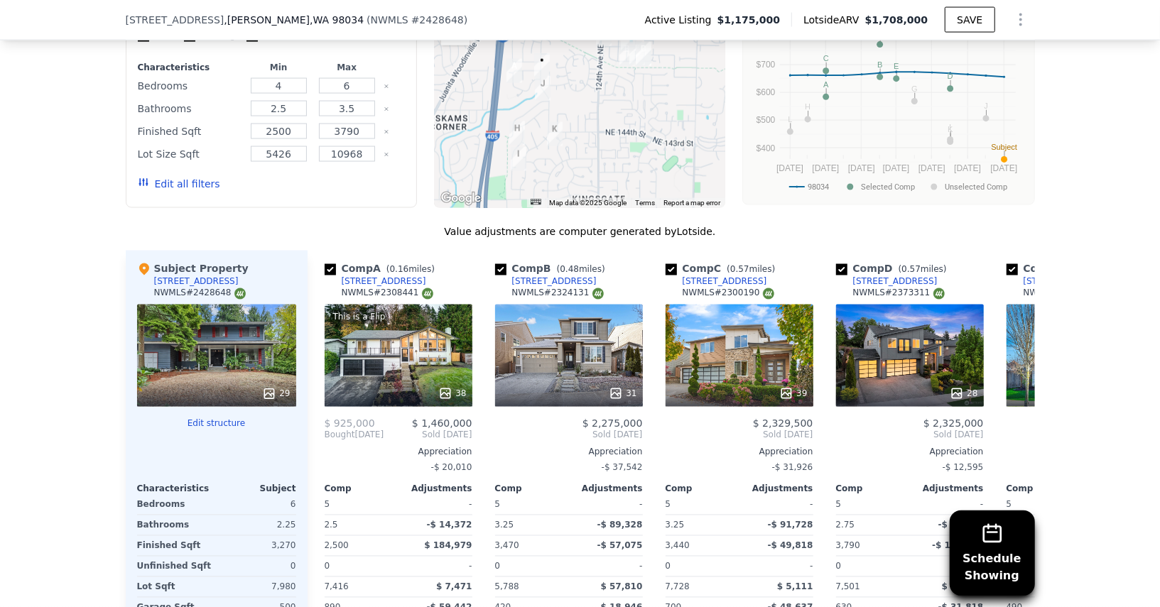
click at [1016, 20] on icon "Show Options" at bounding box center [1020, 19] width 17 height 17
click at [972, 50] on div "Edit Structure" at bounding box center [955, 57] width 159 height 28
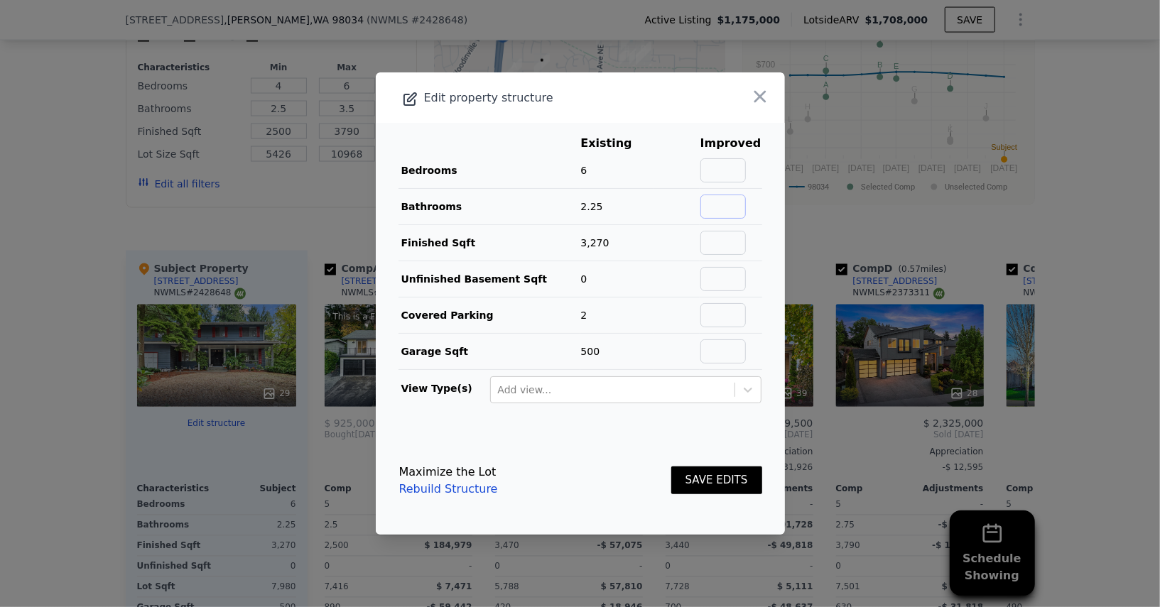
click at [742, 198] on input "text" at bounding box center [723, 207] width 45 height 24
type input "1"
type input "2.5"
click at [718, 483] on button "SAVE EDITS" at bounding box center [716, 481] width 91 height 28
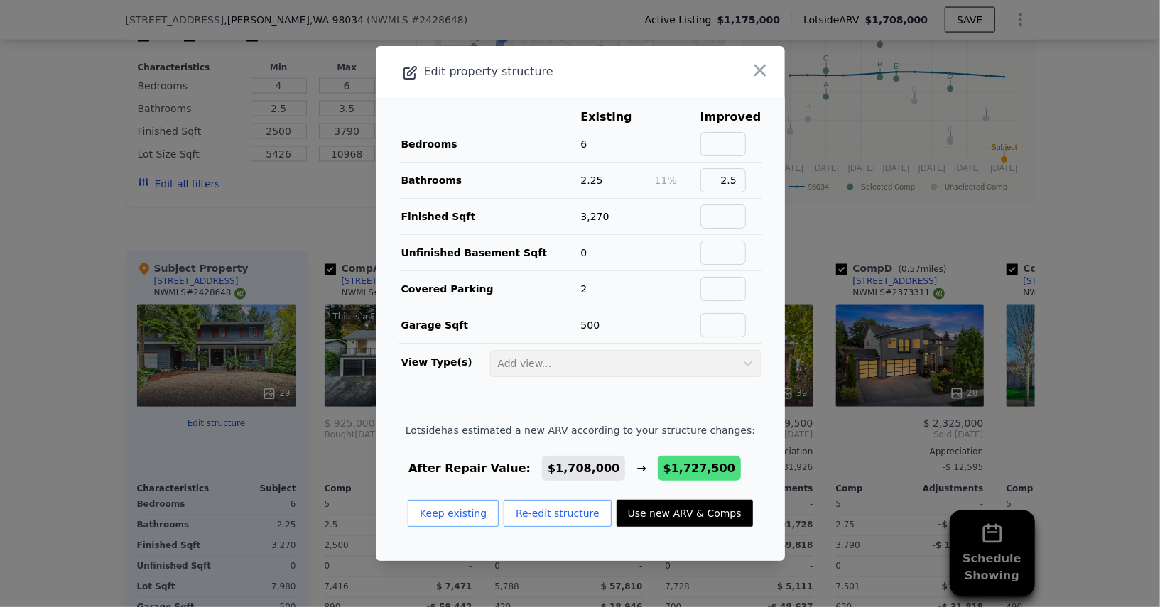
click at [692, 507] on button "Use new ARV & Comps" at bounding box center [685, 513] width 136 height 27
type input "$ 1,727,500"
type input "$ 99,516"
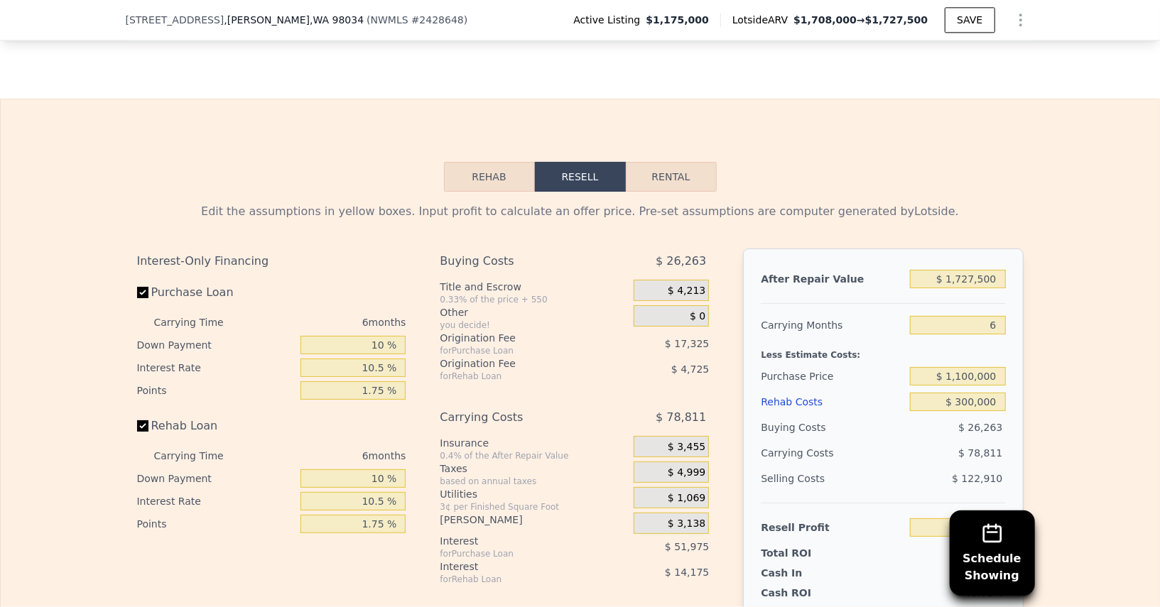
scroll to position [2222, 0]
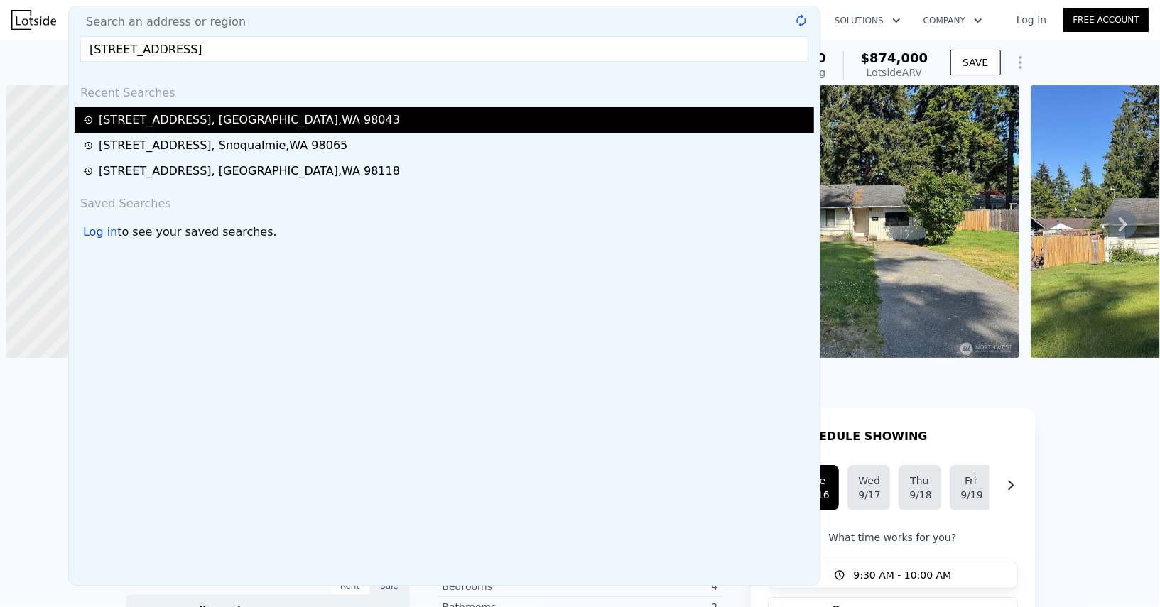
scroll to position [0, 5]
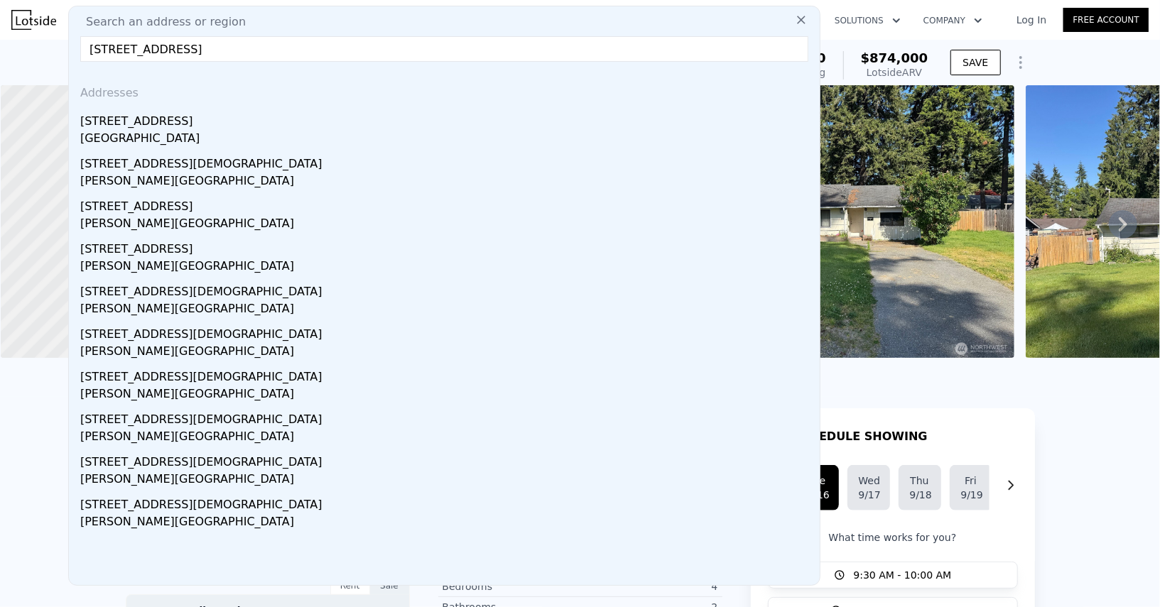
type input "6420 141st St SW, Edmonds, WA 98026"
click at [257, 114] on div "[STREET_ADDRESS]" at bounding box center [447, 118] width 734 height 23
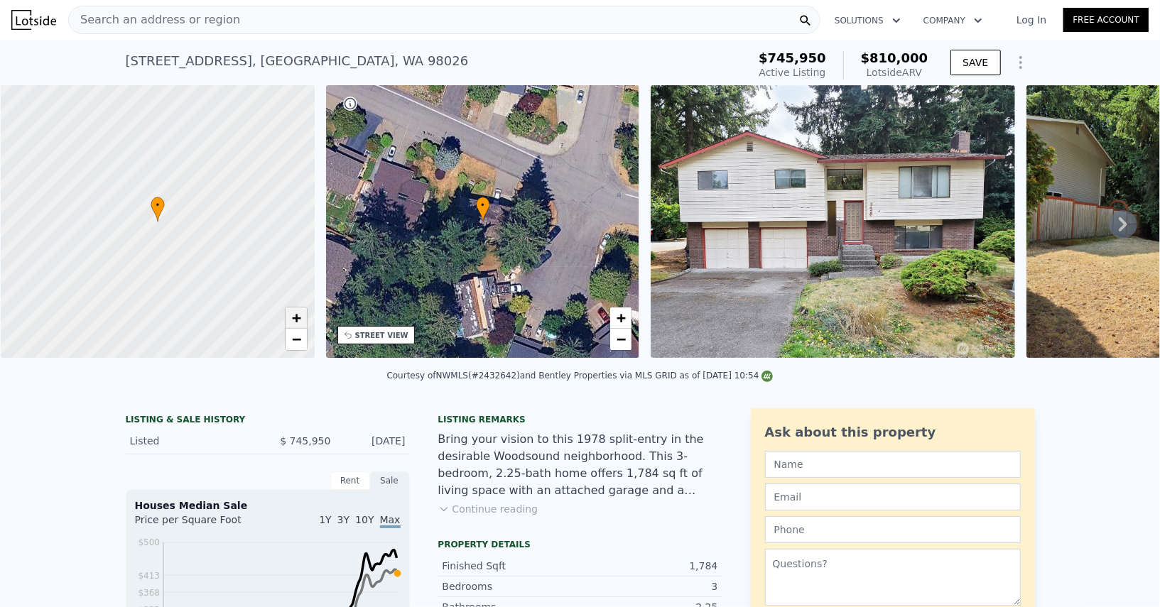
click at [303, 321] on link "+" at bounding box center [296, 318] width 21 height 21
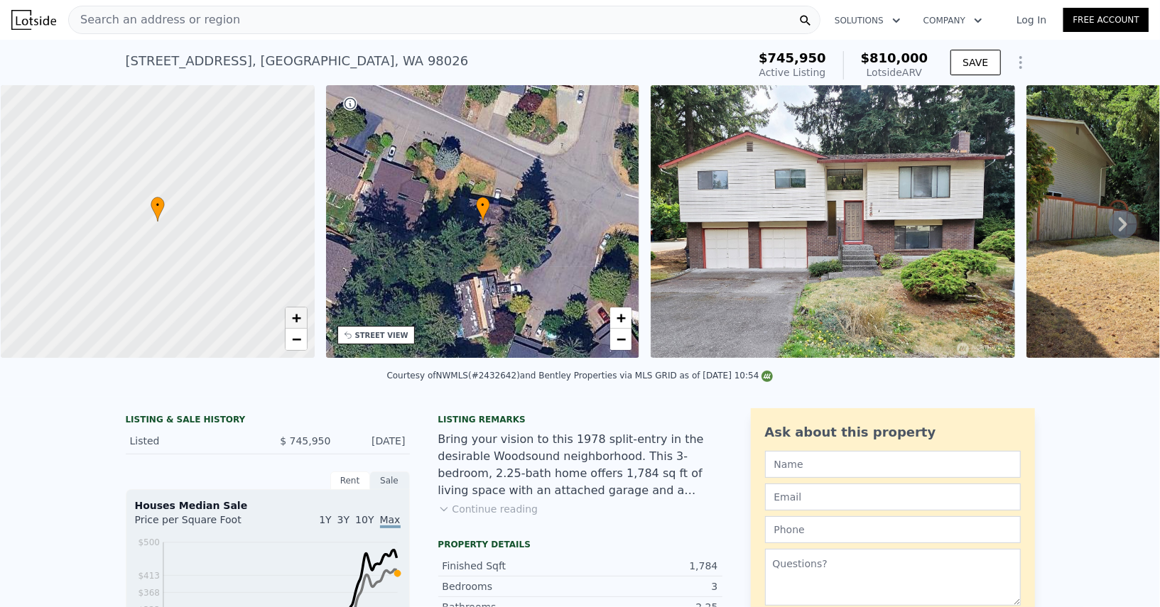
click at [303, 321] on link "+" at bounding box center [296, 318] width 21 height 21
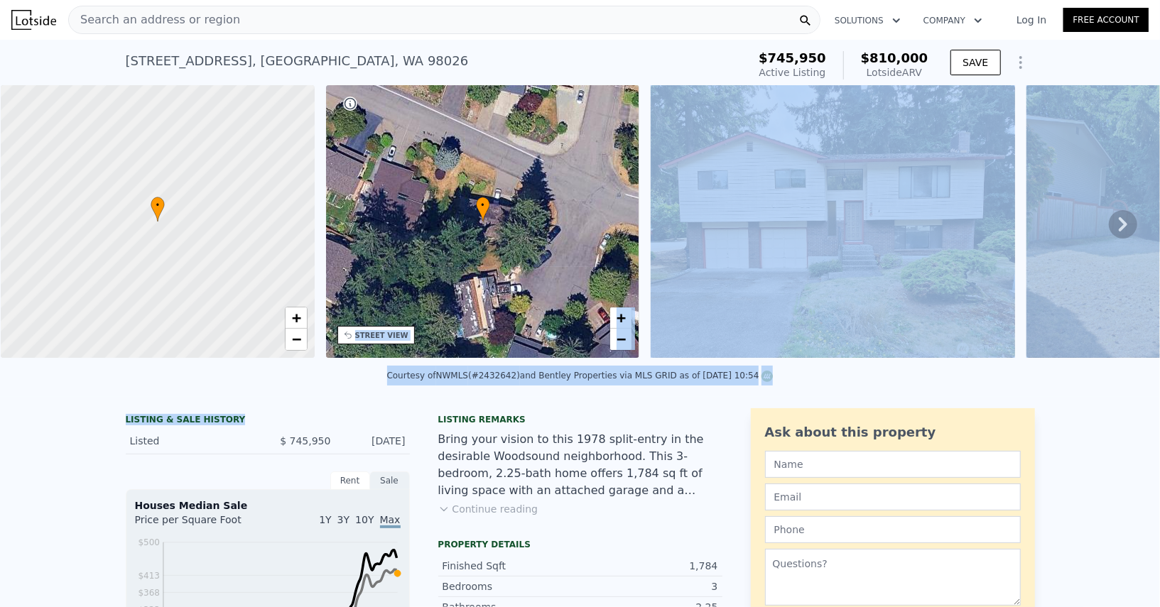
drag, startPoint x: 414, startPoint y: 418, endPoint x: 391, endPoint y: 269, distance: 150.8
click at [329, 393] on div "Courtesy of NWMLS (#2432642) and Bentley Properties via MLS GRID as of 09/15/20…" at bounding box center [580, 380] width 1160 height 34
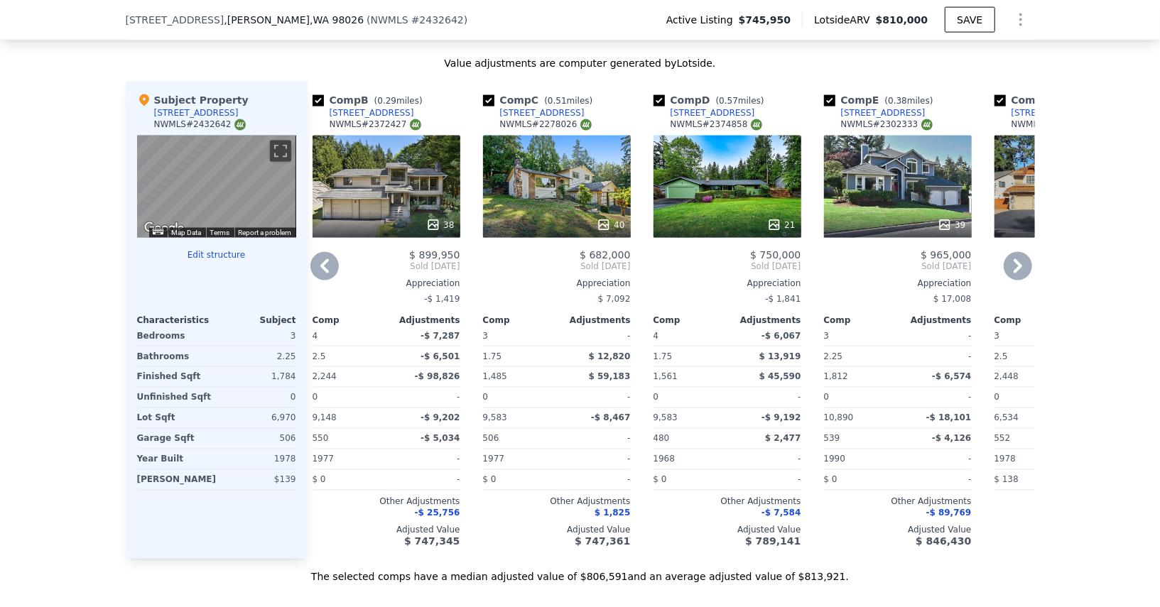
scroll to position [1372, 0]
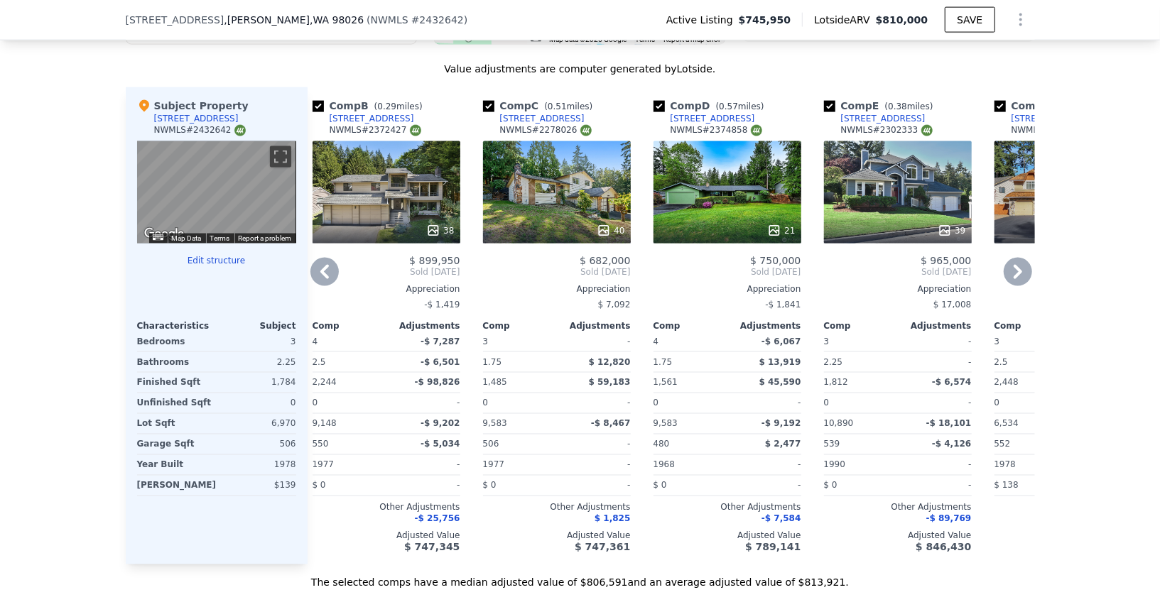
click at [896, 212] on div "39" at bounding box center [898, 192] width 148 height 102
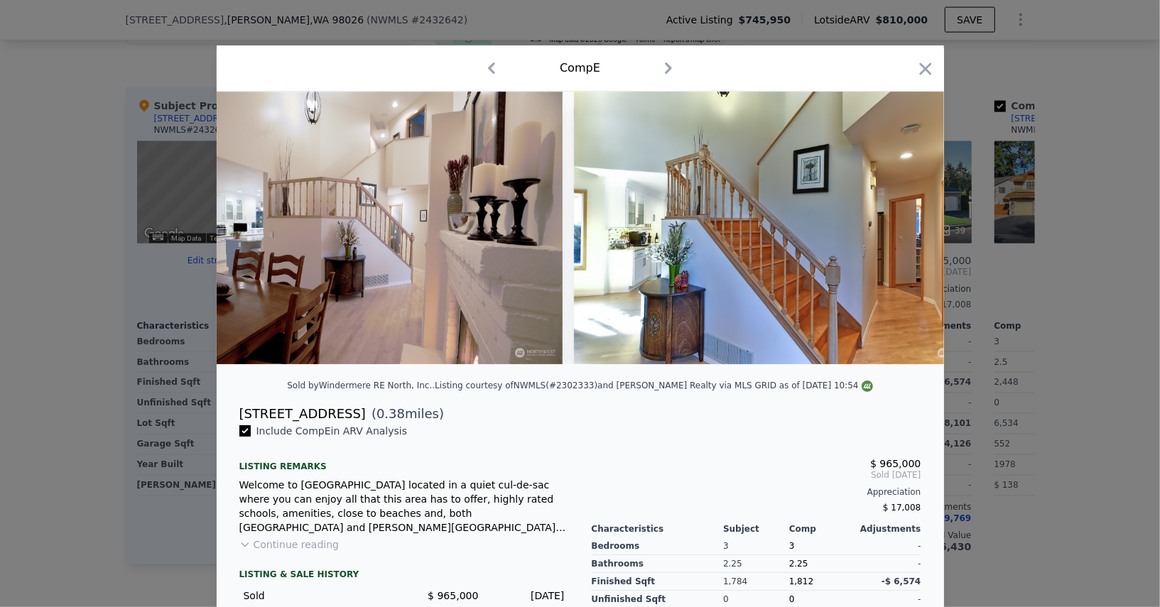
scroll to position [0, 4615]
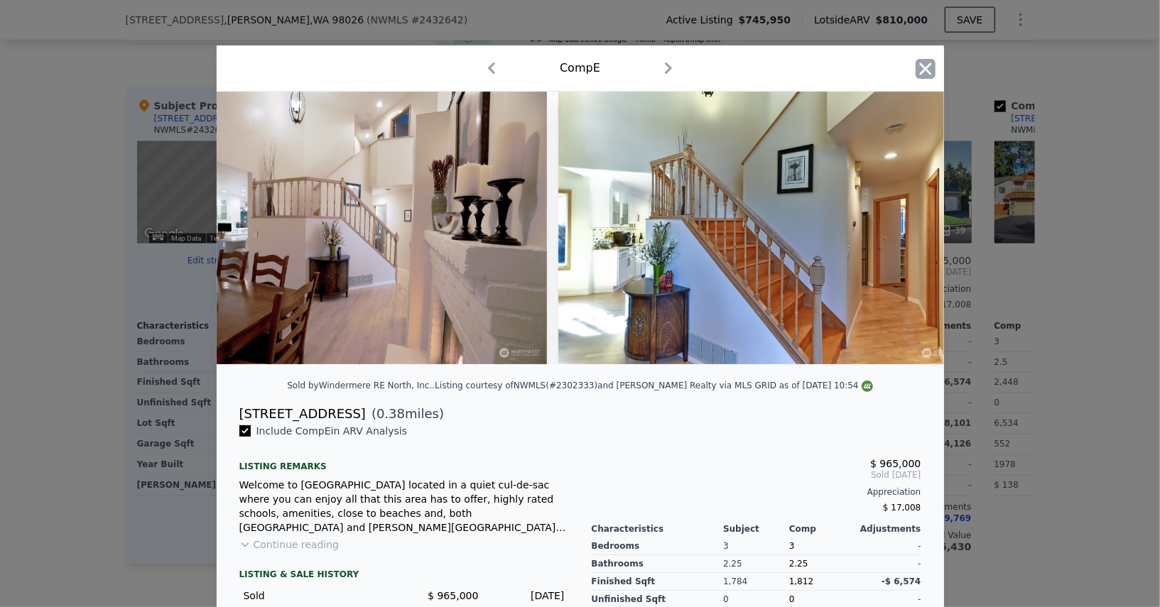
click at [916, 72] on icon "button" at bounding box center [926, 69] width 20 height 20
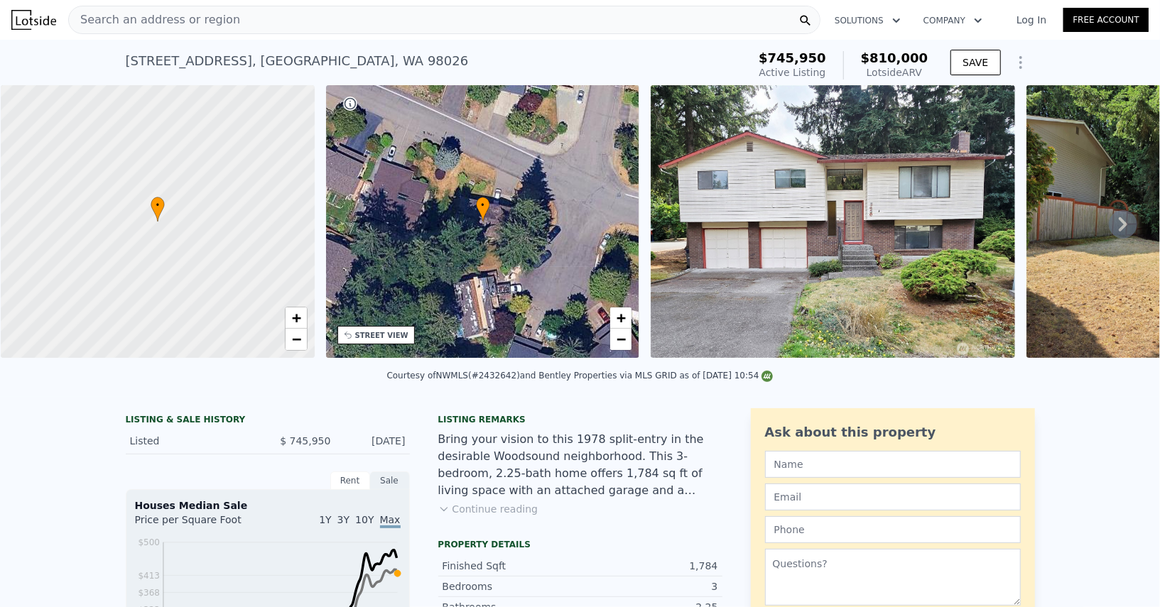
click at [450, 13] on div "Search an address or region" at bounding box center [444, 20] width 752 height 28
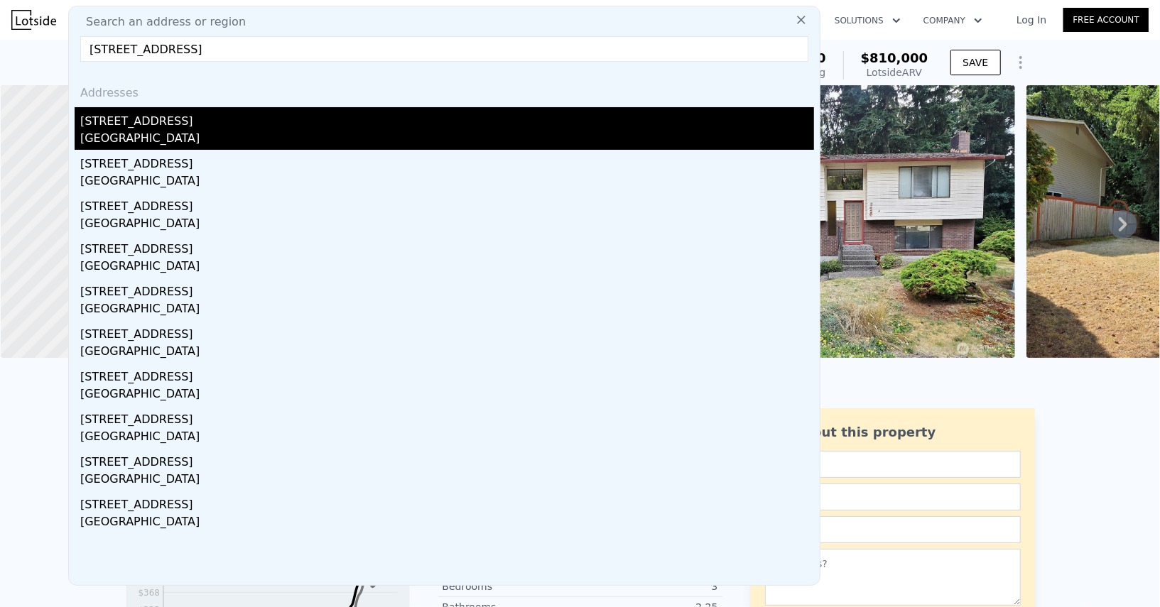
type input "12515 NE 107th Place, Kirkland, WA 98033"
click at [527, 124] on div "12515 NE 107th Pl" at bounding box center [447, 118] width 734 height 23
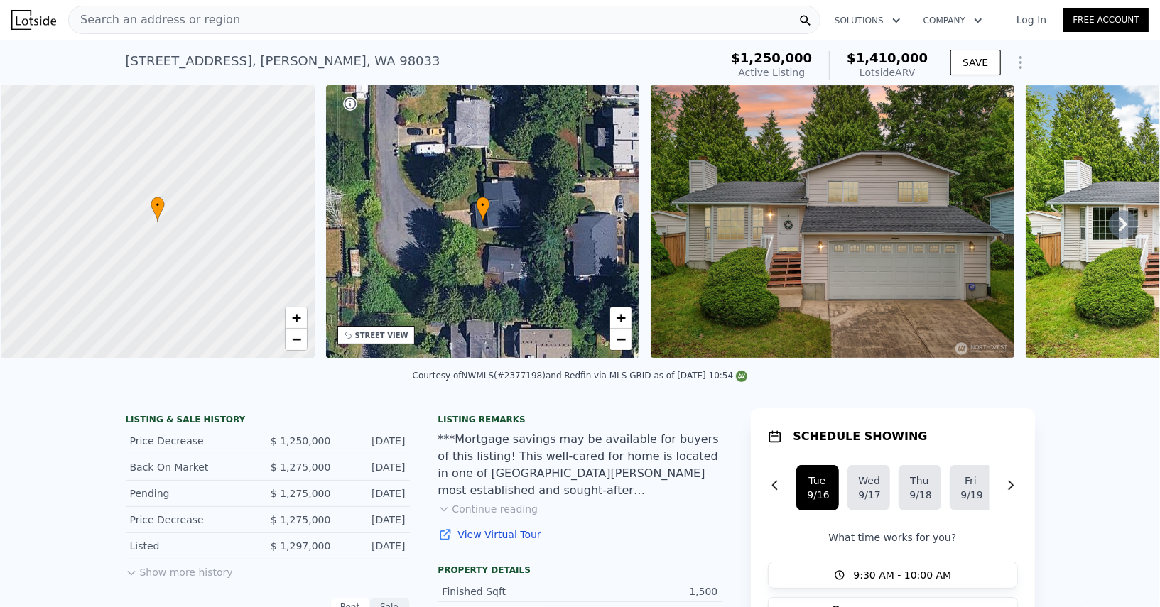
click at [614, 30] on div "Search an address or region" at bounding box center [444, 20] width 752 height 28
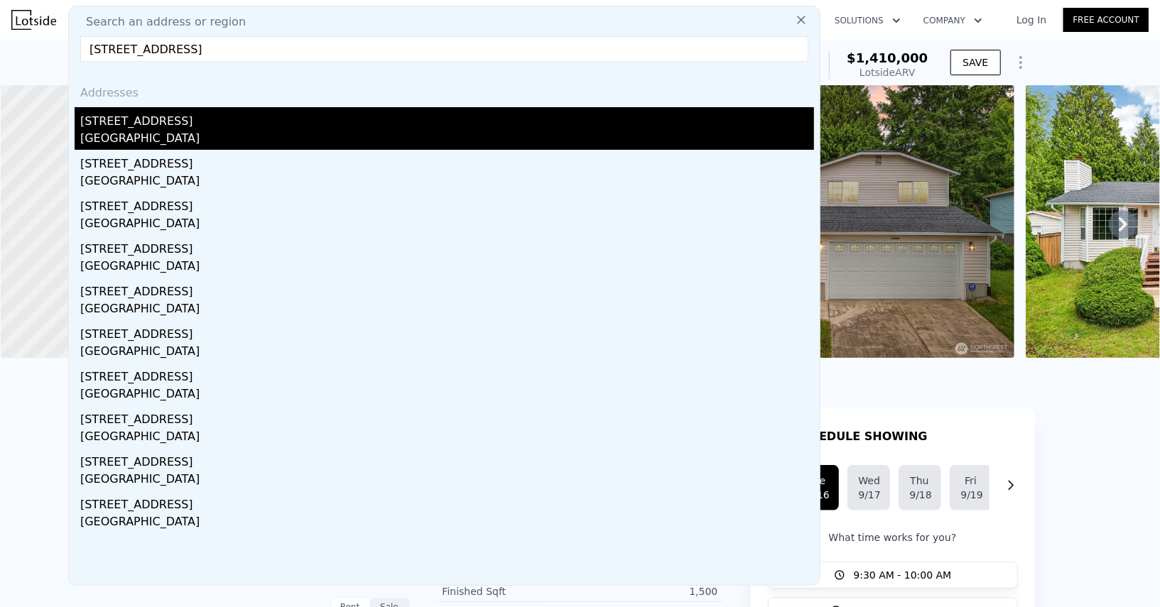
type input "16906 13th Ave NW, Shoreline, WA 98177"
click at [285, 125] on div "16906 13th Ave NW" at bounding box center [447, 118] width 734 height 23
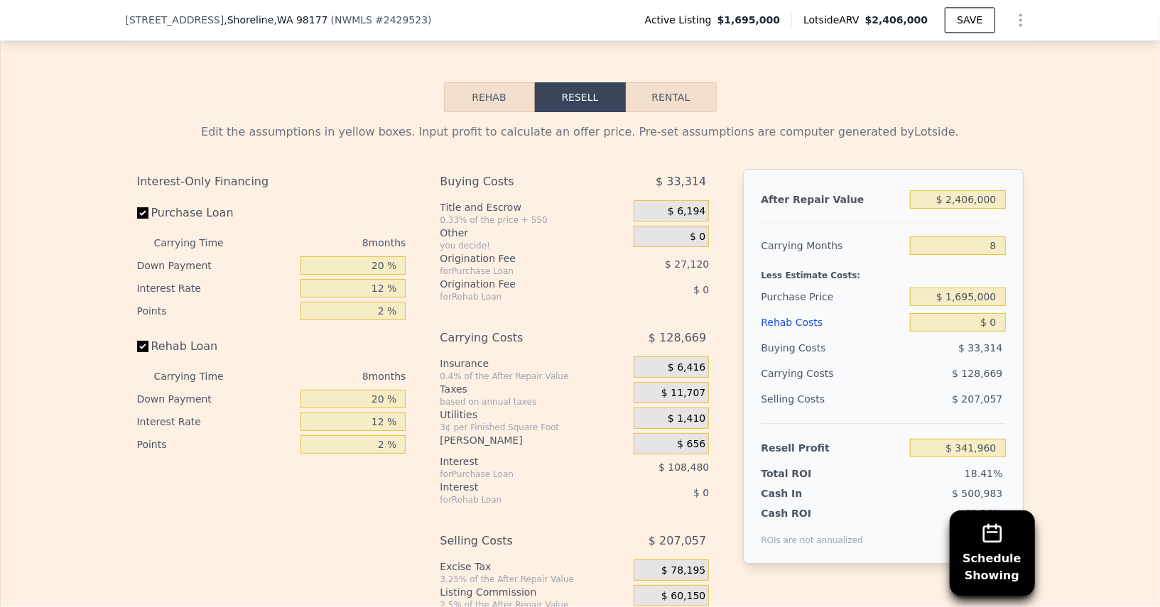
scroll to position [2130, 0]
click at [998, 314] on input "$ 0" at bounding box center [957, 323] width 95 height 18
type input "$ 3"
type input "$ 341,957"
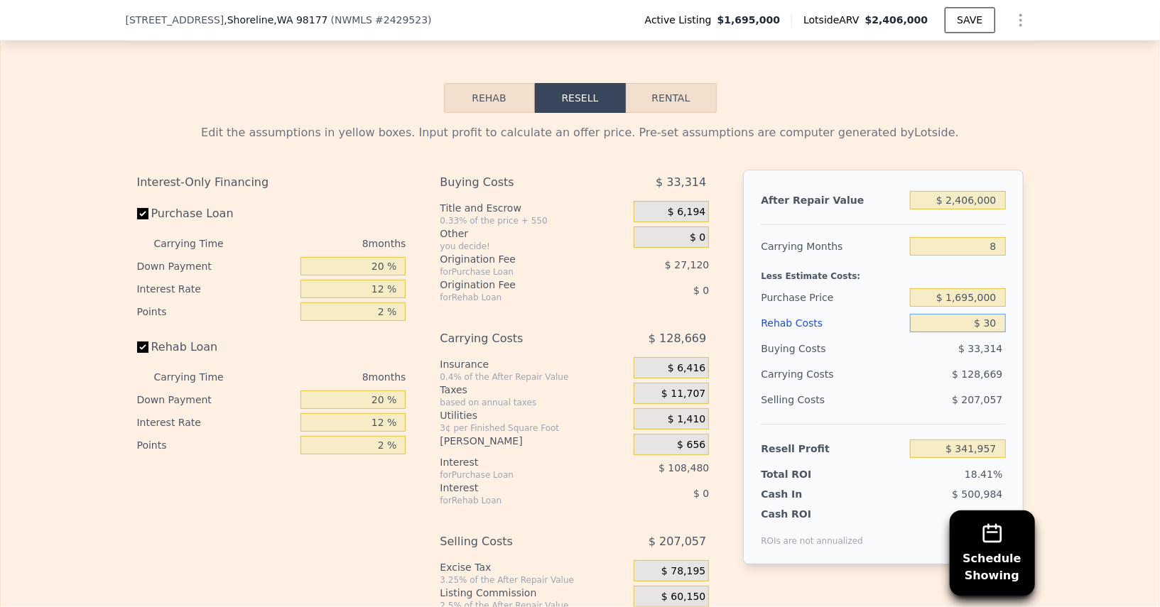
type input "$ 300"
type input "$ 341,930"
type input "$ 3,000"
type input "$ 341,639"
type input "$ 30,000"
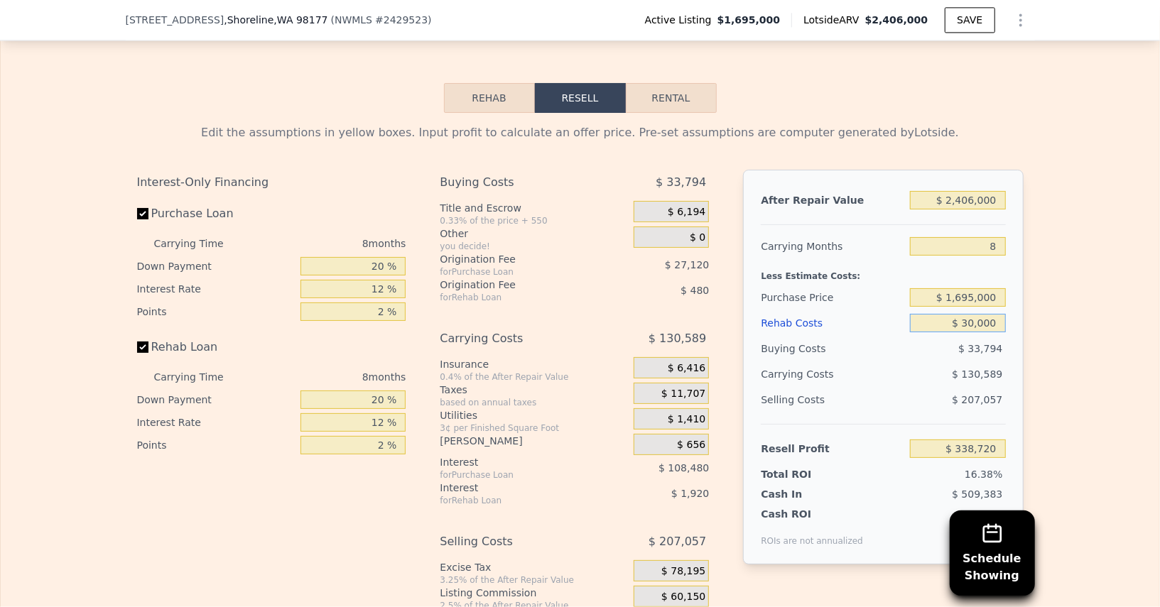
type input "$ 309,560"
type input "$ 300,000"
type input "$ 17,960"
type input "$ 300,000"
click at [973, 288] on input "$ 1,695,000" at bounding box center [957, 297] width 95 height 18
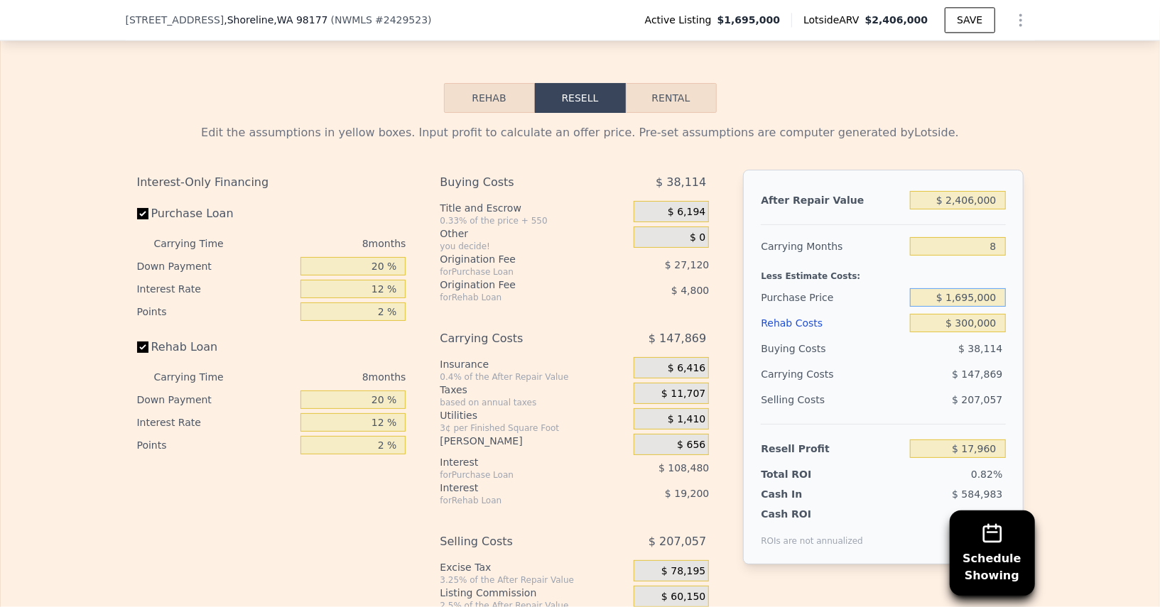
click at [973, 288] on input "$ 1,695,000" at bounding box center [957, 297] width 95 height 18
type input "$ 4"
type input "$ 1,450,000"
click at [869, 259] on div "Less Estimate Costs:" at bounding box center [883, 272] width 244 height 26
type input "$ 283,375"
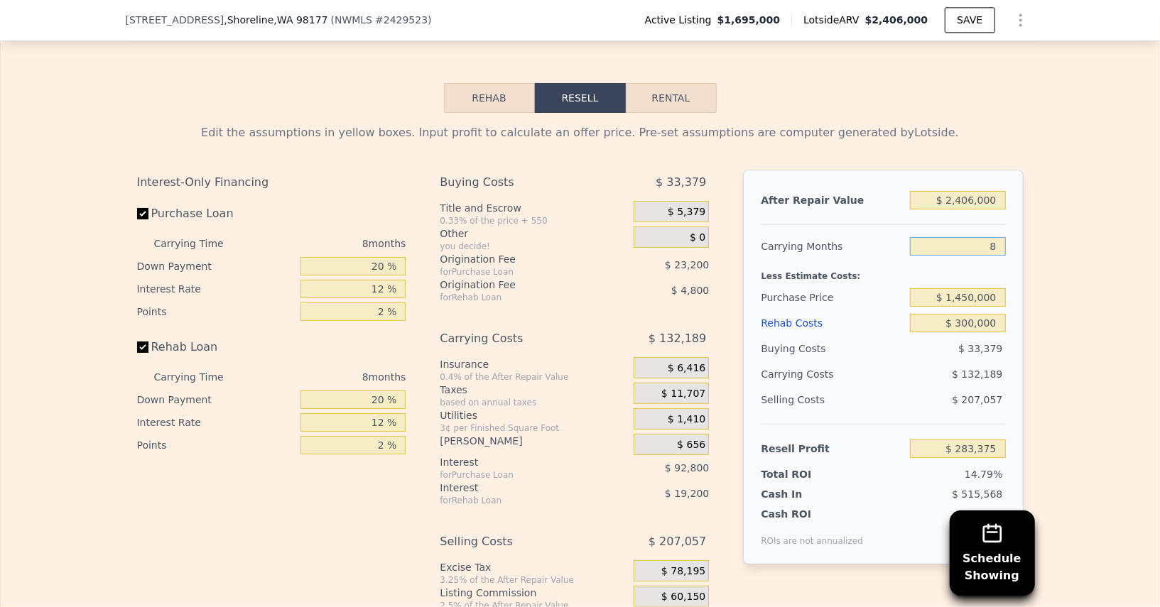
click at [964, 237] on input "8" at bounding box center [957, 246] width 95 height 18
type input "6"
type input "$ 316,421"
type input "6"
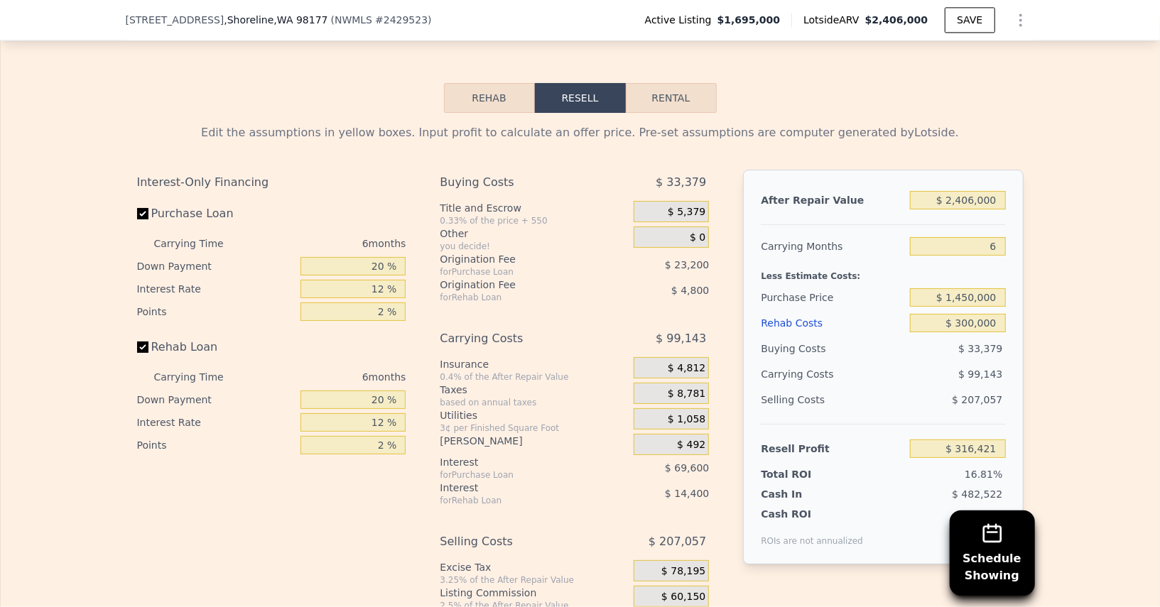
click at [899, 247] on div "Carrying Months" at bounding box center [833, 247] width 144 height 26
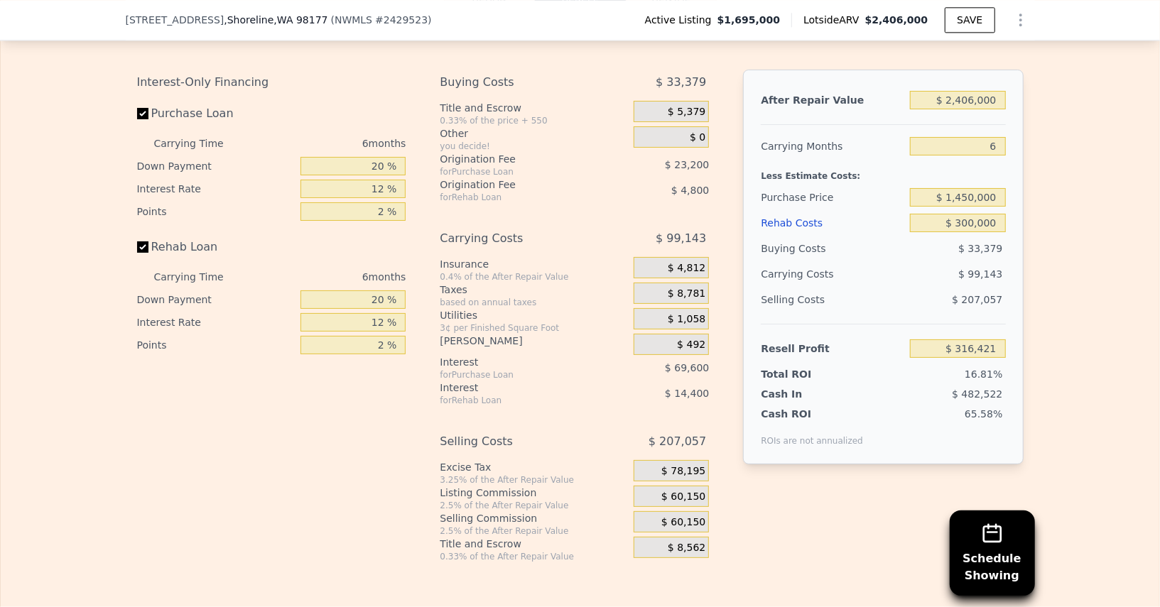
scroll to position [2252, 0]
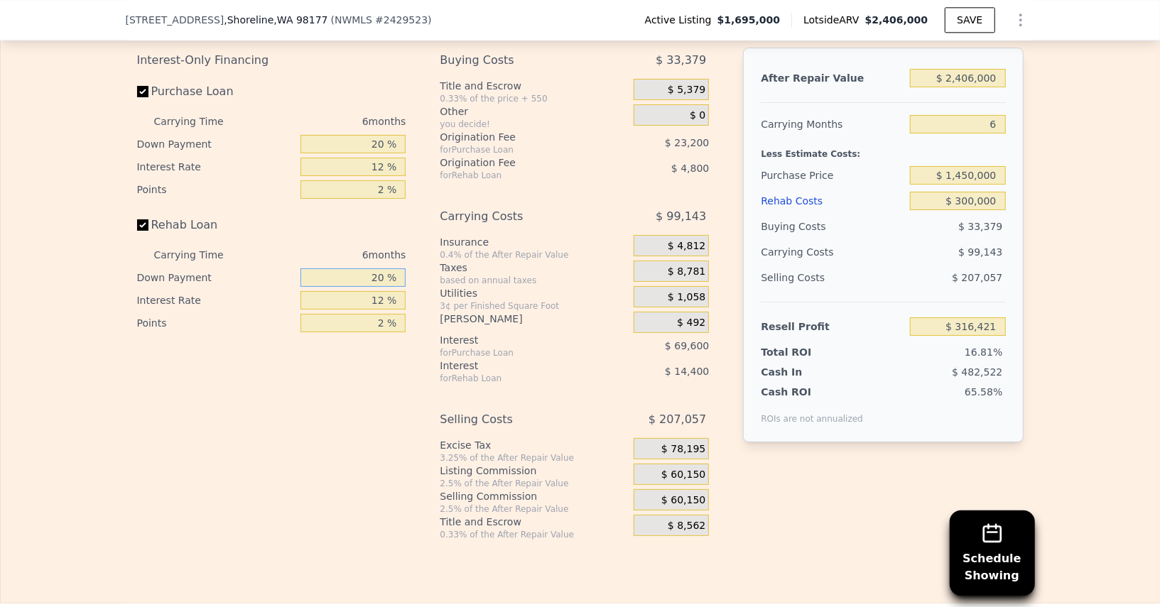
click at [351, 269] on input "20 %" at bounding box center [353, 278] width 105 height 18
type input "1 %"
type input "$ 311,861"
type input "10 %"
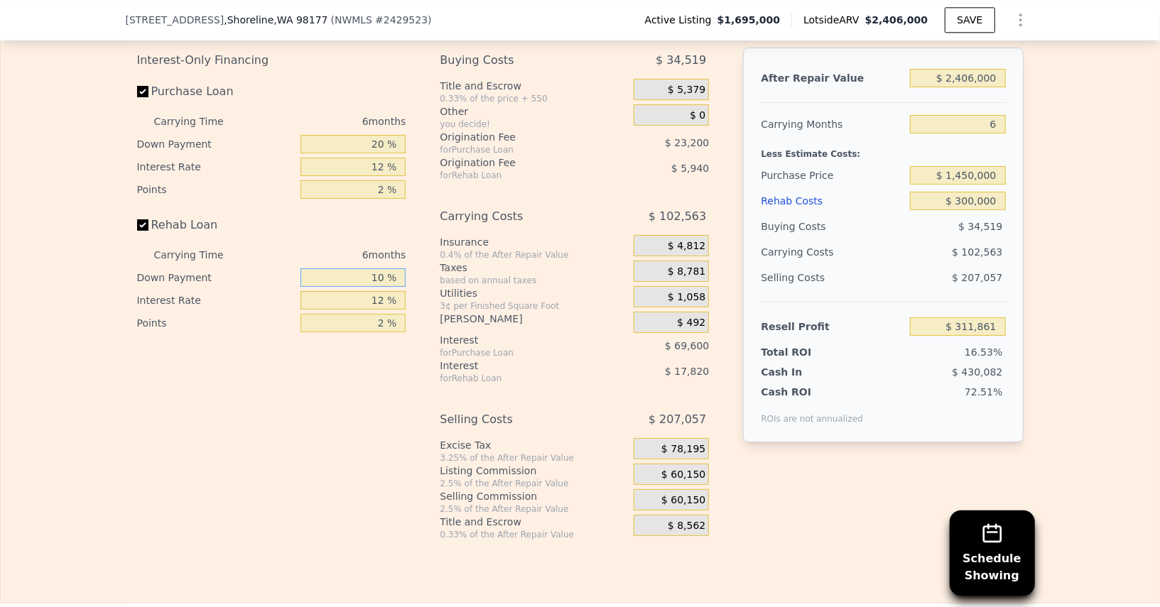
type input "$ 314,021"
type input "10 %"
click at [350, 136] on input "20 %" at bounding box center [353, 144] width 105 height 18
type input "10 %"
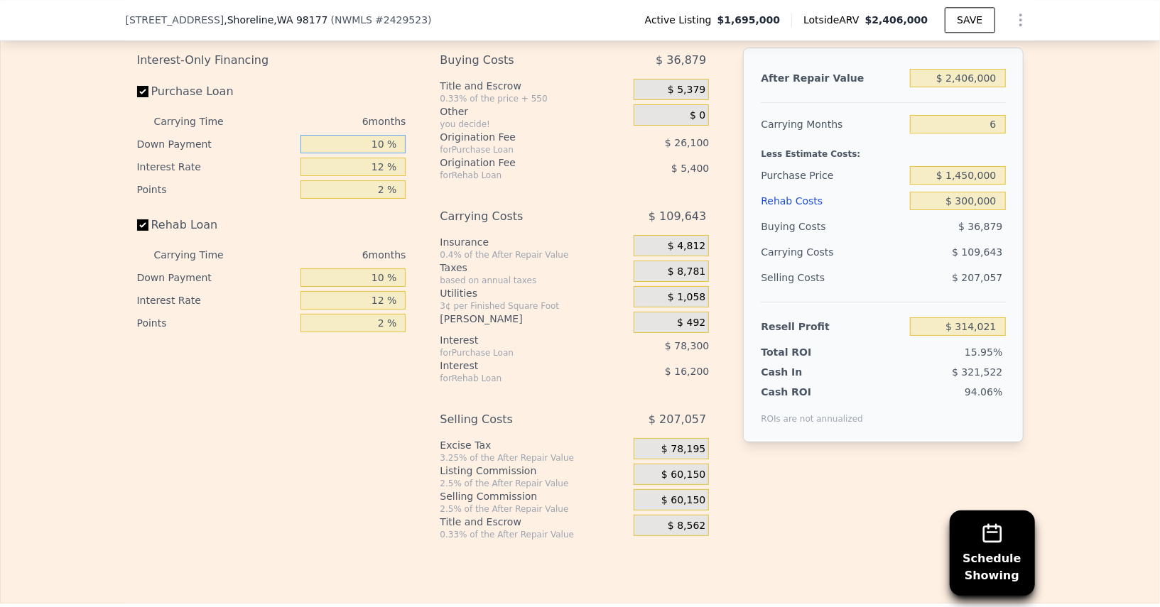
type input "$ 302,421"
type input "10 %"
click at [347, 158] on input "12 %" at bounding box center [353, 167] width 105 height 18
type input "1 %"
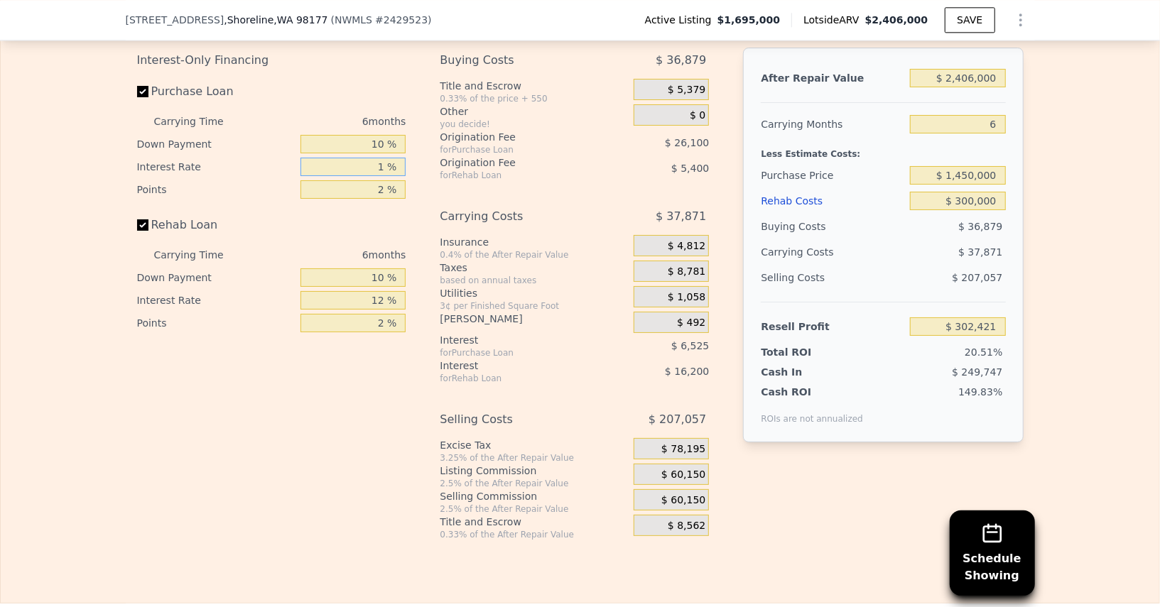
type input "$ 374,193"
type input "10 %"
type input "$ 315,471"
type input "10.5 %"
type input "$ 312,207"
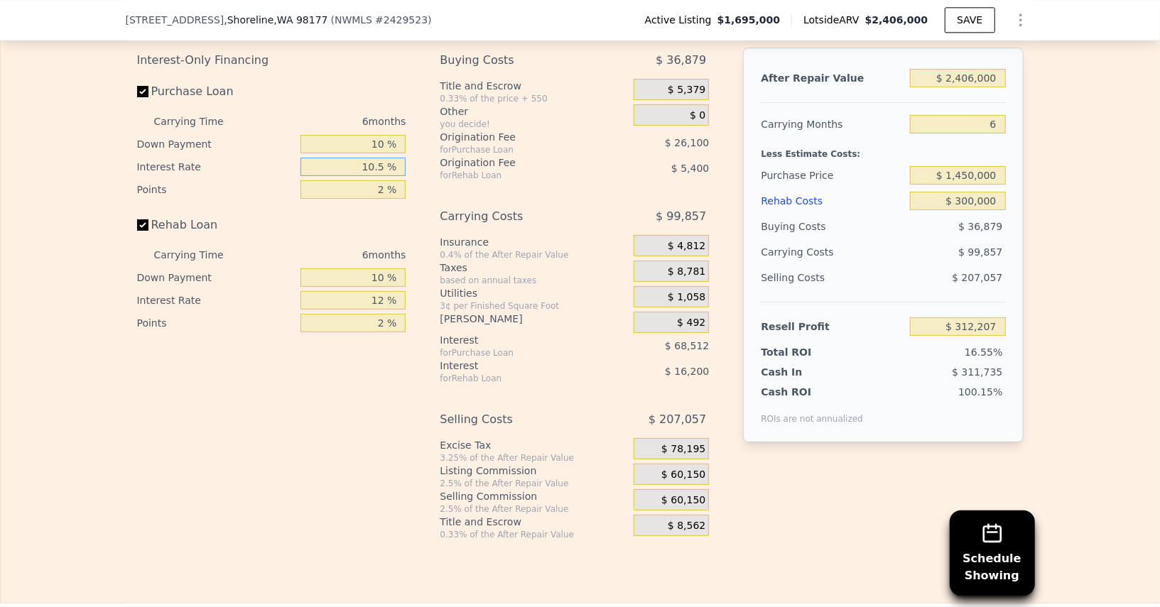
type input "10.5 %"
click at [371, 294] on input "12 %" at bounding box center [353, 300] width 105 height 18
type input "1 %"
type input "$ 327,057"
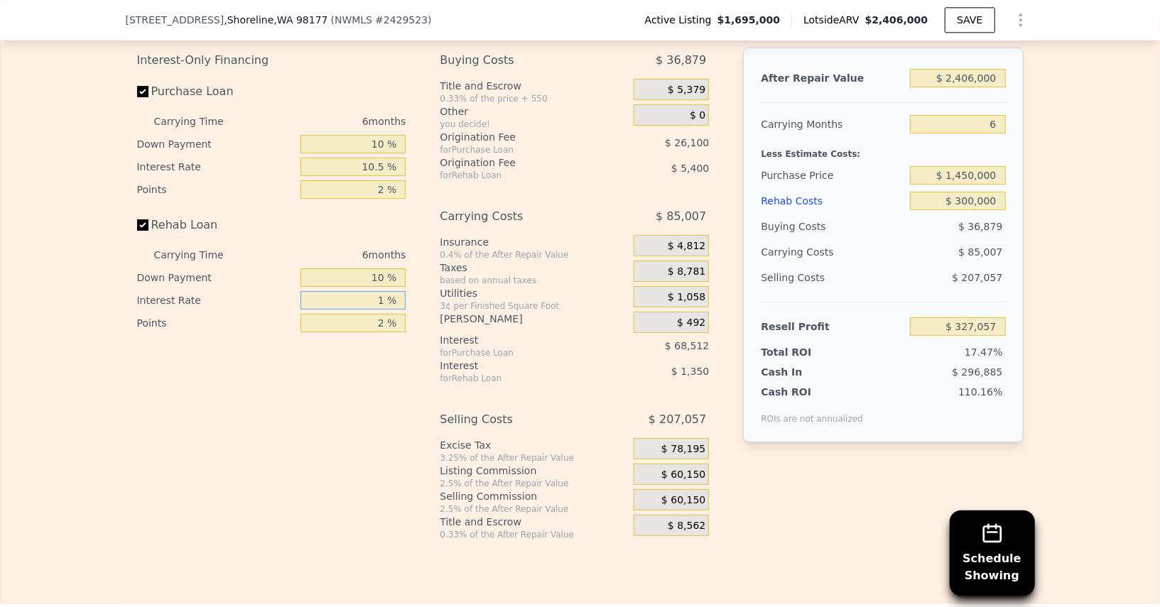
type input "10 %"
type input "$ 314,907"
type input "10.5 %"
type input "$ 314,235"
type input "10.5 %"
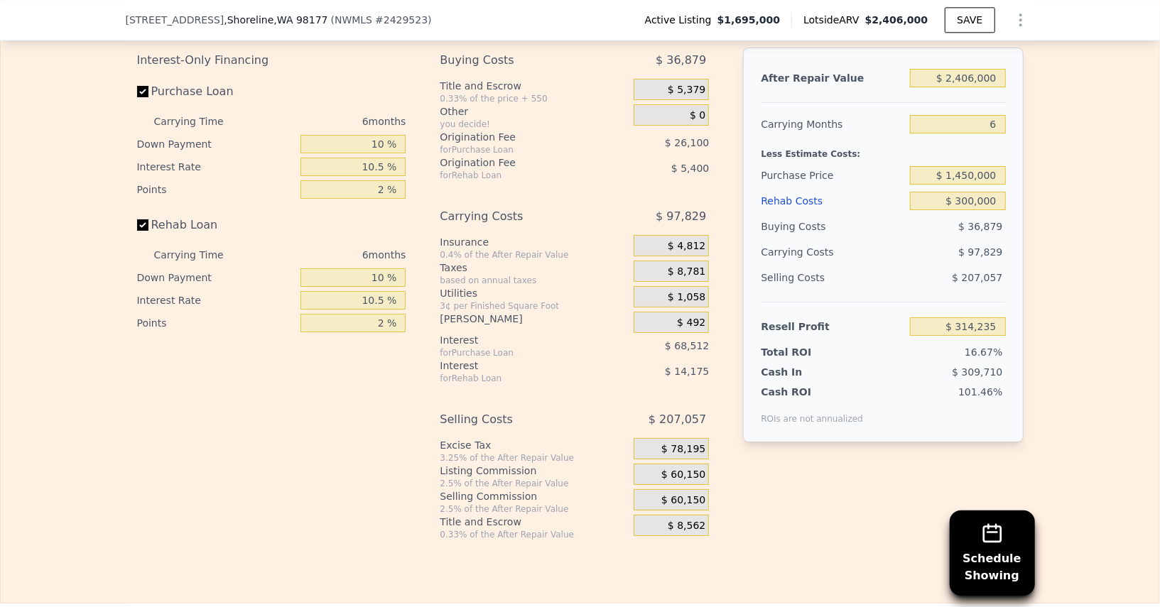
click at [700, 495] on span "$ 60,150" at bounding box center [683, 501] width 44 height 13
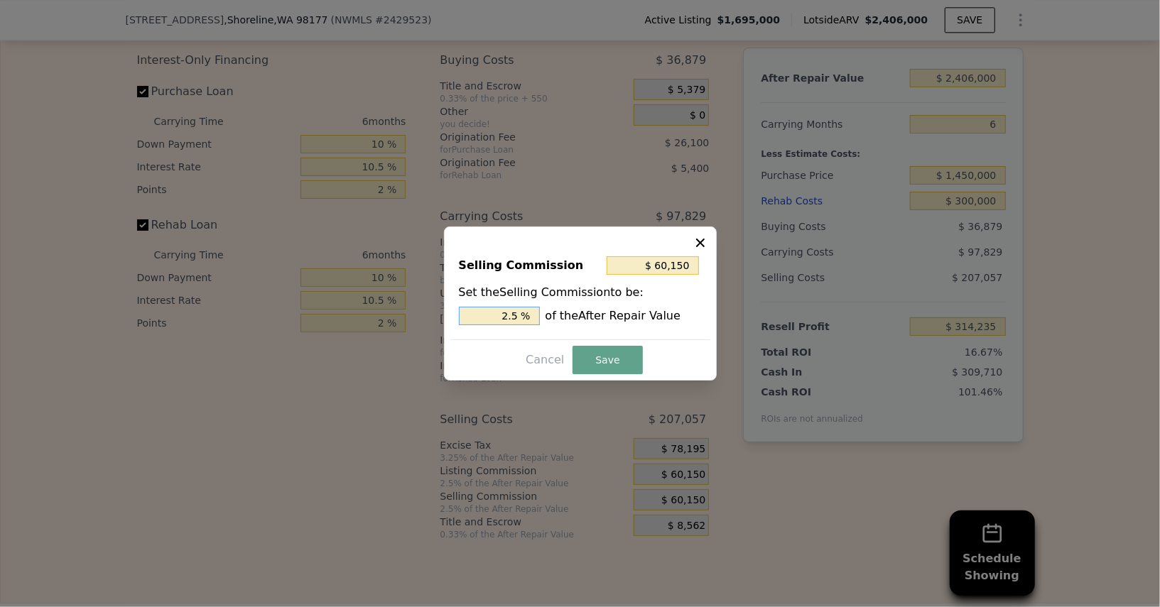
click at [484, 313] on input "2.5 %" at bounding box center [499, 316] width 81 height 18
type input "$ 24,060"
type input "1 %"
click at [593, 356] on button "Save" at bounding box center [608, 360] width 70 height 28
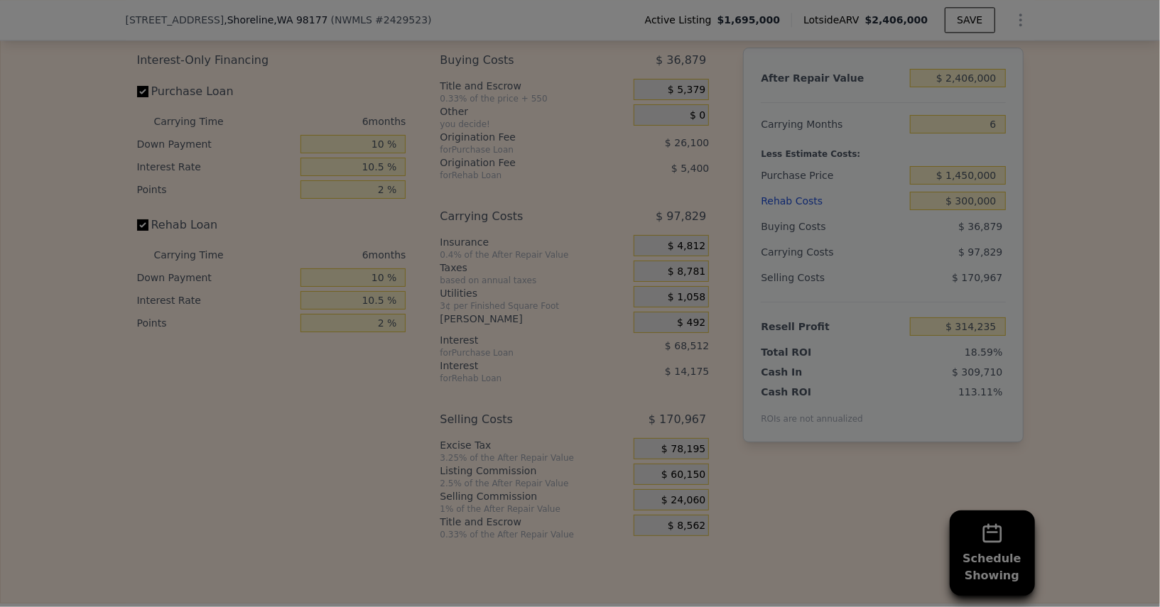
type input "$ 350,325"
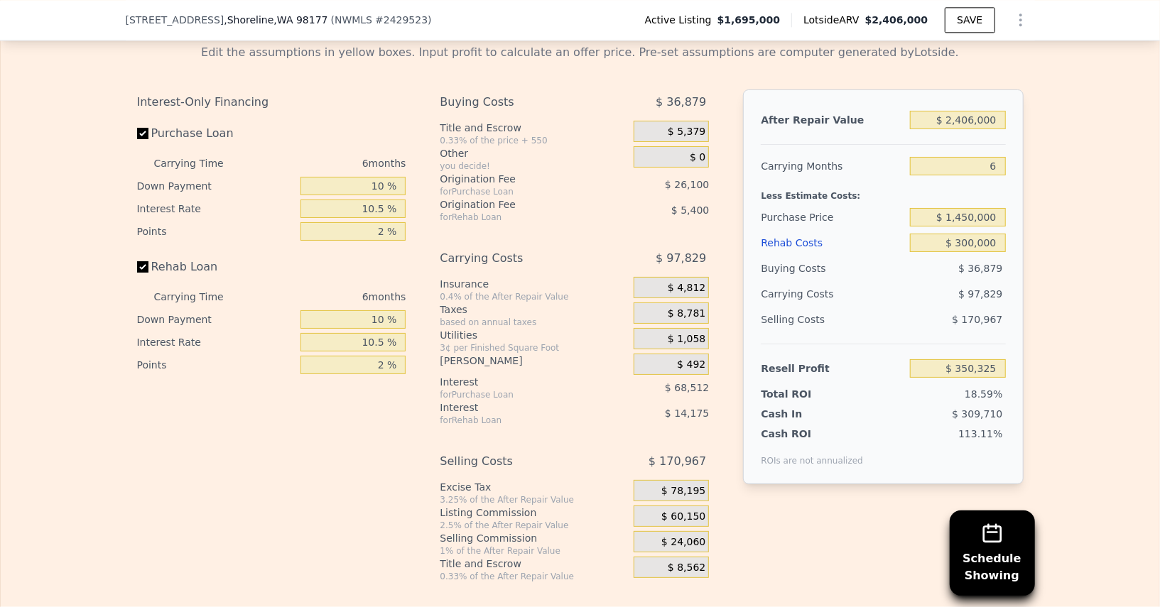
scroll to position [2174, 0]
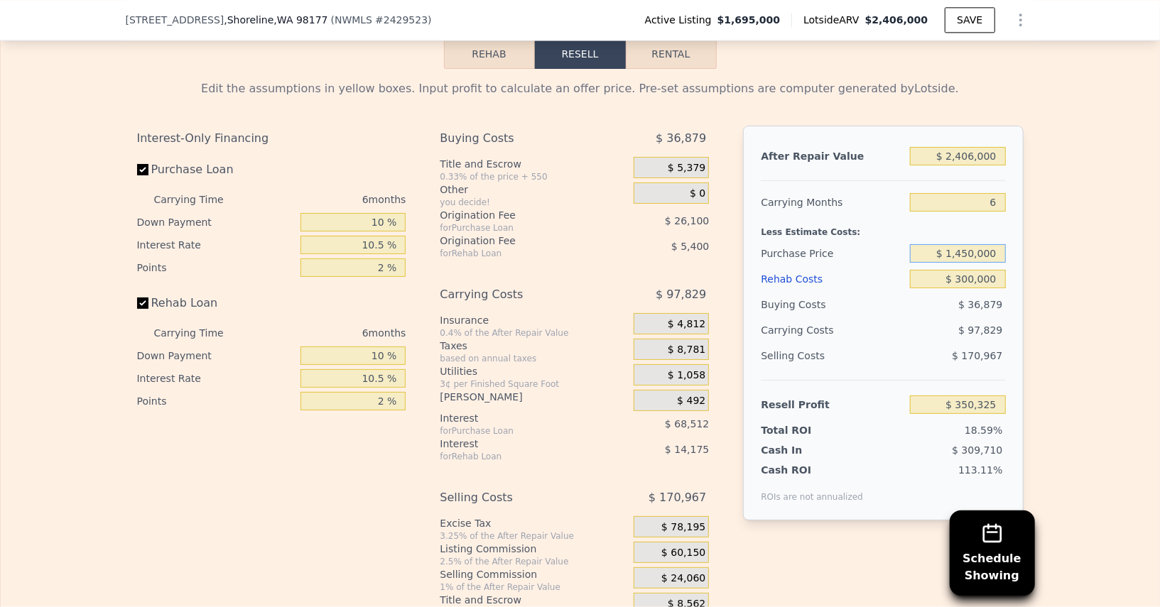
click at [963, 244] on input "$ 1,450,000" at bounding box center [957, 253] width 95 height 18
type input "$ 1,650,000"
click at [898, 318] on div "$ 97,829" at bounding box center [931, 331] width 150 height 26
type input "$ 136,609"
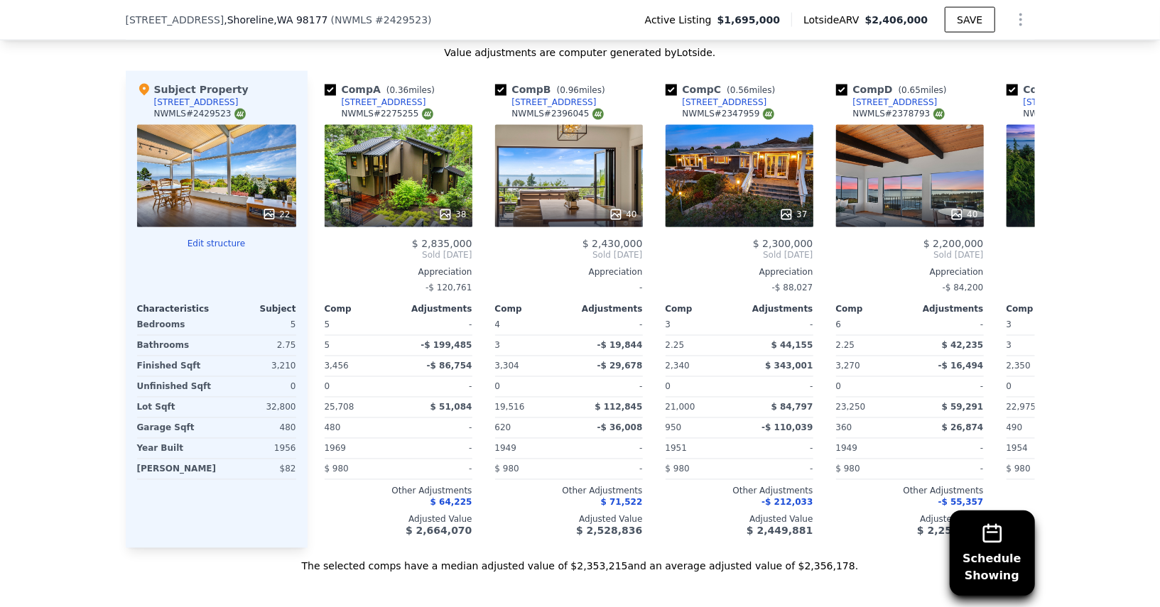
scroll to position [1529, 0]
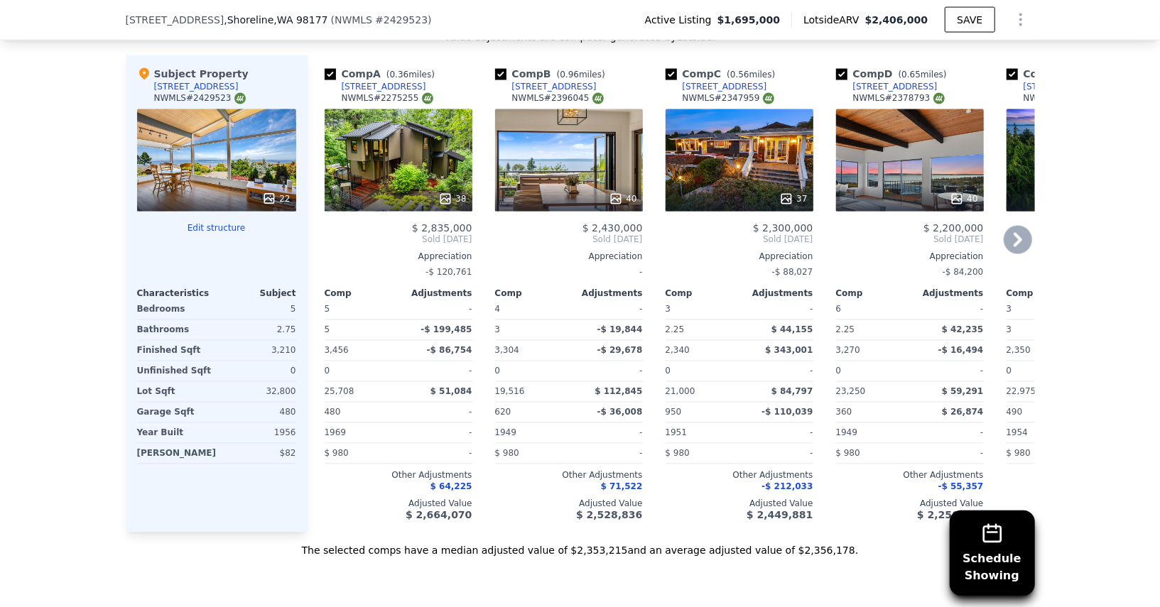
click at [900, 186] on div at bounding box center [910, 199] width 148 height 26
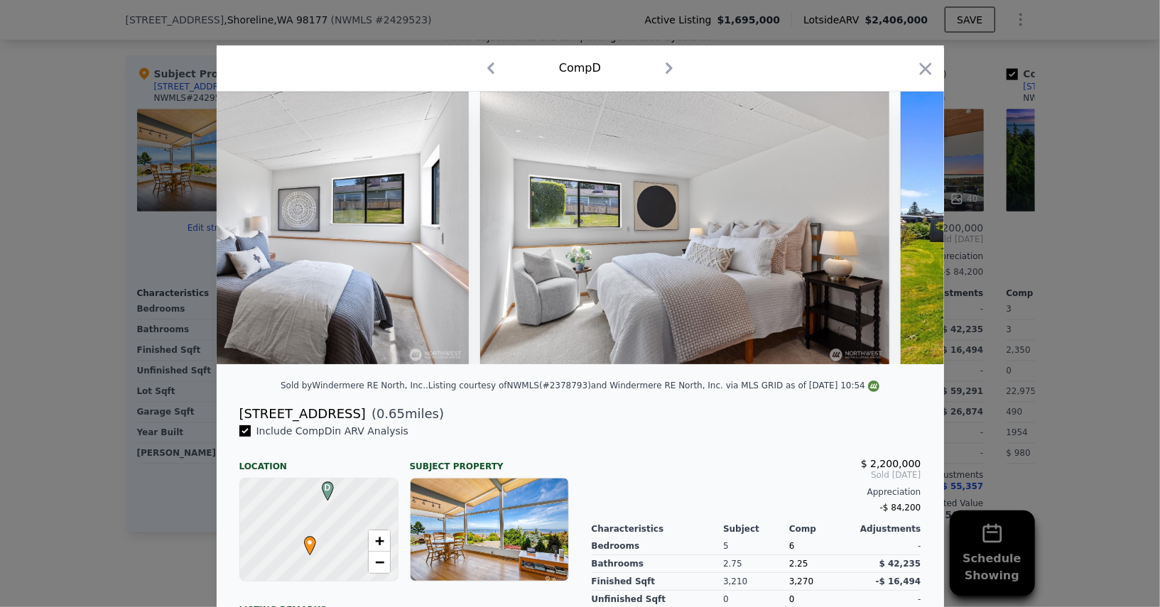
scroll to position [0, 13230]
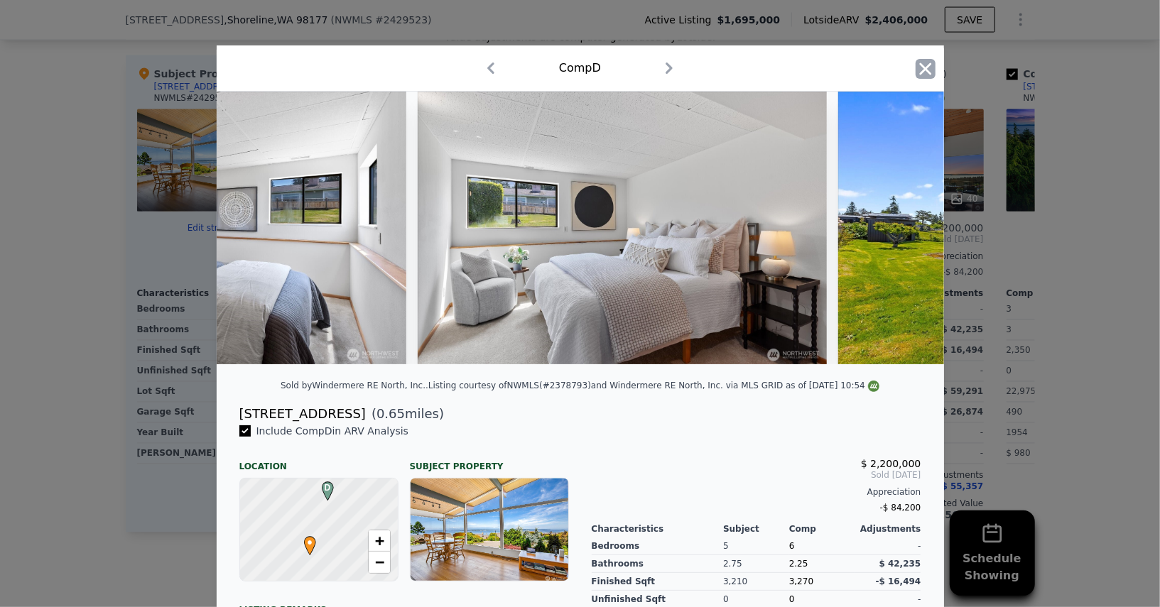
click at [921, 72] on icon "button" at bounding box center [925, 69] width 12 height 12
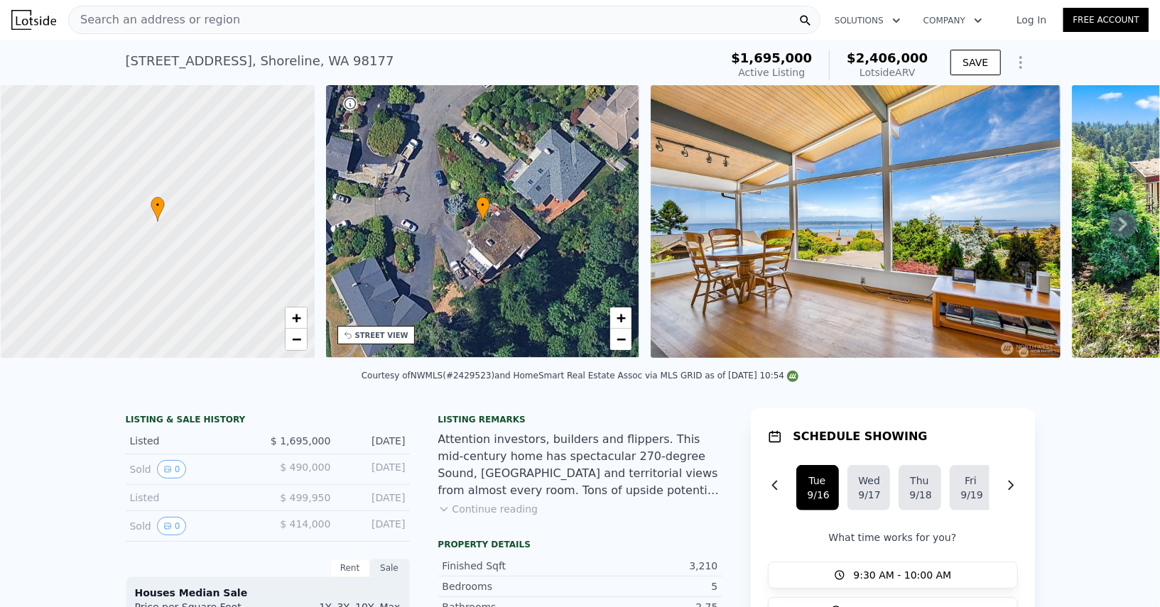
click at [430, 32] on div "Search an address or region" at bounding box center [444, 20] width 752 height 28
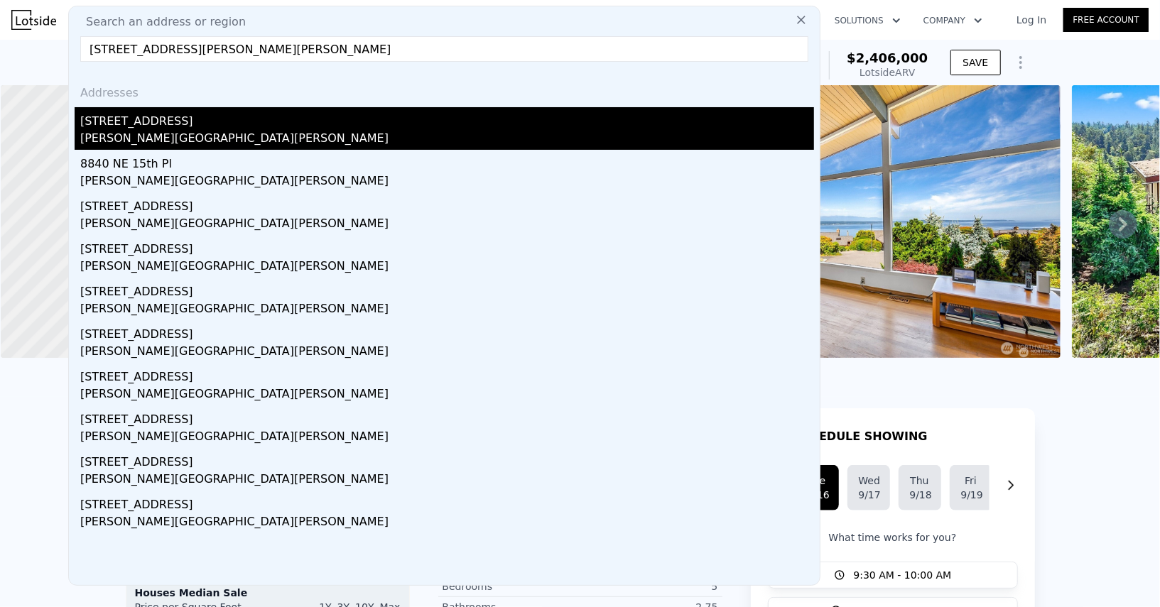
type input "8840 NE 24th St, Clyde Hill, WA 98004"
click at [158, 122] on div "8840 NE 24th St" at bounding box center [447, 118] width 734 height 23
